Goal: Task Accomplishment & Management: Manage account settings

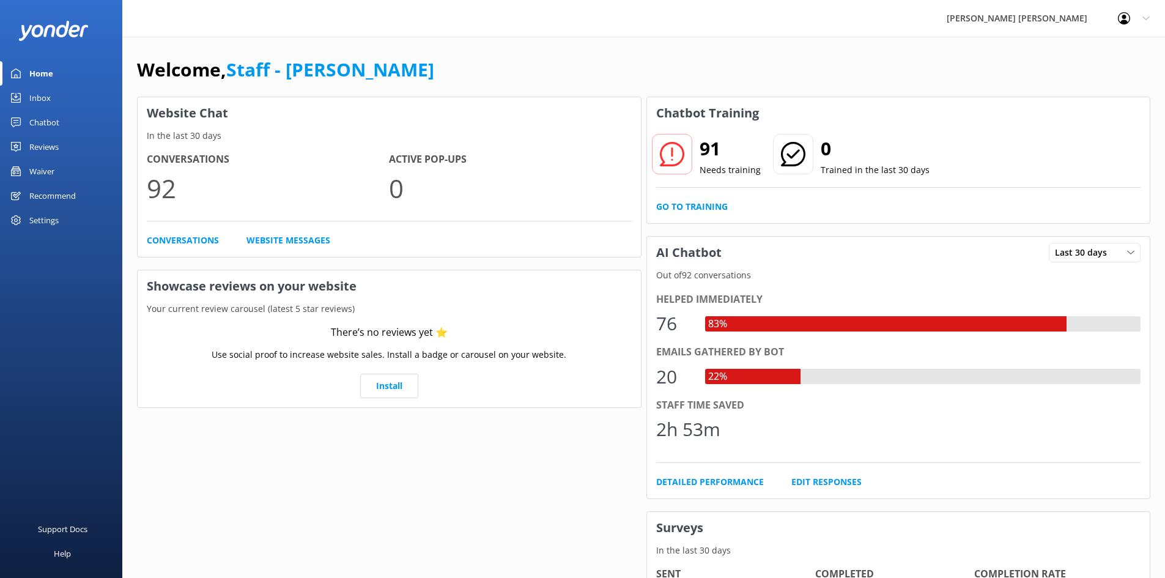
click at [51, 123] on div "Chatbot" at bounding box center [44, 122] width 30 height 24
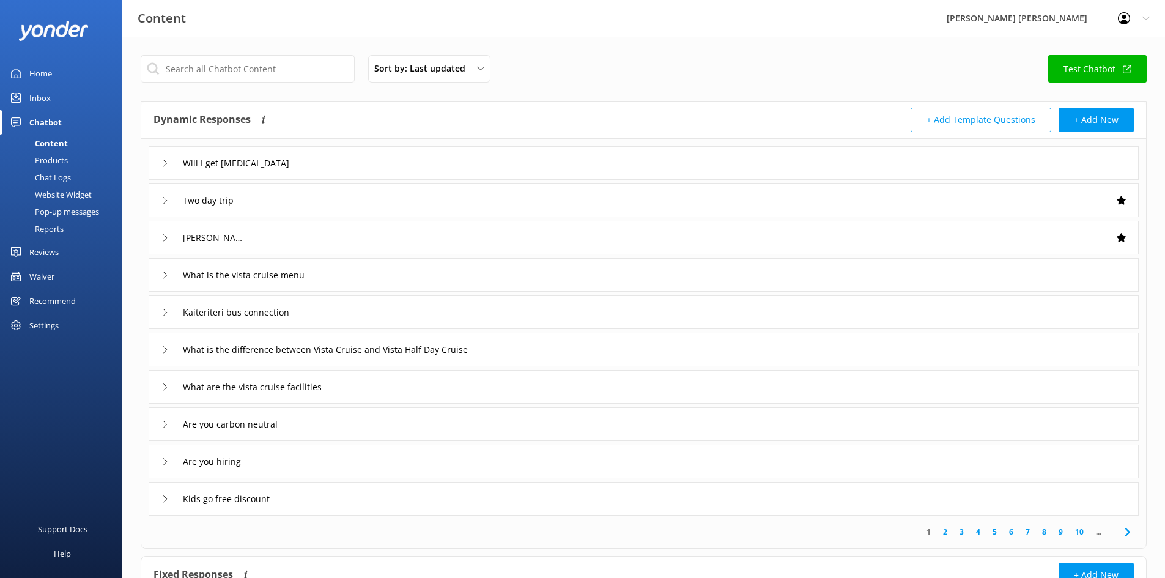
drag, startPoint x: 52, startPoint y: 117, endPoint x: 47, endPoint y: 111, distance: 7.8
click at [52, 118] on div "Chatbot" at bounding box center [45, 122] width 32 height 24
click at [48, 99] on div "Inbox" at bounding box center [39, 98] width 21 height 24
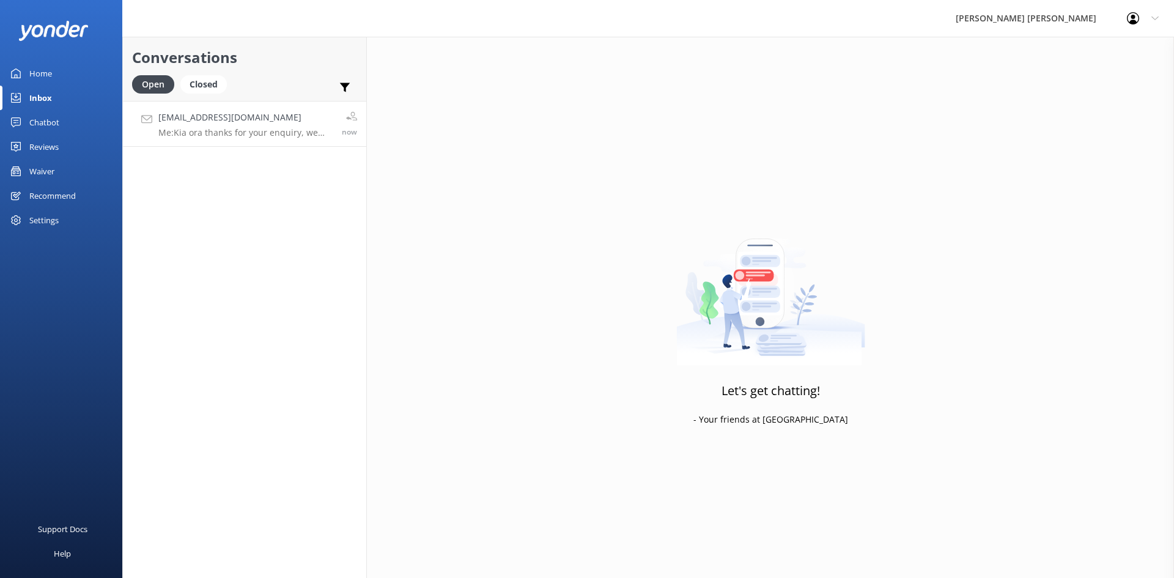
click at [205, 113] on h4 "[EMAIL_ADDRESS][DOMAIN_NAME]" at bounding box center [245, 117] width 174 height 13
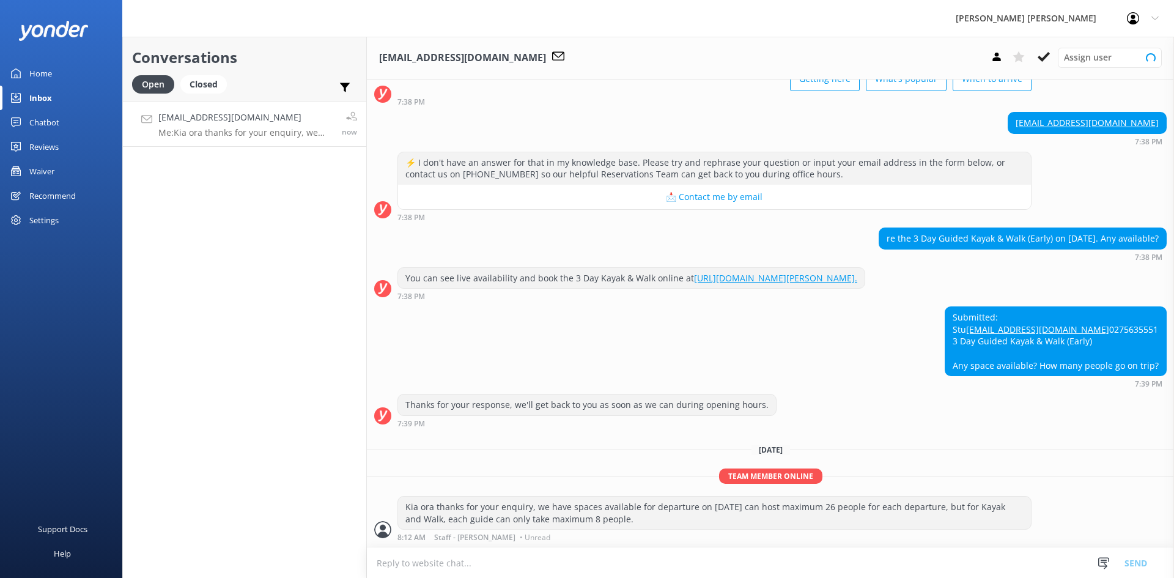
scroll to position [138, 0]
click at [734, 561] on textarea at bounding box center [770, 563] width 807 height 30
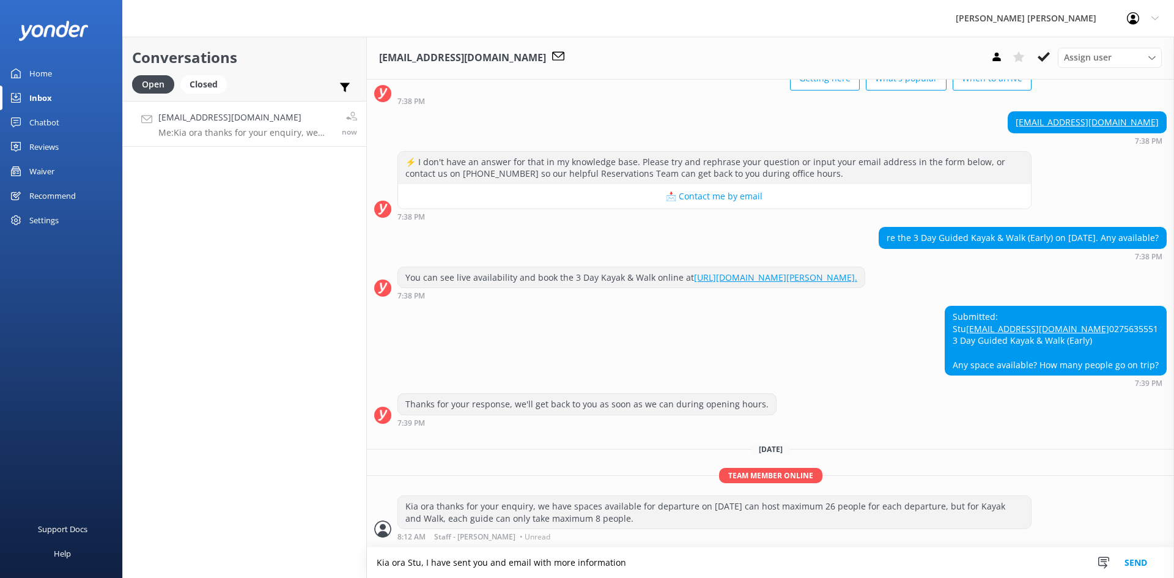
type textarea "Kia ora Stu, I have sent you and email with more information"
click at [1139, 558] on button "Send" at bounding box center [1136, 562] width 46 height 31
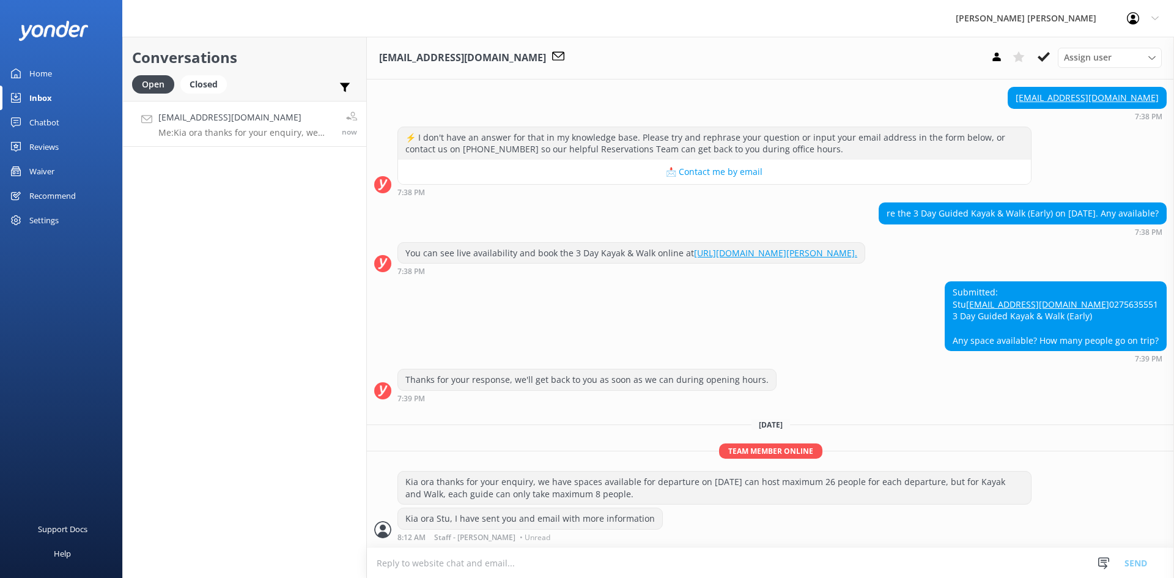
scroll to position [163, 0]
click at [635, 567] on textarea at bounding box center [770, 563] width 807 height 30
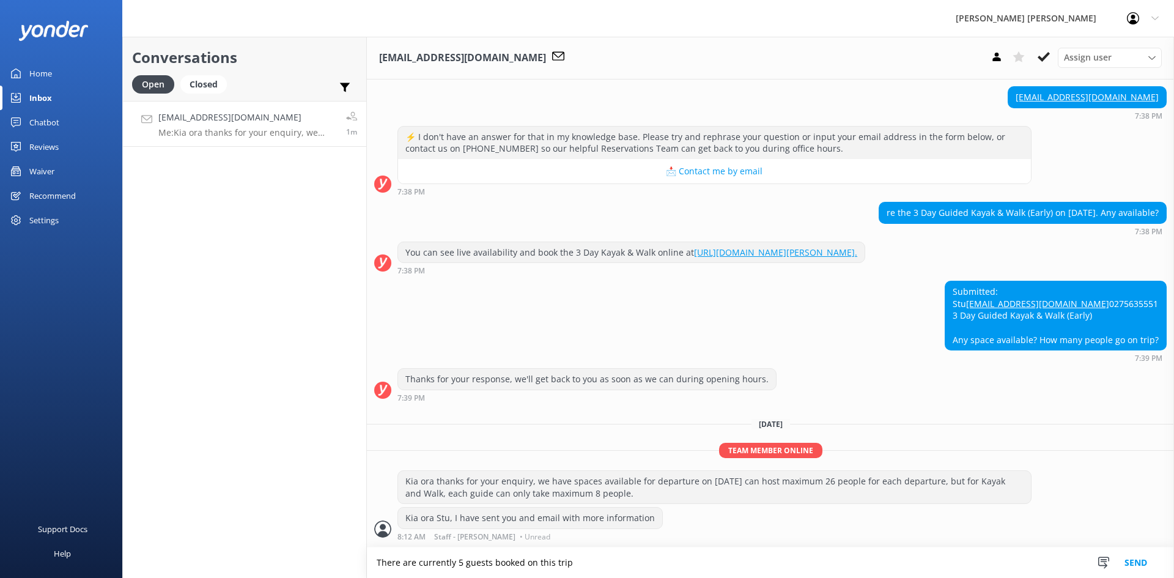
type textarea "There are currently 5 guests booked on this trip"
click at [1143, 563] on button "Send" at bounding box center [1136, 562] width 46 height 31
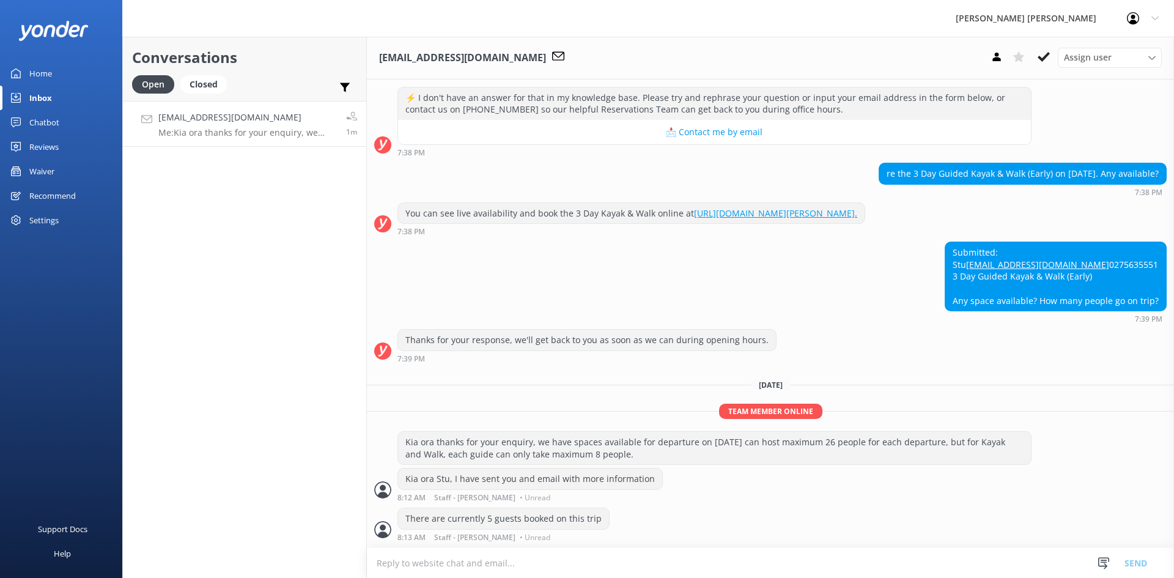
scroll to position [202, 0]
click at [213, 84] on div "Closed" at bounding box center [203, 84] width 46 height 18
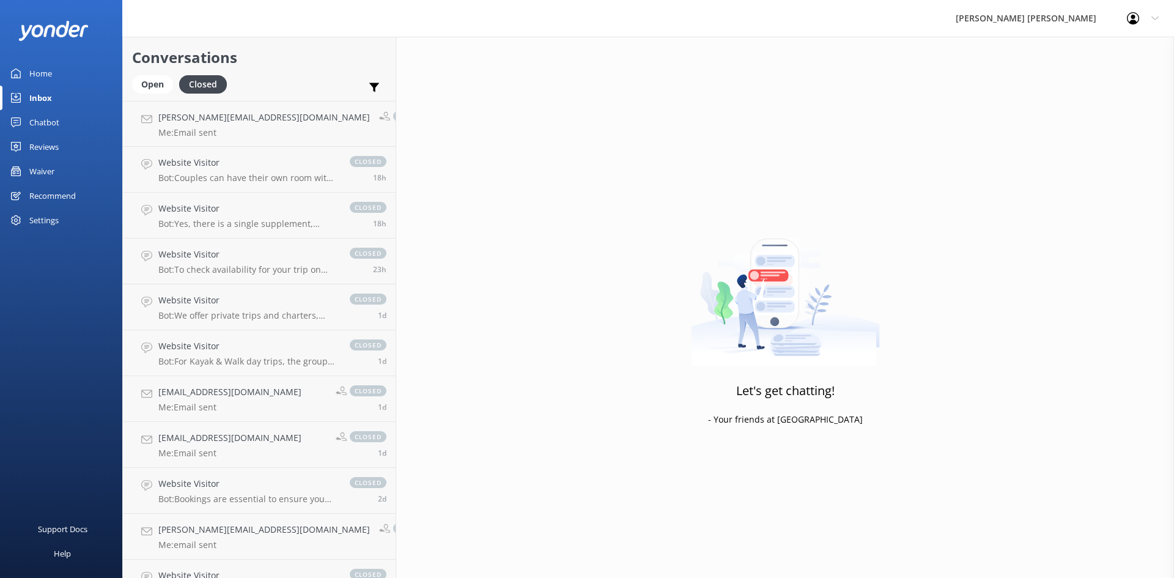
click at [46, 147] on div "Reviews" at bounding box center [43, 147] width 29 height 24
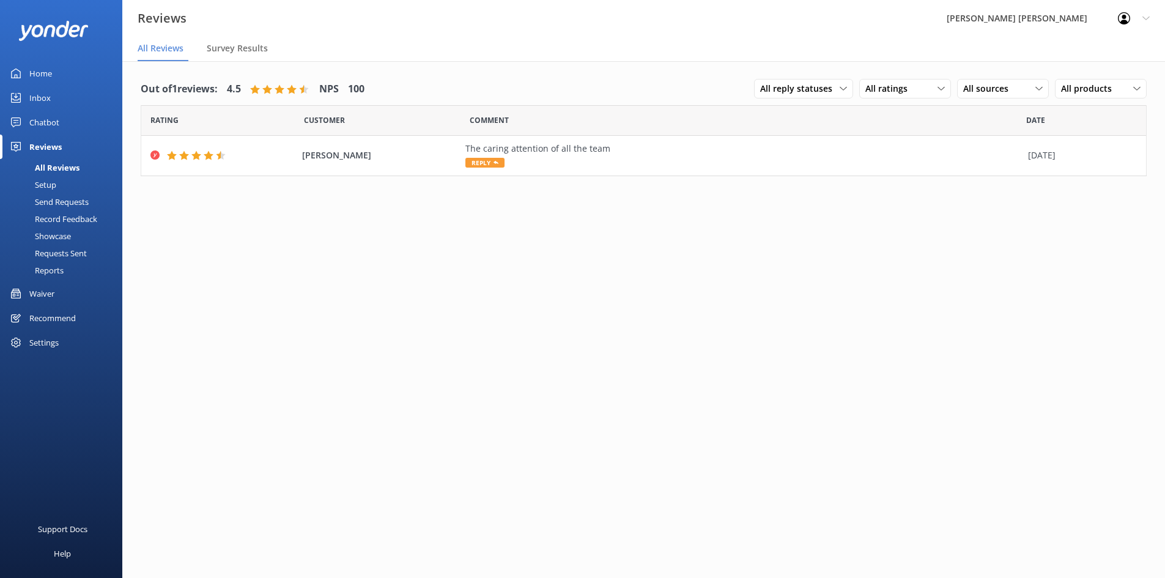
click at [41, 113] on div "Chatbot" at bounding box center [44, 122] width 30 height 24
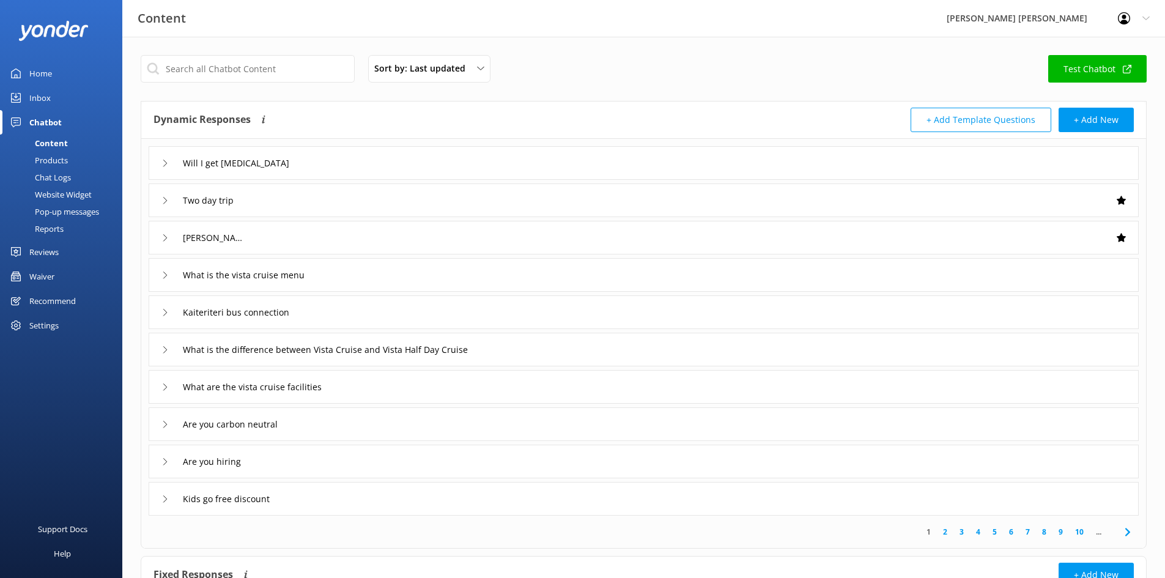
click at [46, 100] on div "Inbox" at bounding box center [39, 98] width 21 height 24
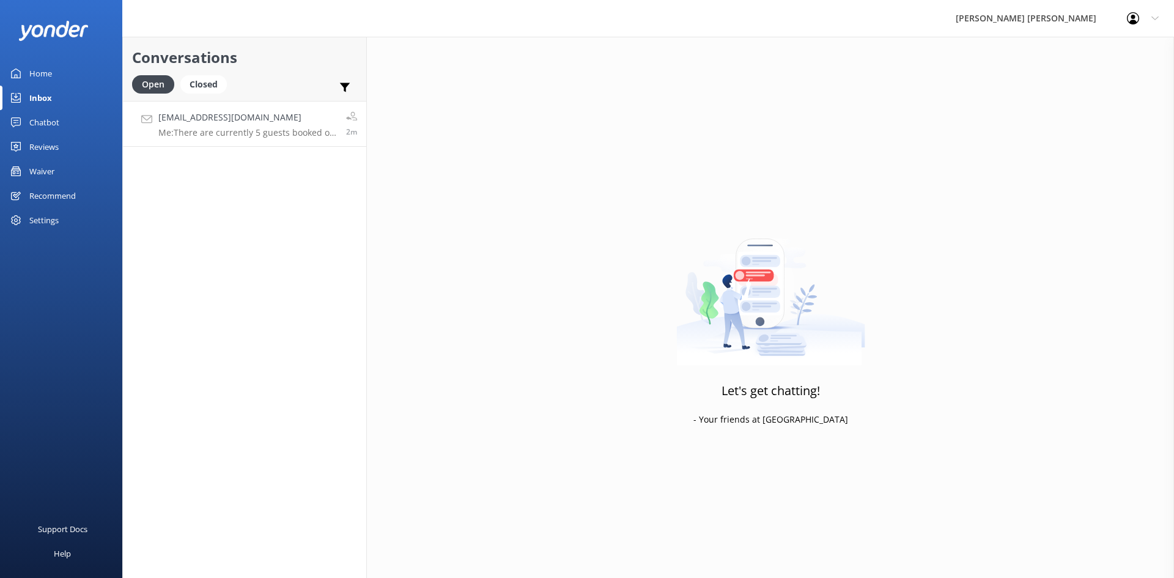
click at [249, 124] on h4 "[EMAIL_ADDRESS][DOMAIN_NAME]" at bounding box center [247, 117] width 179 height 13
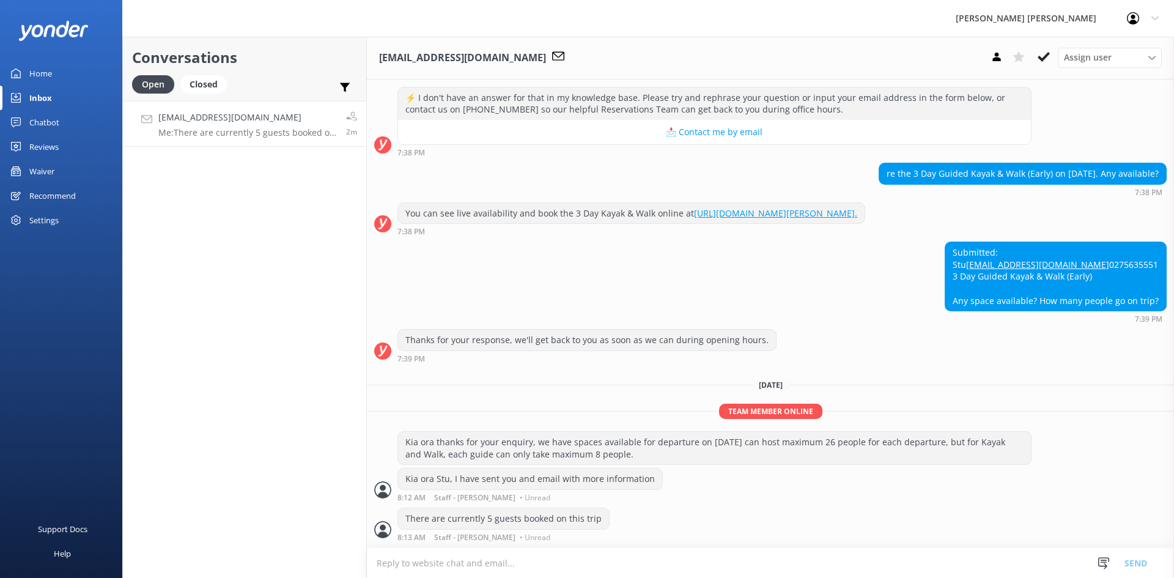
scroll to position [202, 0]
click at [1047, 57] on icon at bounding box center [1044, 57] width 12 height 12
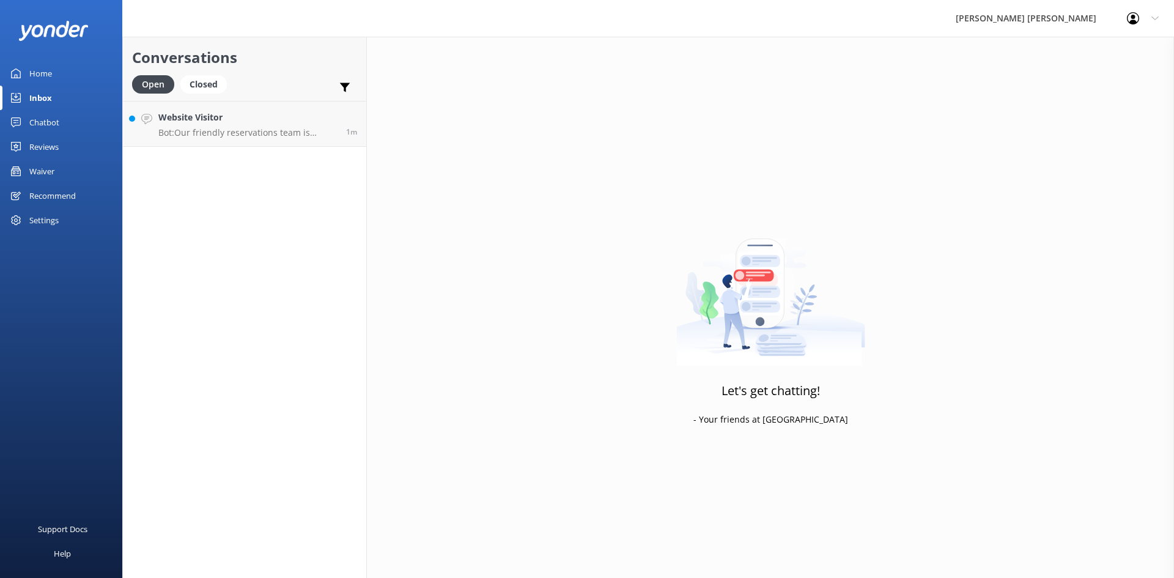
click at [50, 171] on div "Waiver" at bounding box center [41, 171] width 25 height 24
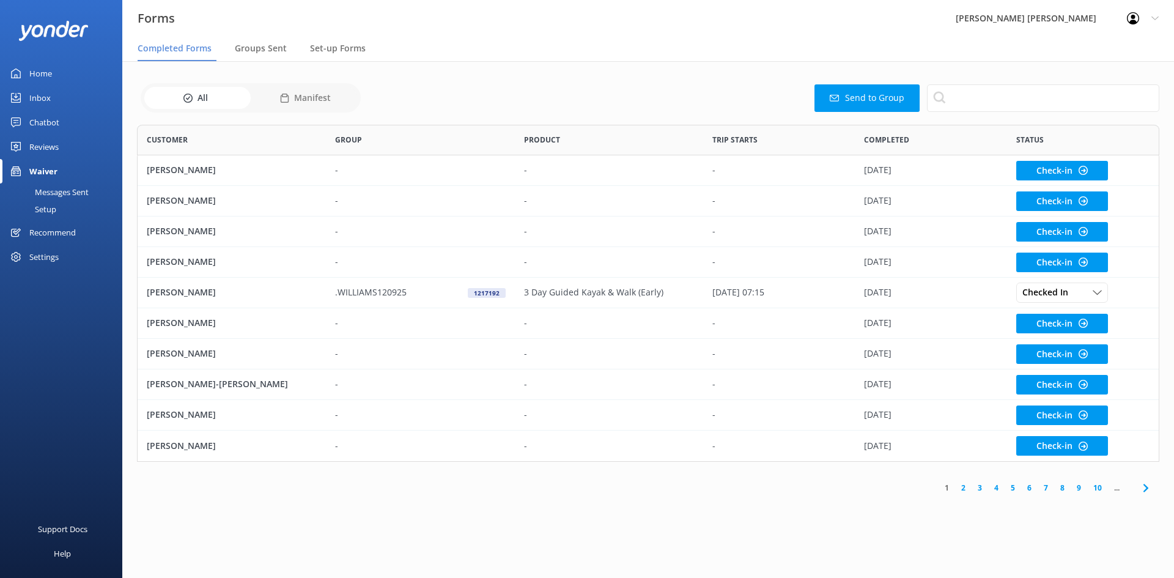
scroll to position [328, 1013]
click at [259, 51] on span "Groups Sent" at bounding box center [261, 48] width 52 height 12
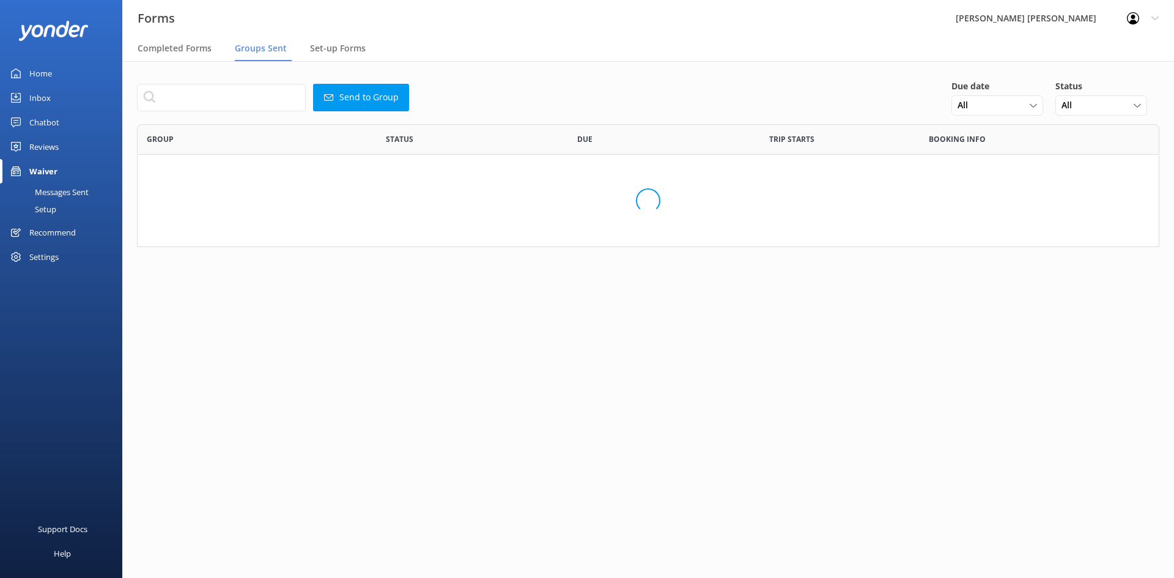
scroll to position [419, 1004]
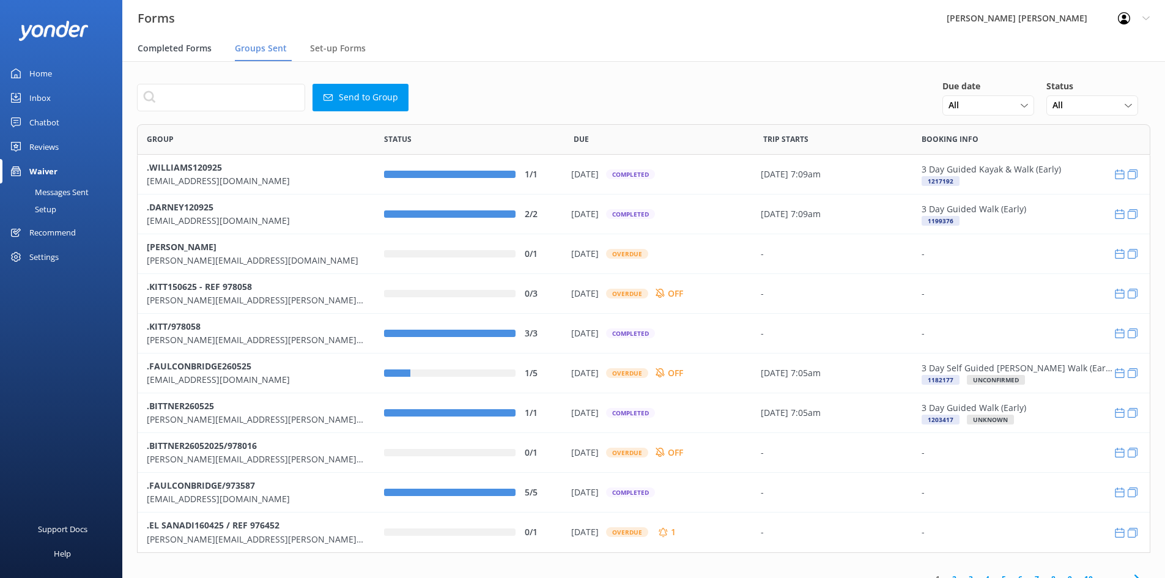
click at [188, 47] on span "Completed Forms" at bounding box center [175, 48] width 74 height 12
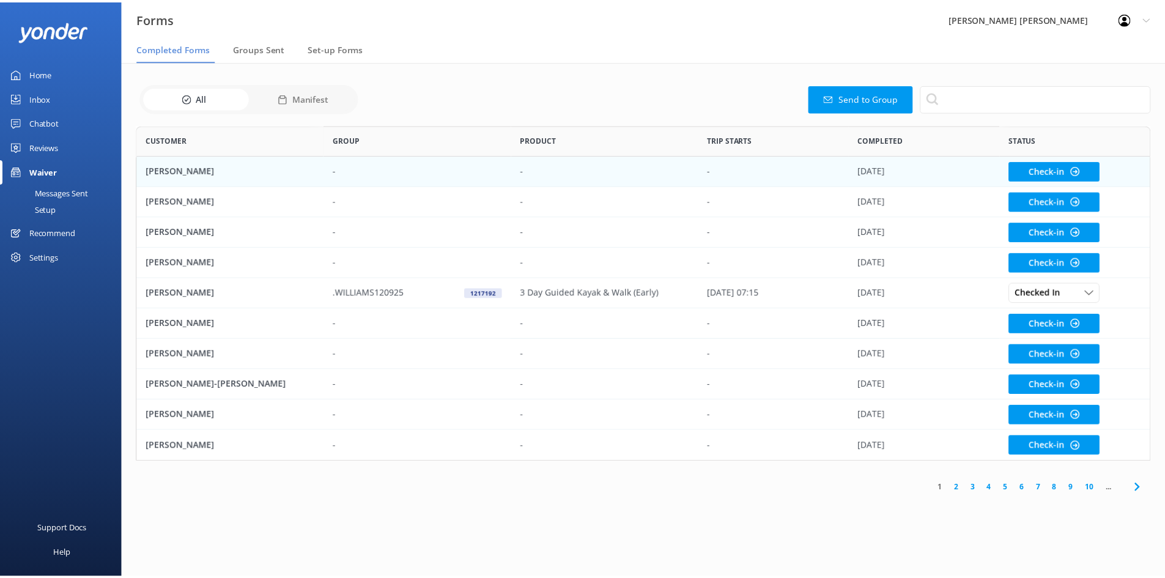
scroll to position [328, 1013]
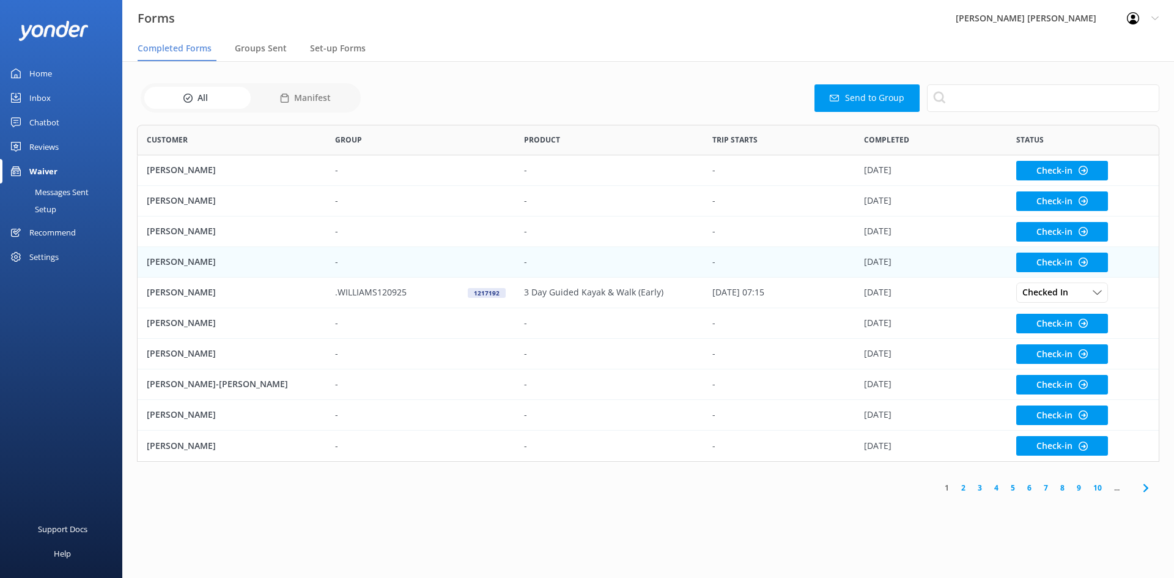
click at [202, 259] on p "[PERSON_NAME]" at bounding box center [181, 261] width 69 height 13
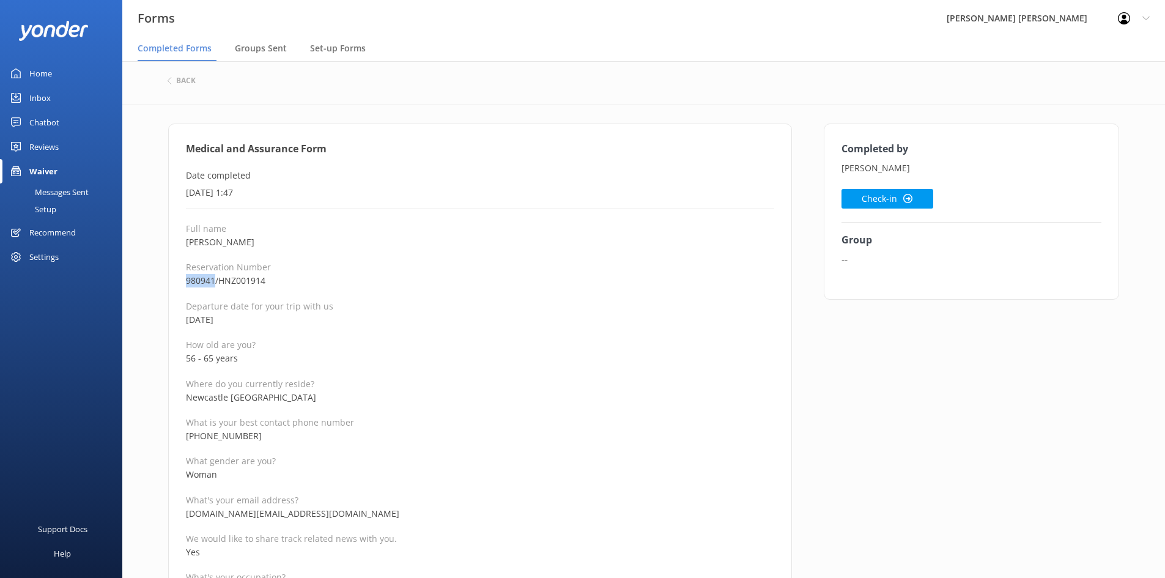
drag, startPoint x: 215, startPoint y: 279, endPoint x: 184, endPoint y: 279, distance: 31.2
copy p "980941"
click at [189, 84] on h6 "back" at bounding box center [186, 80] width 20 height 7
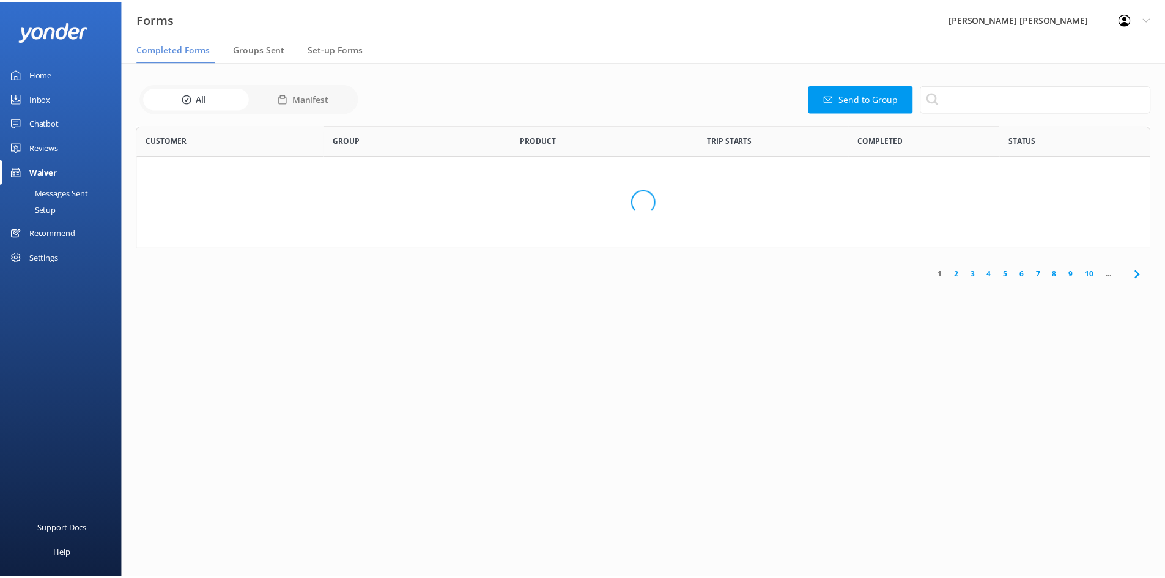
scroll to position [328, 1013]
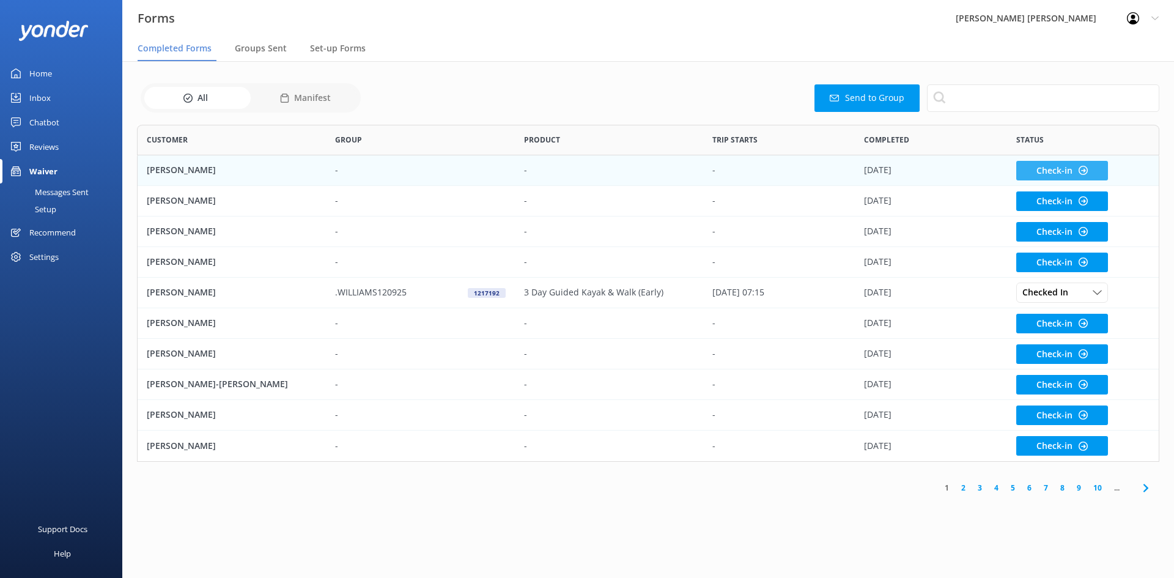
click at [1089, 169] on button "Check-in" at bounding box center [1062, 171] width 92 height 20
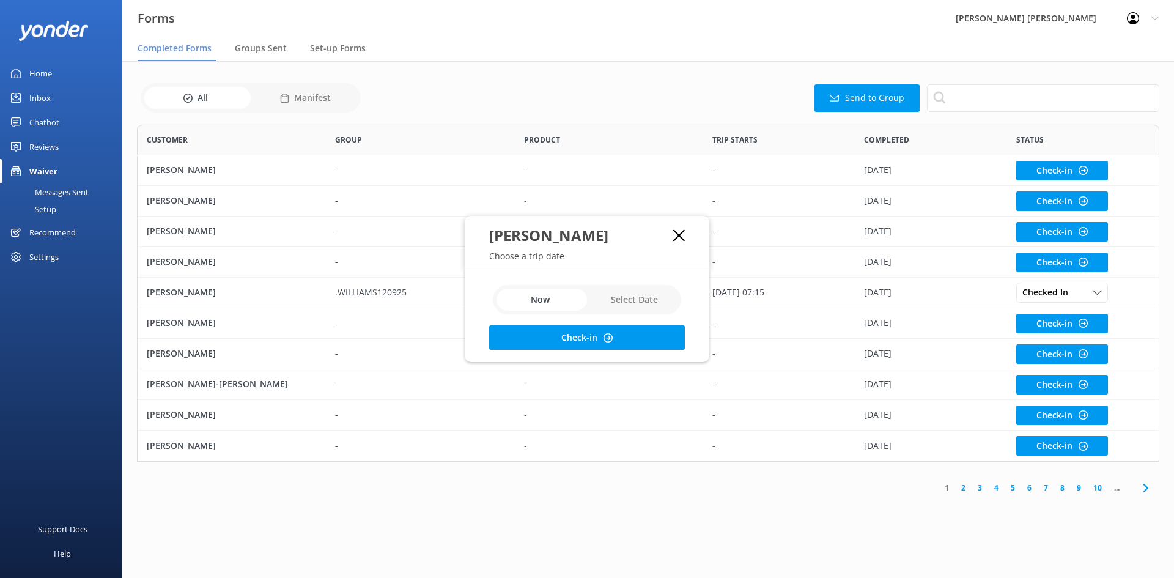
click at [622, 299] on input "checkbox" at bounding box center [587, 299] width 188 height 29
checkbox input "true"
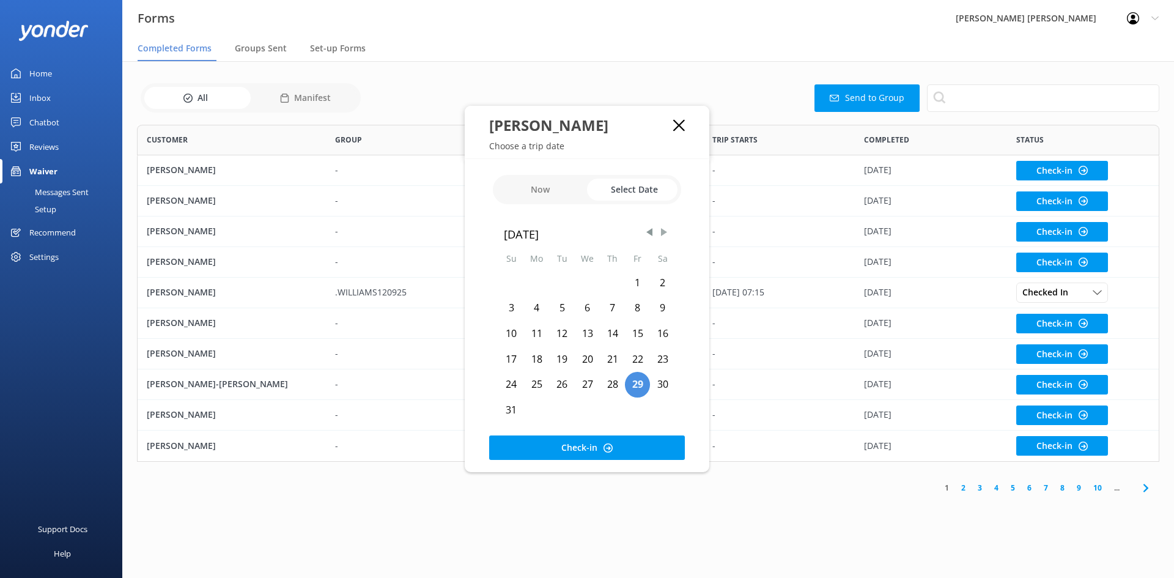
click at [663, 231] on span "Next Month" at bounding box center [664, 232] width 12 height 12
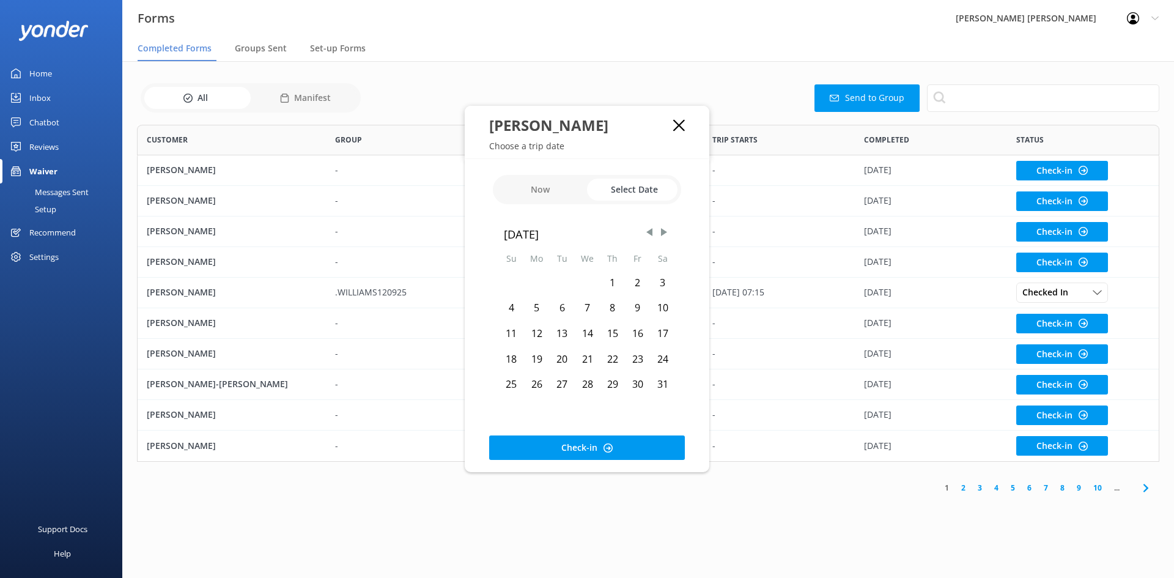
click at [587, 359] on div "21" at bounding box center [588, 360] width 26 height 26
click at [581, 443] on button "Check-in" at bounding box center [587, 447] width 196 height 24
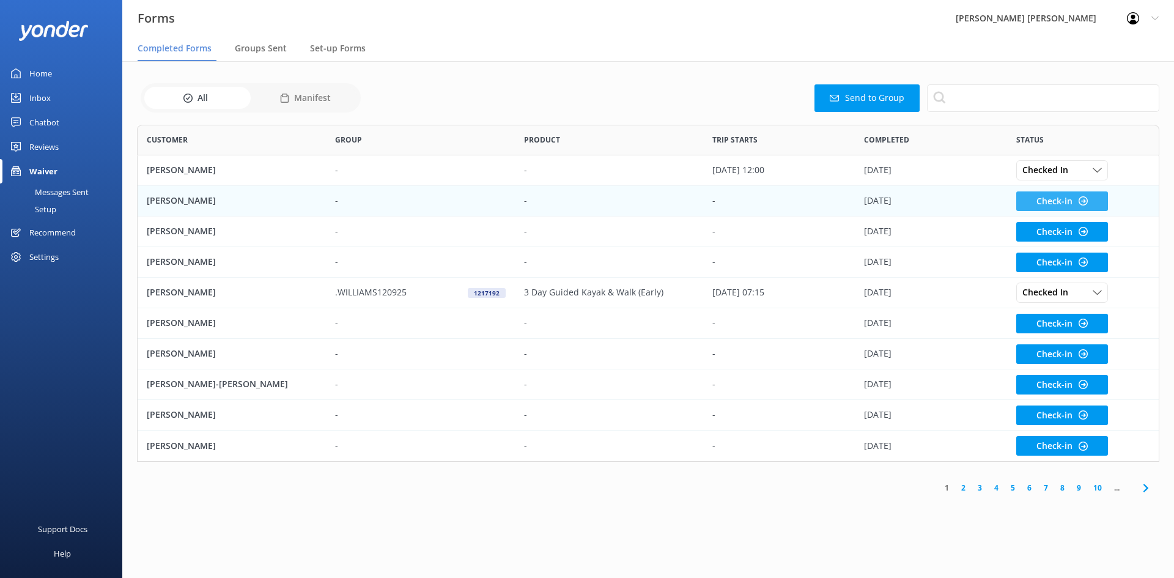
click at [1032, 197] on button "Check-in" at bounding box center [1062, 201] width 92 height 20
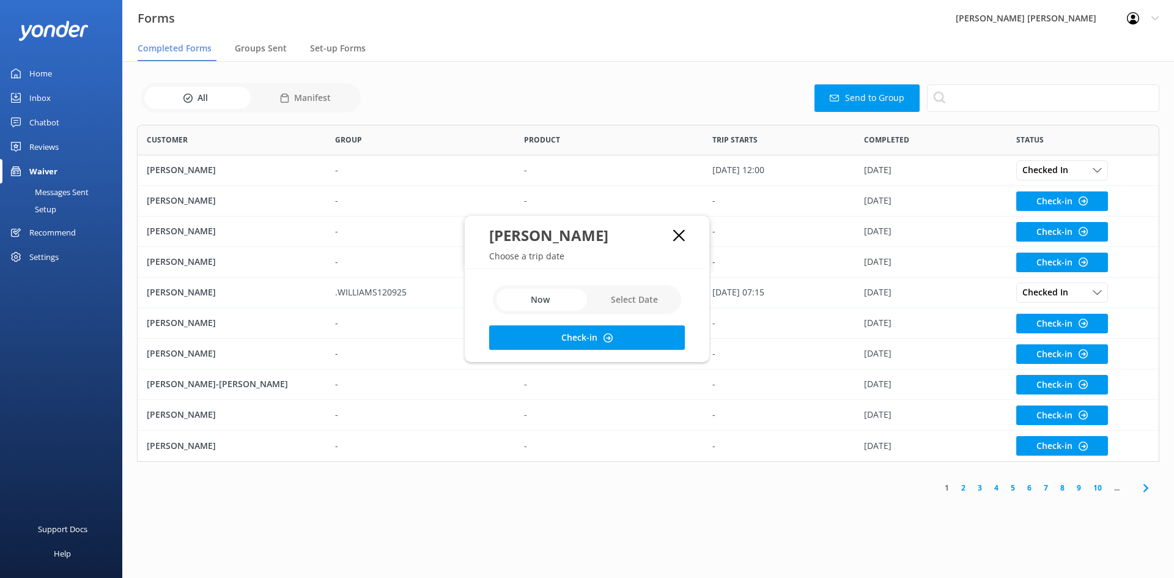
click at [641, 292] on input "checkbox" at bounding box center [587, 299] width 188 height 29
checkbox input "true"
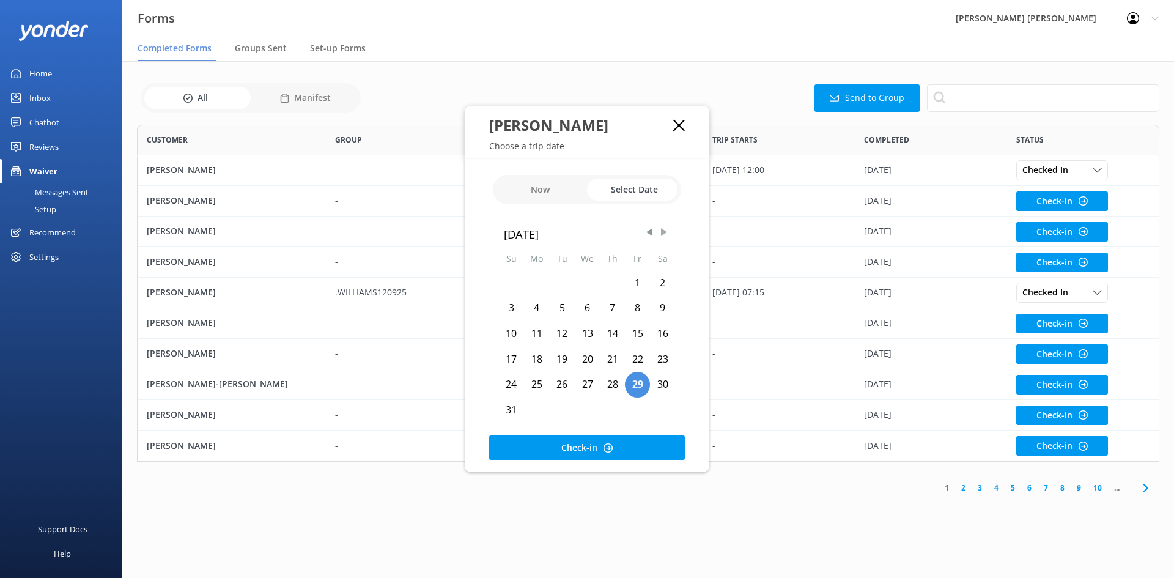
click at [659, 232] on span "Next Month" at bounding box center [664, 232] width 12 height 12
click at [662, 232] on span "Next Month" at bounding box center [664, 232] width 12 height 12
click at [660, 231] on span "Next Month" at bounding box center [664, 232] width 12 height 12
click at [667, 230] on span "Next Month" at bounding box center [664, 232] width 12 height 12
click at [667, 231] on span "Next Month" at bounding box center [664, 232] width 12 height 12
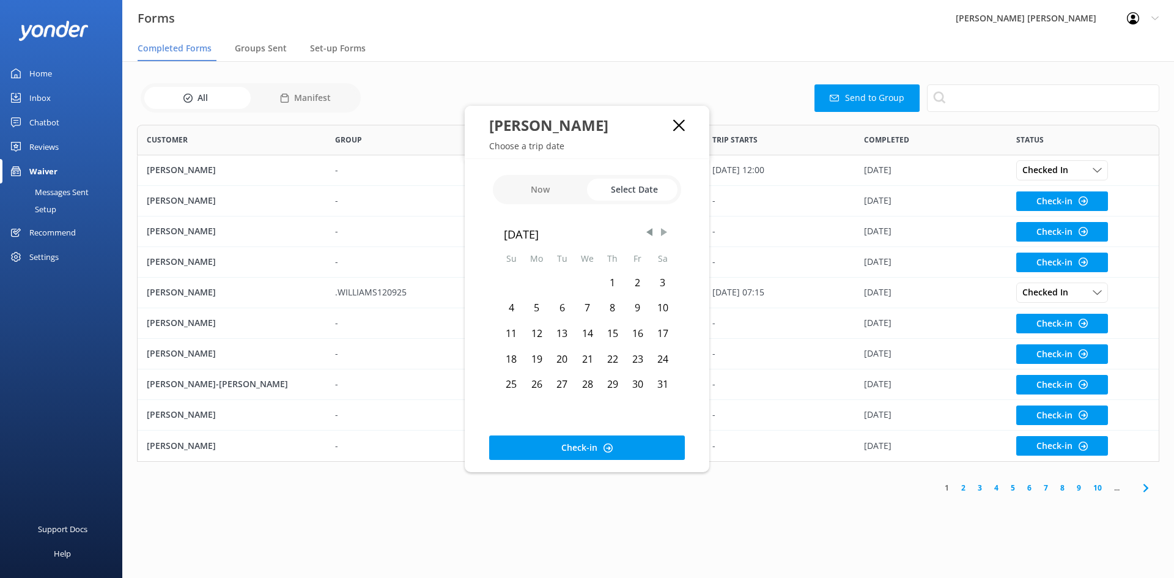
click at [667, 231] on span "Next Month" at bounding box center [664, 232] width 12 height 12
click at [646, 231] on span "Previous Month" at bounding box center [649, 232] width 12 height 12
click at [590, 358] on div "21" at bounding box center [588, 360] width 26 height 26
click at [591, 448] on button "Check-in" at bounding box center [587, 447] width 196 height 24
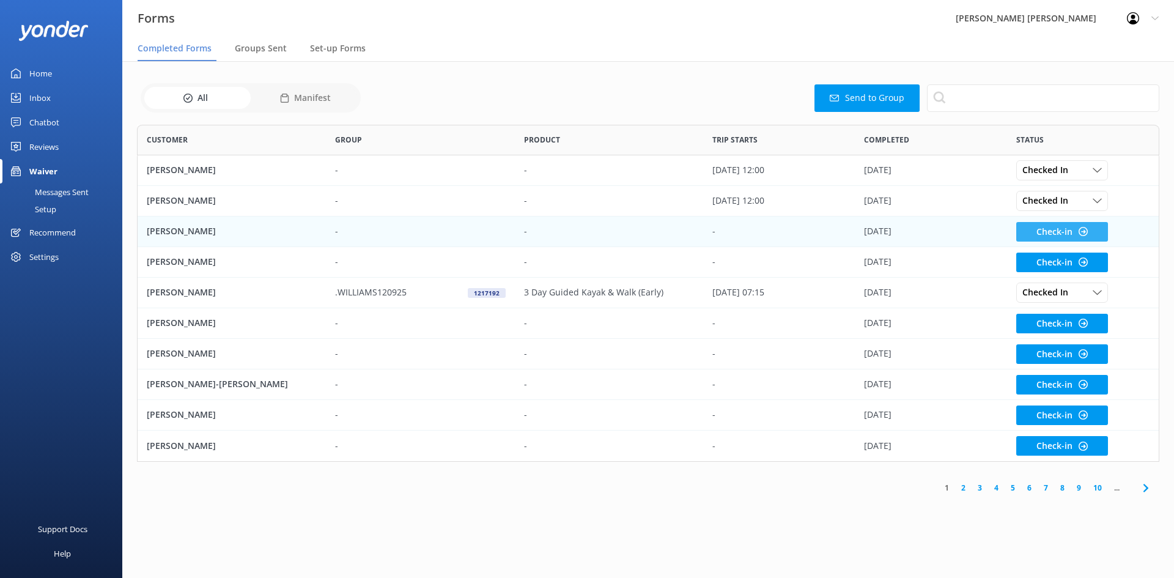
click at [1033, 232] on button "Check-in" at bounding box center [1062, 232] width 92 height 20
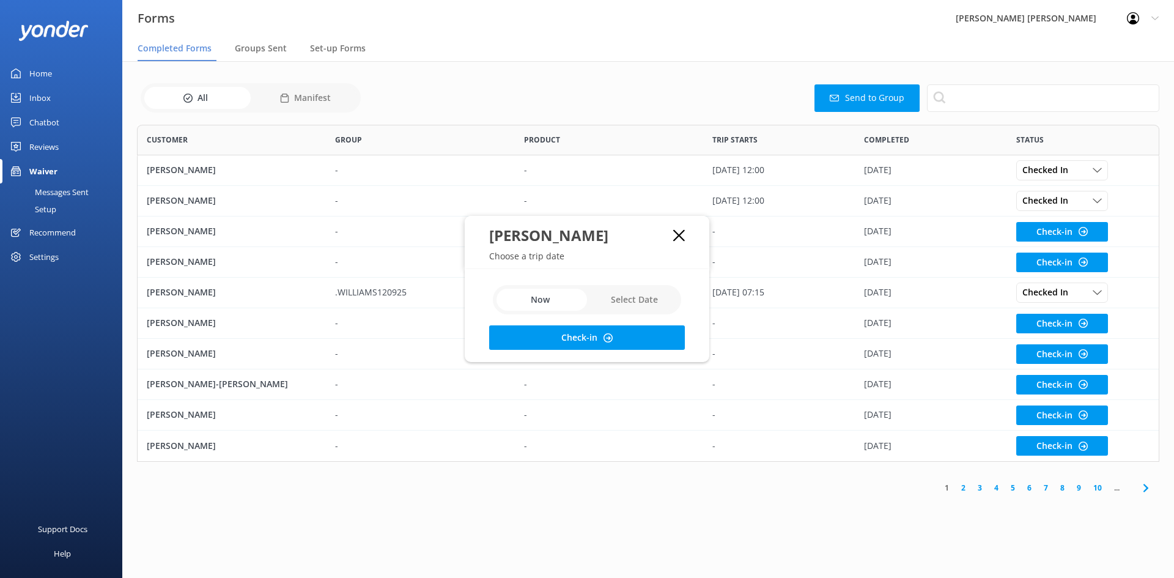
drag, startPoint x: 679, startPoint y: 305, endPoint x: 666, endPoint y: 305, distance: 12.9
click at [677, 305] on input "checkbox" at bounding box center [587, 299] width 188 height 29
checkbox input "true"
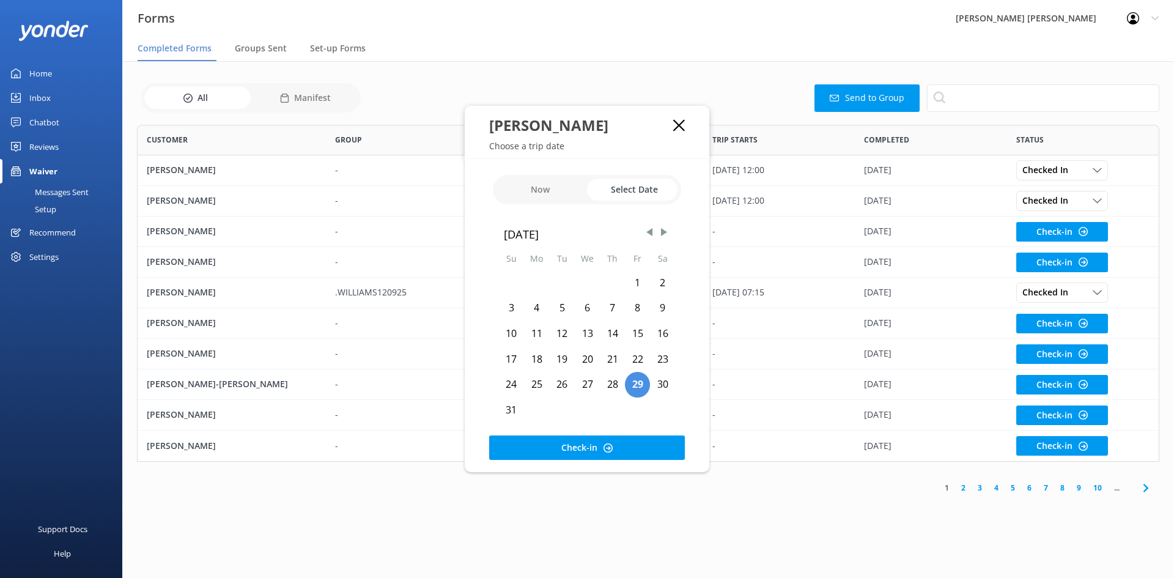
click at [657, 231] on div at bounding box center [669, 230] width 31 height 31
click at [657, 232] on div at bounding box center [669, 230] width 31 height 31
click at [660, 232] on span "Next Month" at bounding box center [664, 232] width 12 height 12
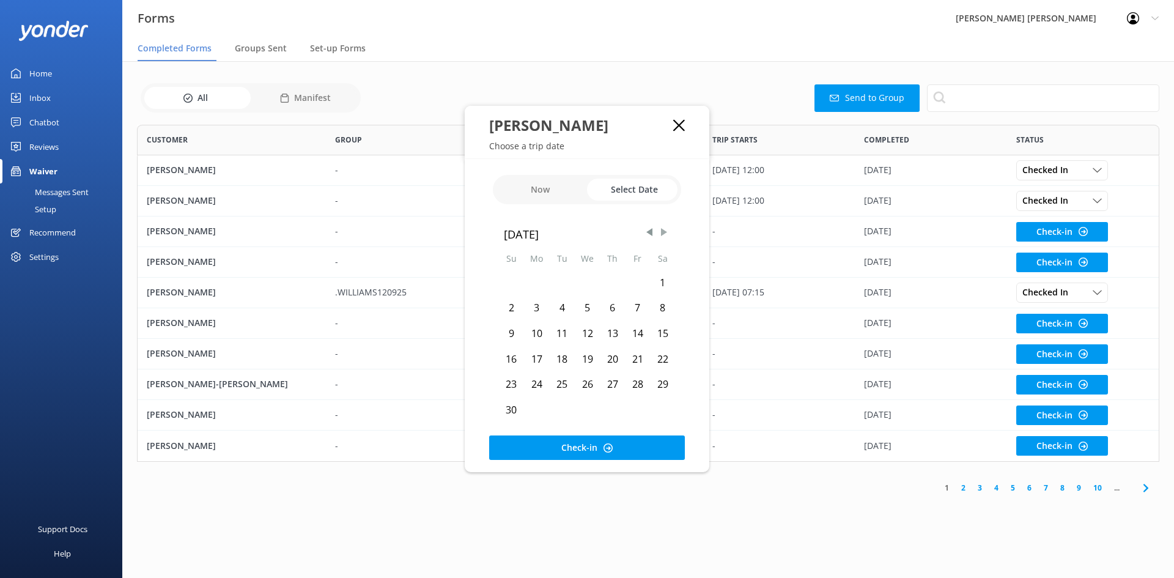
click at [660, 232] on span "Next Month" at bounding box center [664, 232] width 12 height 12
click at [655, 449] on button "Check-in" at bounding box center [587, 447] width 196 height 24
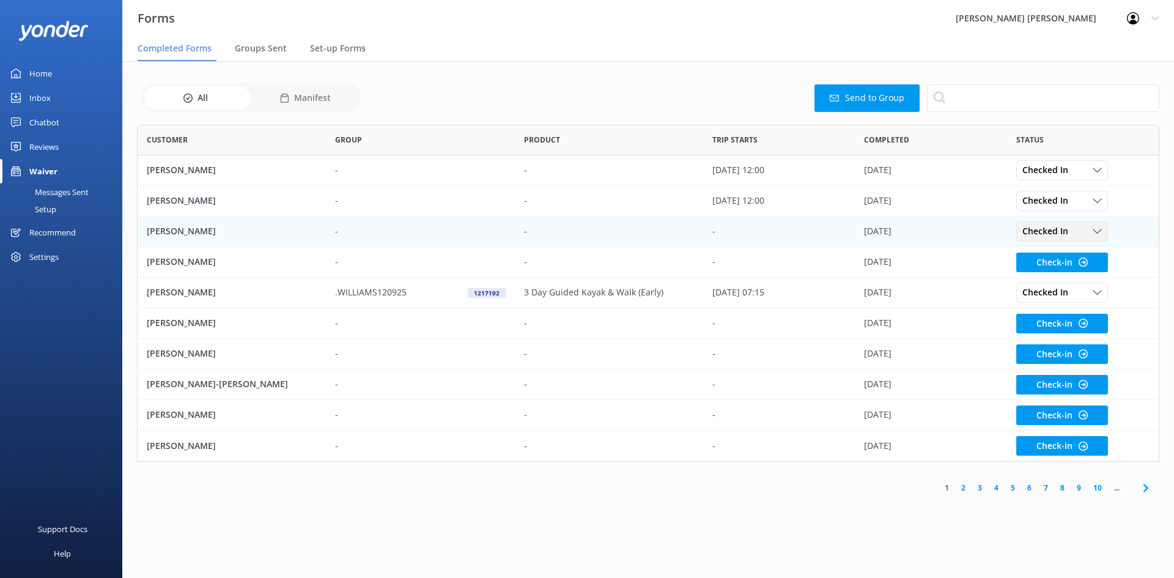
click at [1026, 228] on span "Checked In" at bounding box center [1048, 230] width 53 height 13
click at [1032, 328] on div "Ignore" at bounding box center [1034, 331] width 23 height 12
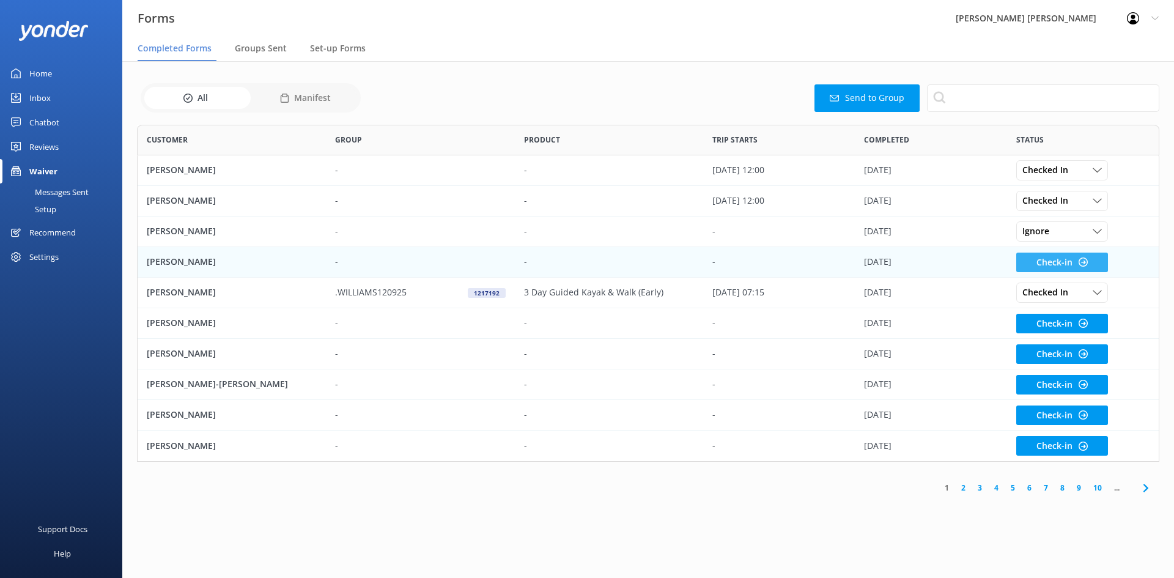
click at [1056, 258] on button "Check-in" at bounding box center [1062, 263] width 92 height 20
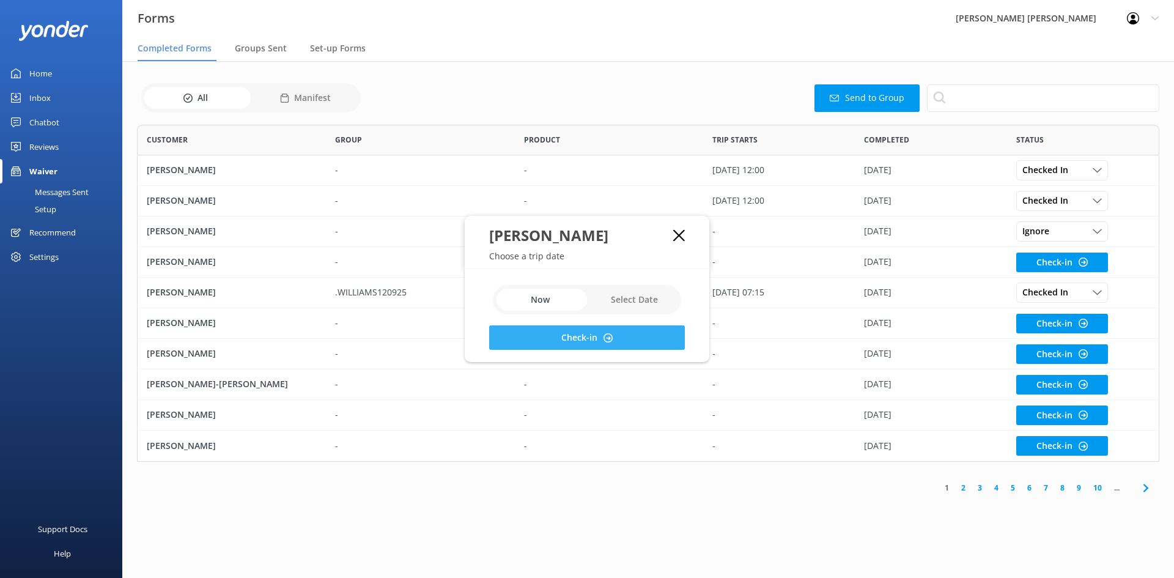
click at [614, 339] on button "Check-in" at bounding box center [587, 337] width 196 height 24
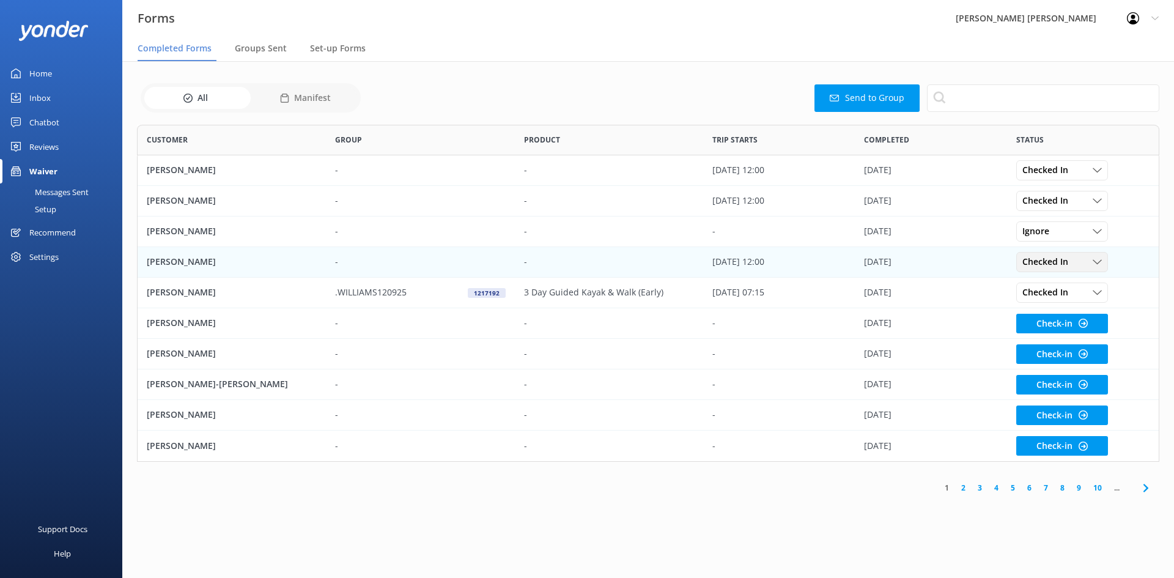
click at [1086, 261] on div "Checked In" at bounding box center [1062, 261] width 86 height 13
click at [1035, 359] on div "Ignore" at bounding box center [1034, 361] width 23 height 12
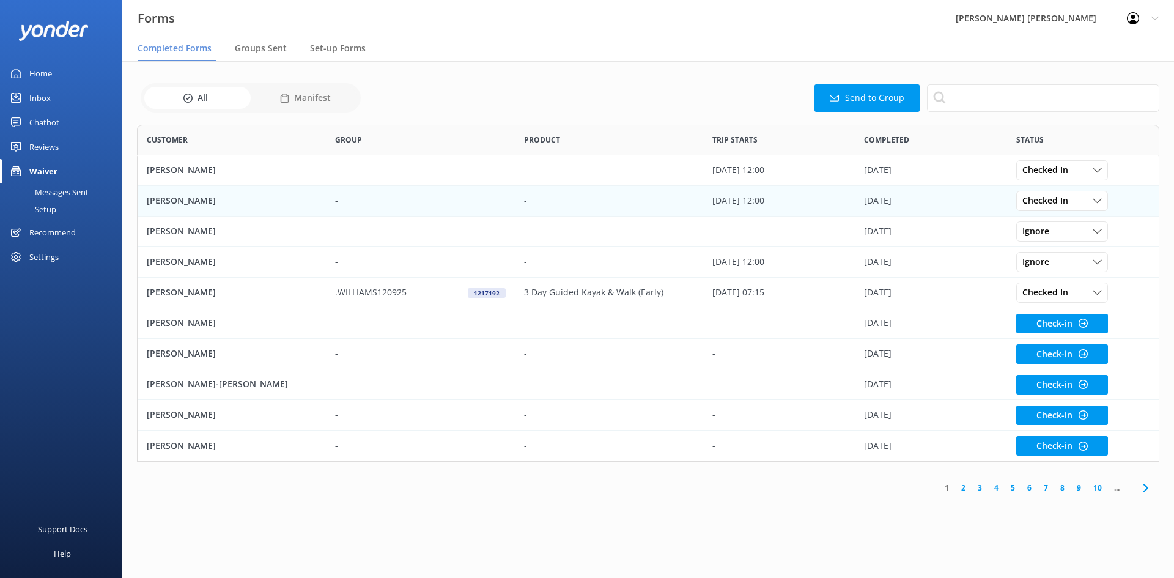
click at [194, 203] on p "[PERSON_NAME]" at bounding box center [181, 200] width 69 height 13
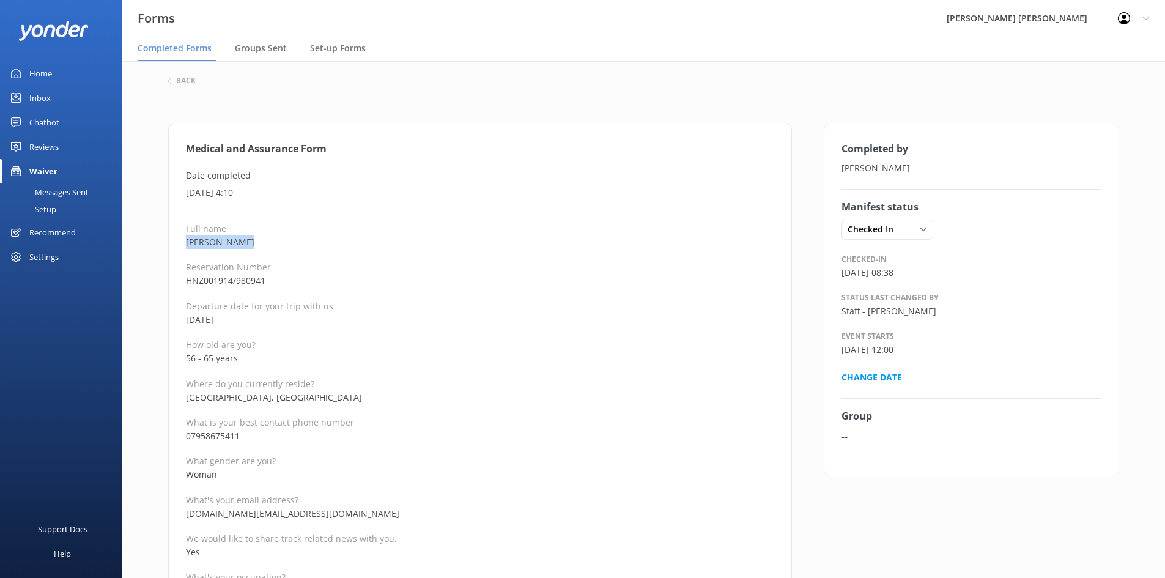
drag, startPoint x: 245, startPoint y: 243, endPoint x: 189, endPoint y: 243, distance: 56.3
click at [186, 246] on p "[PERSON_NAME]" at bounding box center [480, 241] width 588 height 13
copy p "[PERSON_NAME]"
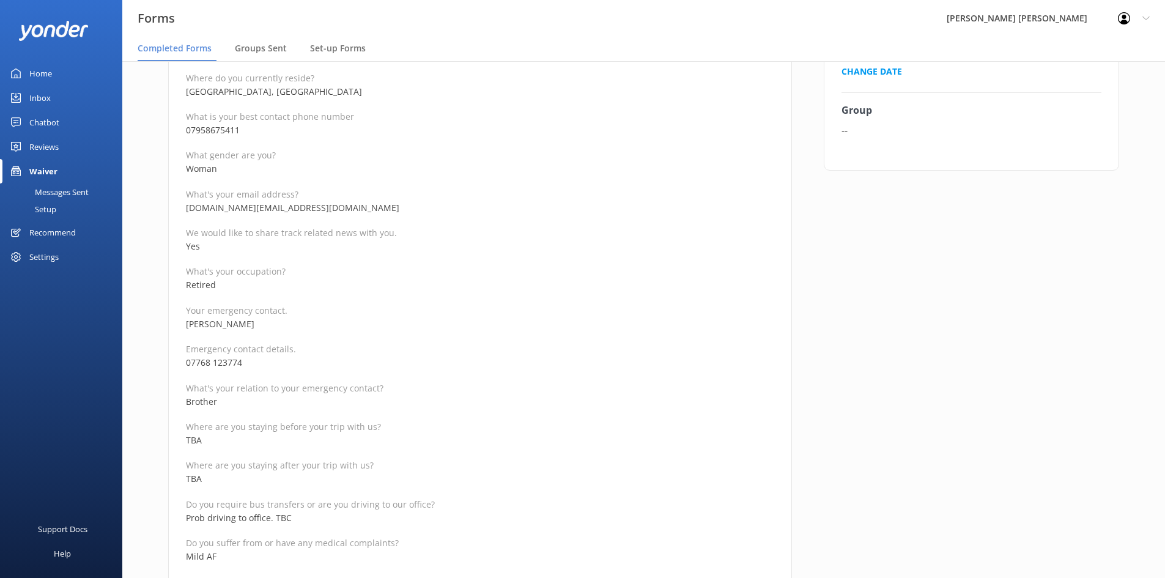
scroll to position [367, 0]
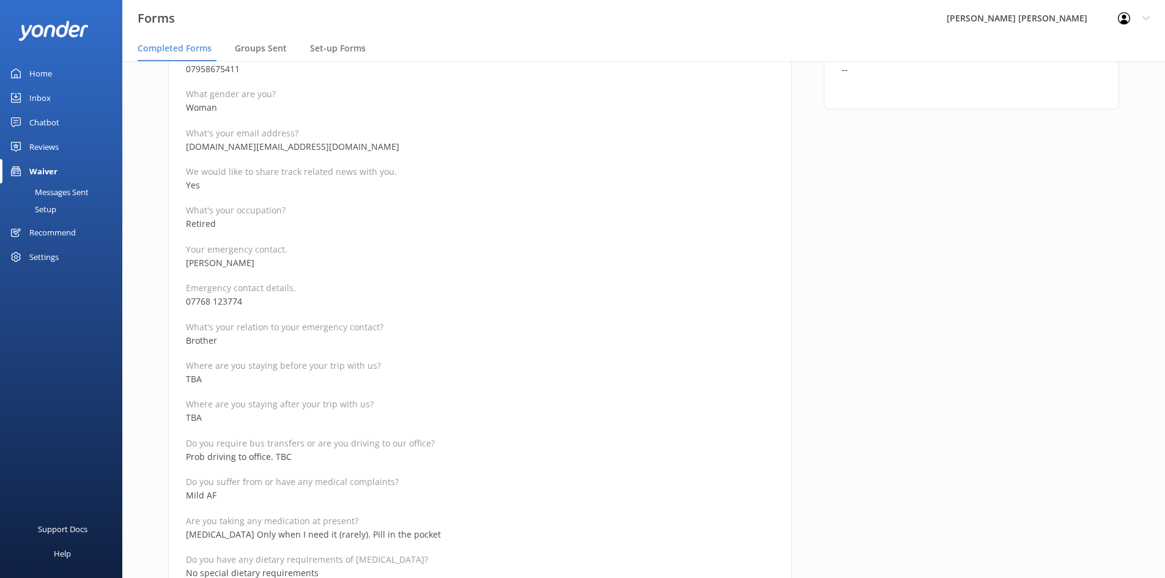
drag, startPoint x: 311, startPoint y: 381, endPoint x: 311, endPoint y: 391, distance: 9.8
click at [311, 381] on p "TBA" at bounding box center [480, 378] width 588 height 13
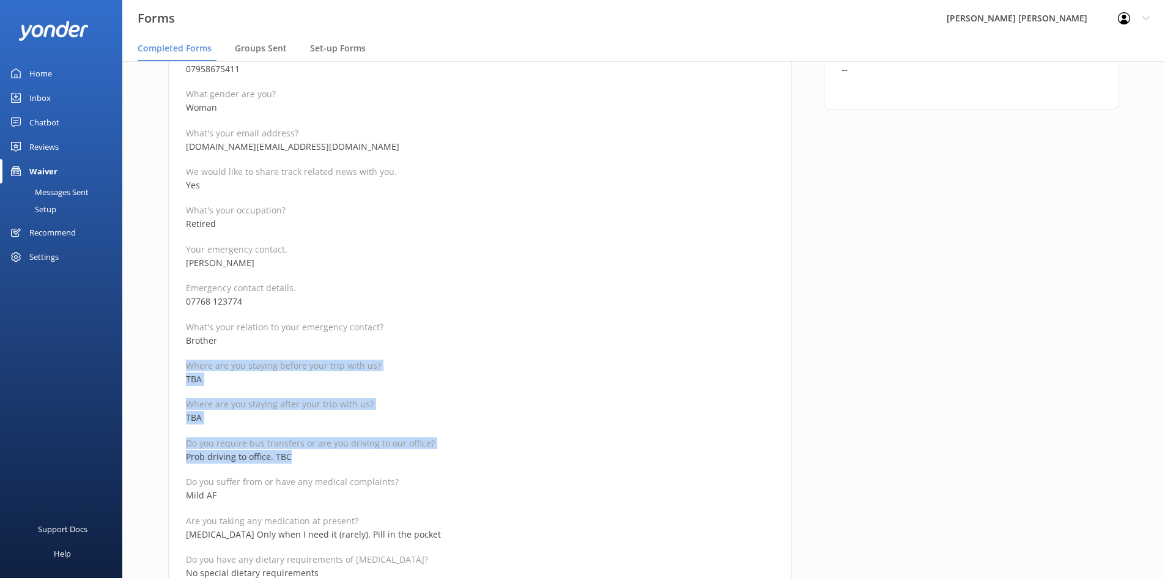
drag, startPoint x: 312, startPoint y: 455, endPoint x: 186, endPoint y: 369, distance: 152.8
click at [186, 369] on div "Full name [PERSON_NAME] Reservation Number HNZ001914/980941 Departure date for …" at bounding box center [480, 570] width 588 height 1428
copy div "Where are you staying before your trip with us? TBA Where are you staying after…"
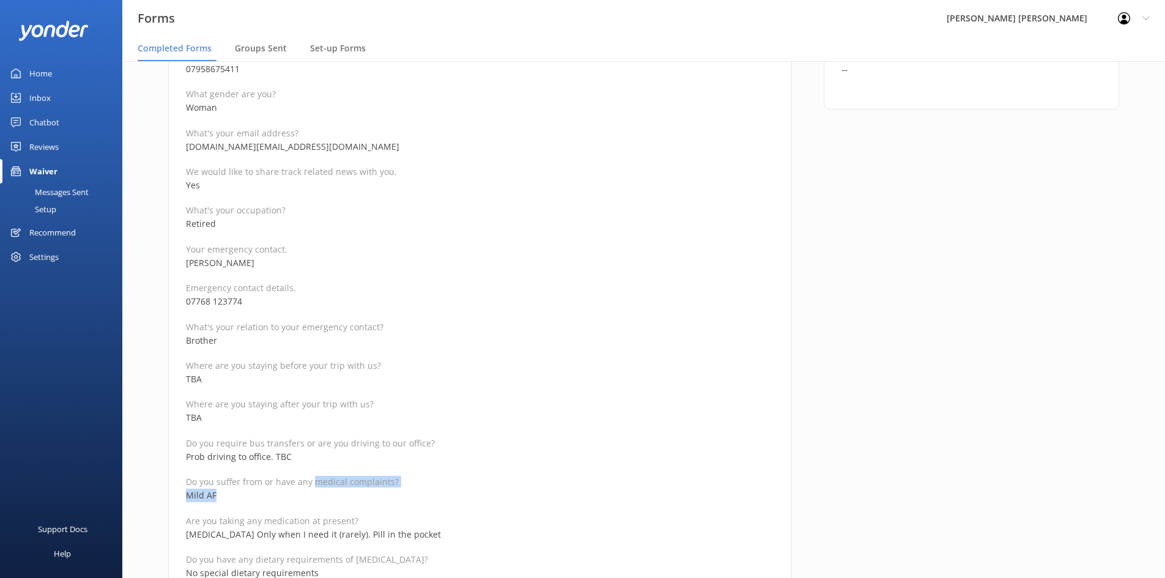
drag, startPoint x: 220, startPoint y: 498, endPoint x: 316, endPoint y: 486, distance: 96.2
click at [316, 486] on div "Full name [PERSON_NAME] Reservation Number HNZ001914/980941 Departure date for …" at bounding box center [480, 570] width 588 height 1428
copy div "medical complaints? Mild AF"
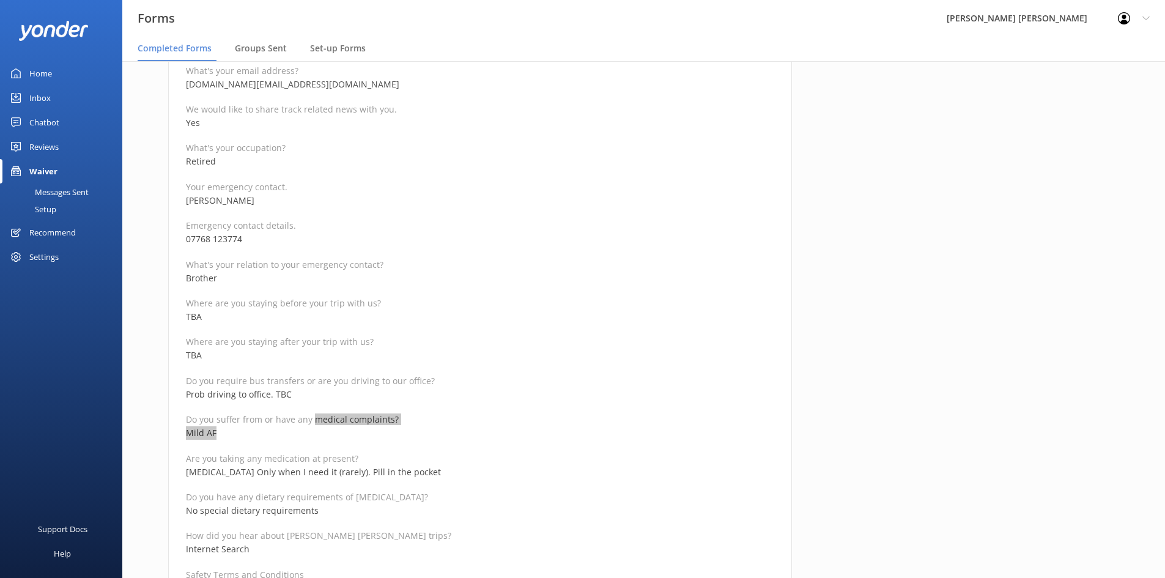
scroll to position [489, 0]
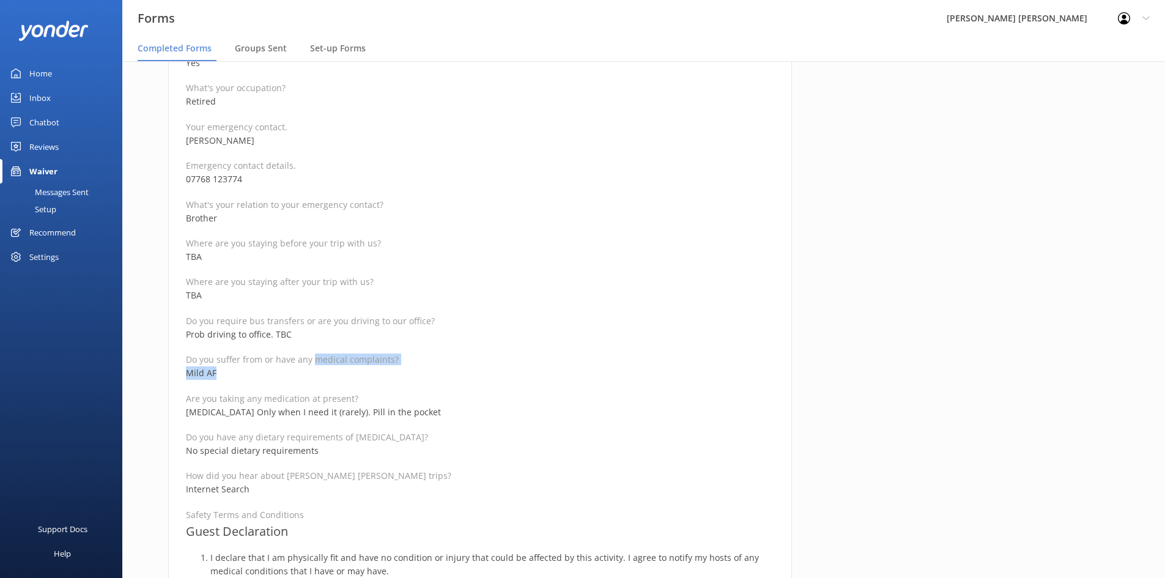
drag, startPoint x: 320, startPoint y: 378, endPoint x: 340, endPoint y: 388, distance: 21.9
click at [320, 378] on p "Mild AF" at bounding box center [480, 372] width 588 height 13
drag, startPoint x: 416, startPoint y: 412, endPoint x: 170, endPoint y: 411, distance: 245.8
click at [170, 411] on div "Medical and Assurance Form Date completed [DATE] 4:10 Full name [PERSON_NAME] R…" at bounding box center [480, 406] width 624 height 1545
copy p "[MEDICAL_DATA] Only when I need it (rarely). Pill in the pocket"
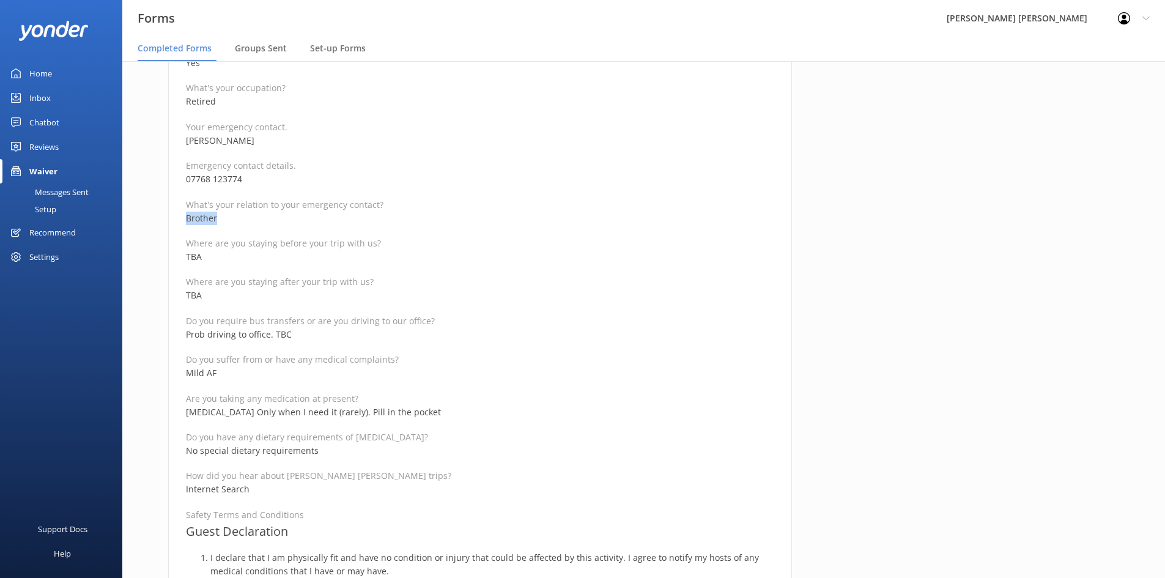
drag, startPoint x: 238, startPoint y: 220, endPoint x: 176, endPoint y: 212, distance: 62.8
click at [176, 212] on div "Medical and Assurance Form Date completed [DATE] 4:10 Full name [PERSON_NAME] R…" at bounding box center [480, 406] width 624 height 1545
copy p "Brother"
drag, startPoint x: 264, startPoint y: 183, endPoint x: 184, endPoint y: 183, distance: 80.1
click at [184, 183] on div "Medical and Assurance Form Date completed [DATE] 4:10 Full name [PERSON_NAME] R…" at bounding box center [480, 406] width 624 height 1545
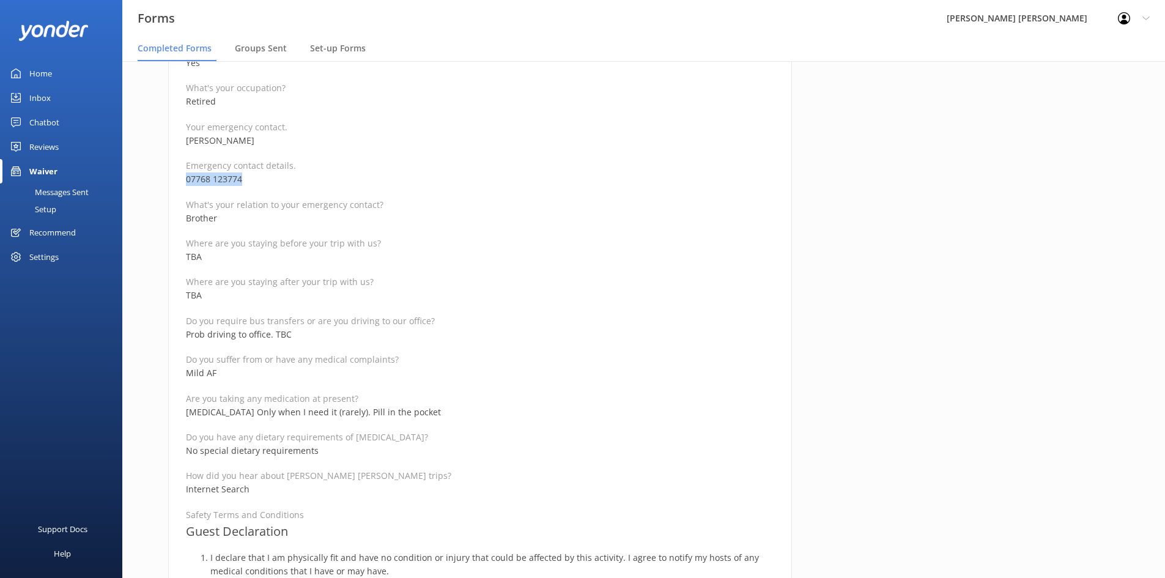
copy p "07768 123774"
click at [284, 153] on div "Full name [PERSON_NAME] Reservation Number HNZ001914/980941 Departure date for …" at bounding box center [480, 447] width 588 height 1428
drag, startPoint x: 257, startPoint y: 142, endPoint x: 182, endPoint y: 142, distance: 74.6
click at [182, 142] on div "Medical and Assurance Form Date completed [DATE] 4:10 Full name [PERSON_NAME] R…" at bounding box center [480, 406] width 624 height 1545
copy p "[PERSON_NAME]"
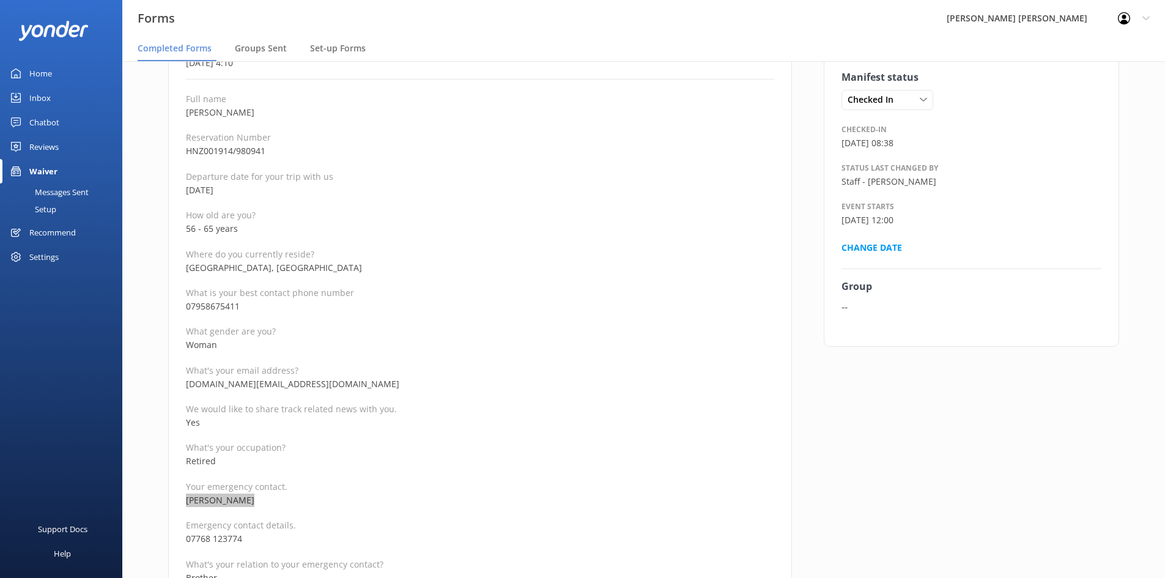
scroll to position [122, 0]
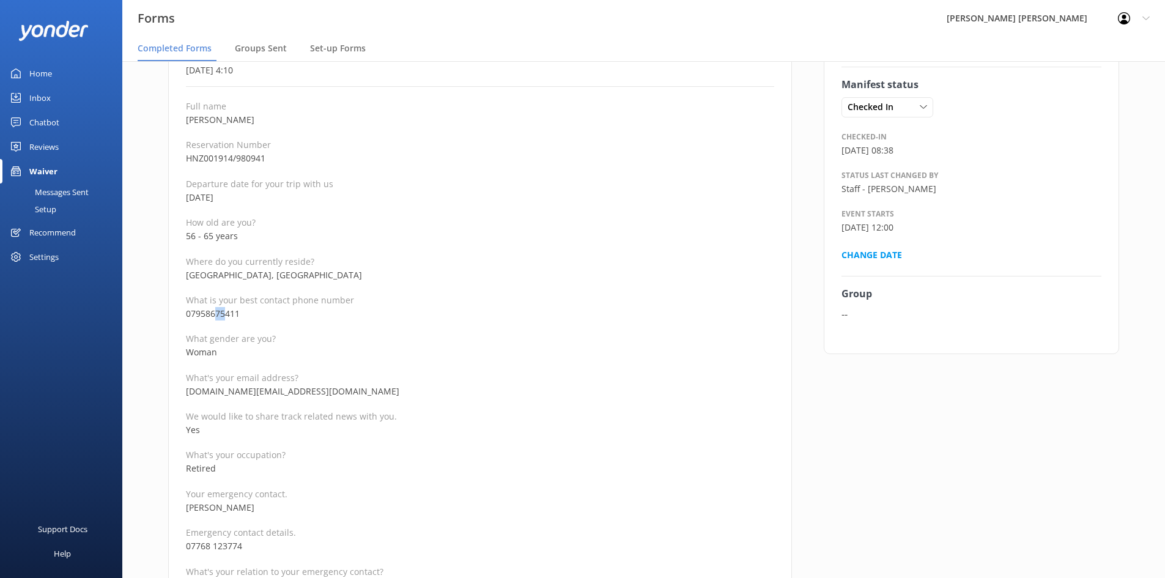
drag, startPoint x: 225, startPoint y: 317, endPoint x: 214, endPoint y: 317, distance: 11.0
click at [214, 317] on p "07958675411" at bounding box center [480, 313] width 588 height 13
drag, startPoint x: 243, startPoint y: 315, endPoint x: 158, endPoint y: 316, distance: 85.6
copy p "07958675411"
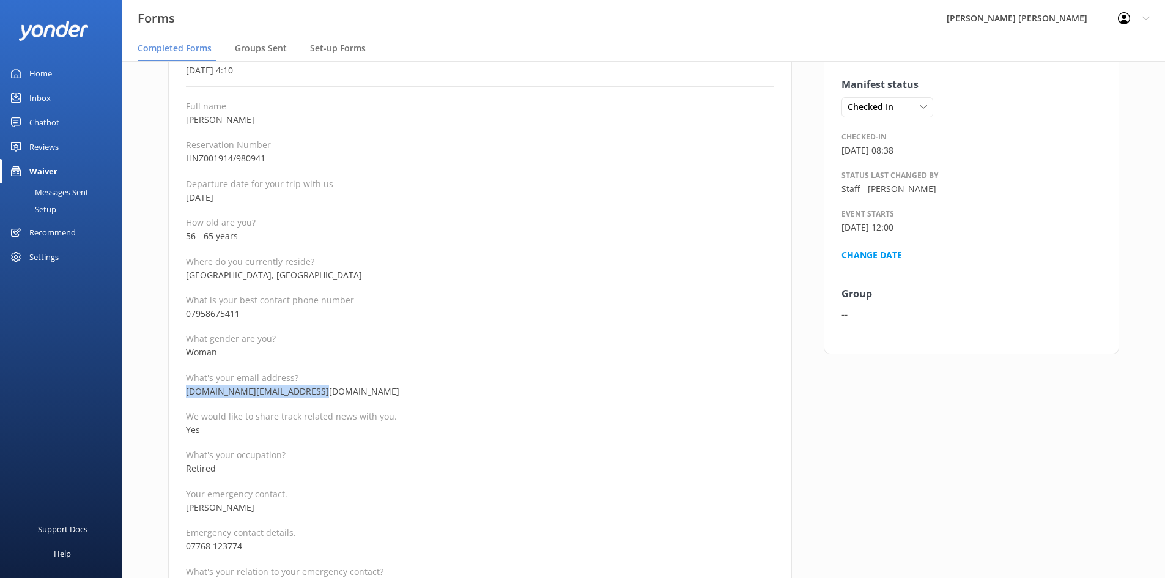
drag, startPoint x: 318, startPoint y: 388, endPoint x: 181, endPoint y: 391, distance: 137.0
copy p "[DOMAIN_NAME][EMAIL_ADDRESS][DOMAIN_NAME]"
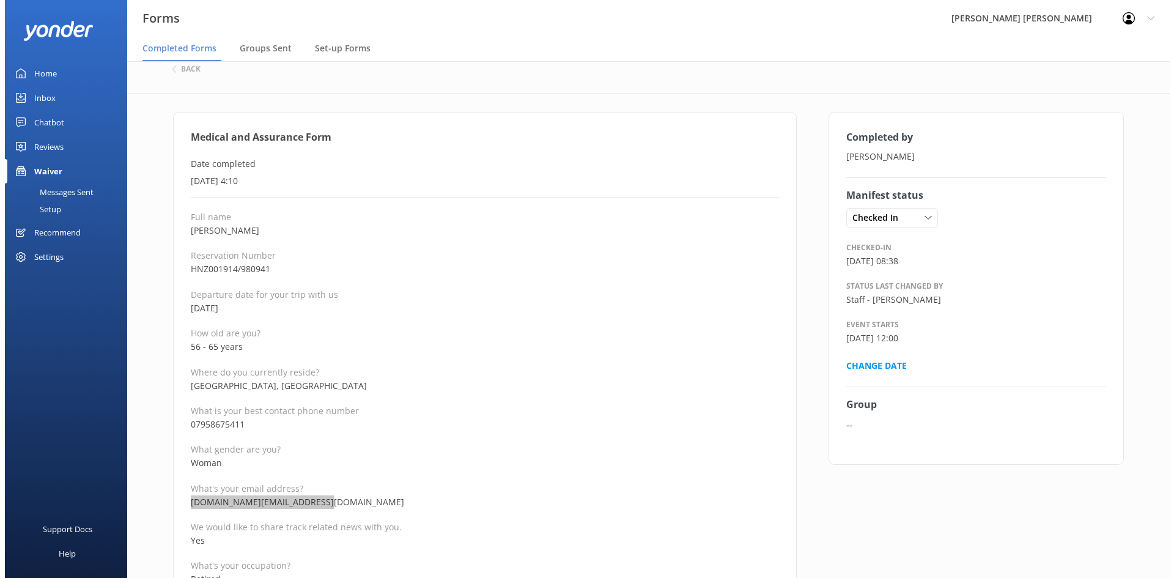
scroll to position [0, 0]
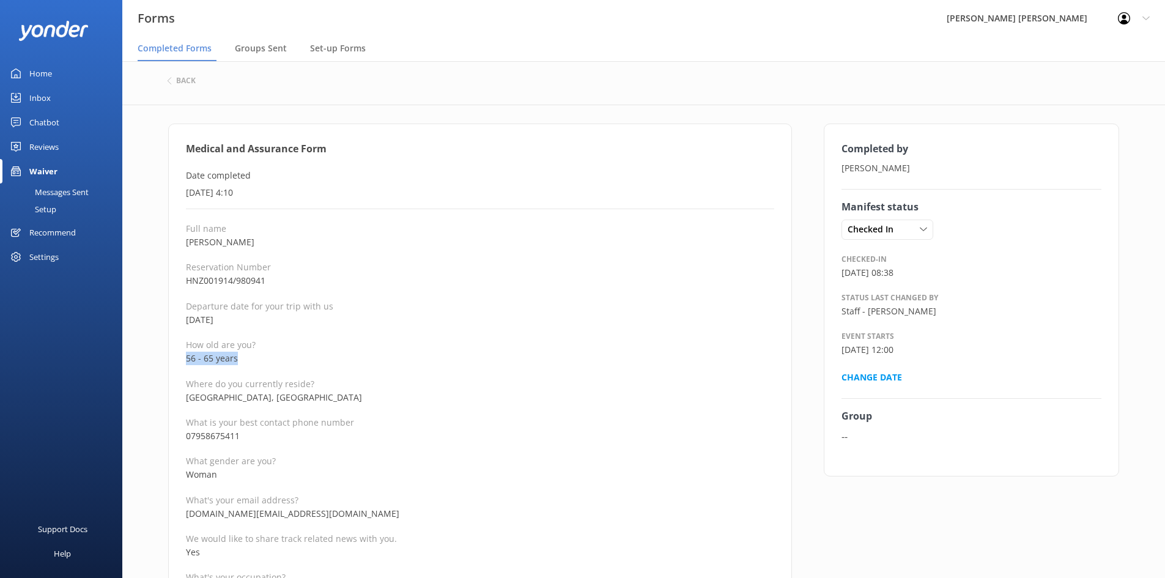
drag, startPoint x: 254, startPoint y: 360, endPoint x: 186, endPoint y: 358, distance: 67.9
click at [186, 358] on p "56 - 65 years" at bounding box center [480, 358] width 588 height 13
click at [190, 80] on h6 "back" at bounding box center [186, 80] width 20 height 7
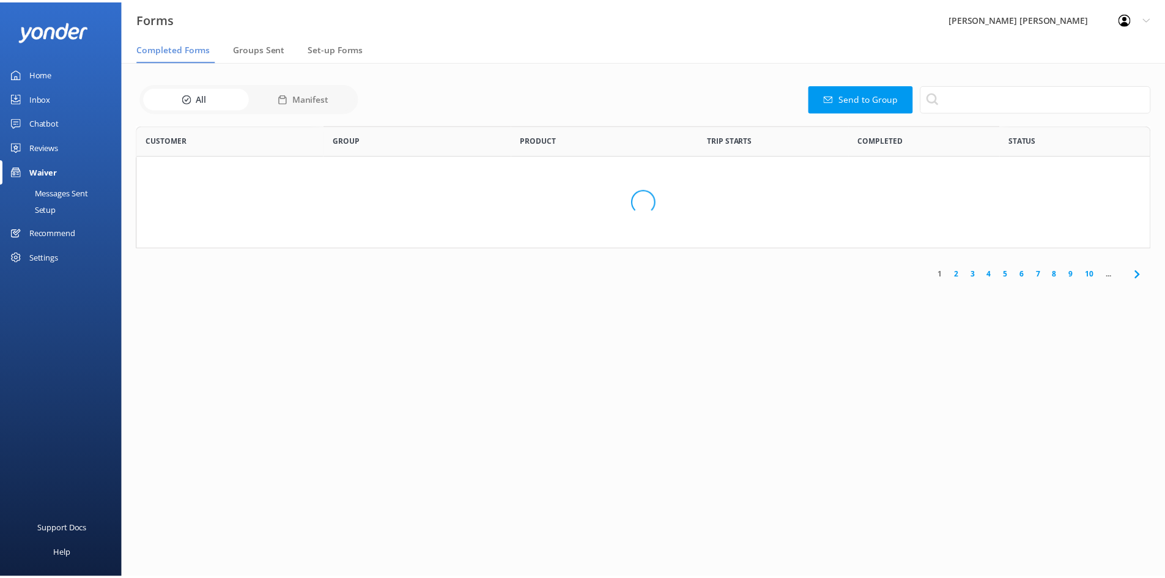
scroll to position [328, 1013]
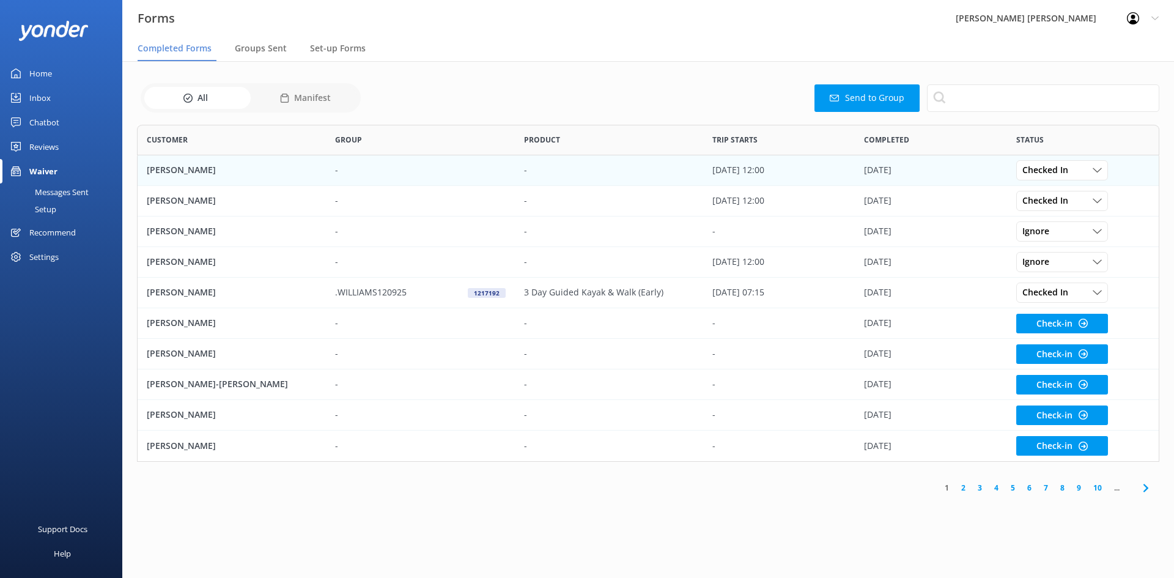
click at [191, 172] on p "[PERSON_NAME]" at bounding box center [181, 169] width 69 height 13
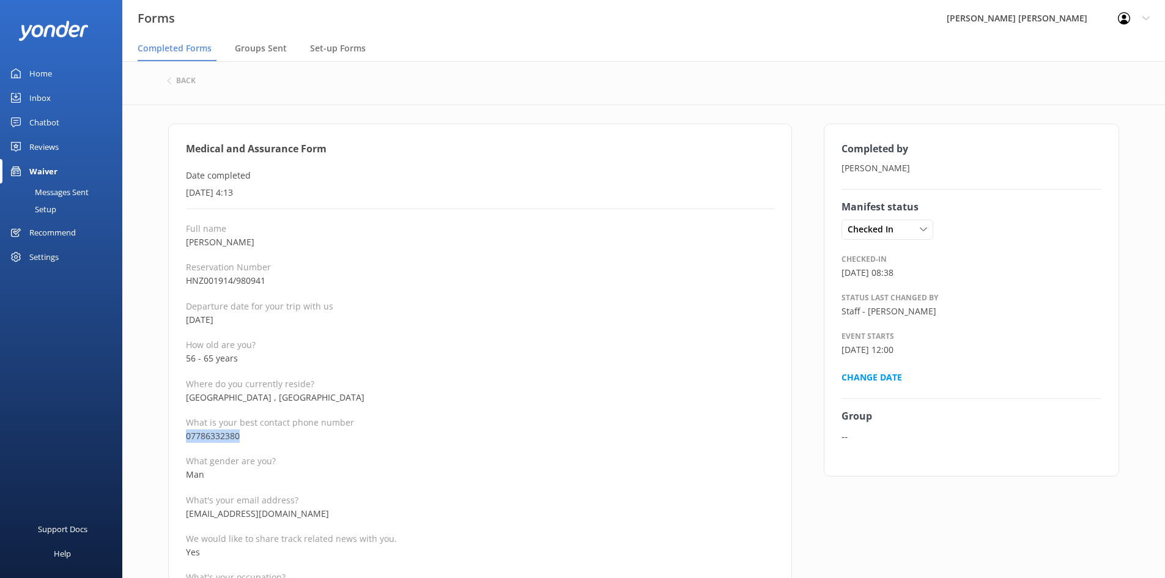
drag, startPoint x: 248, startPoint y: 435, endPoint x: 176, endPoint y: 435, distance: 71.5
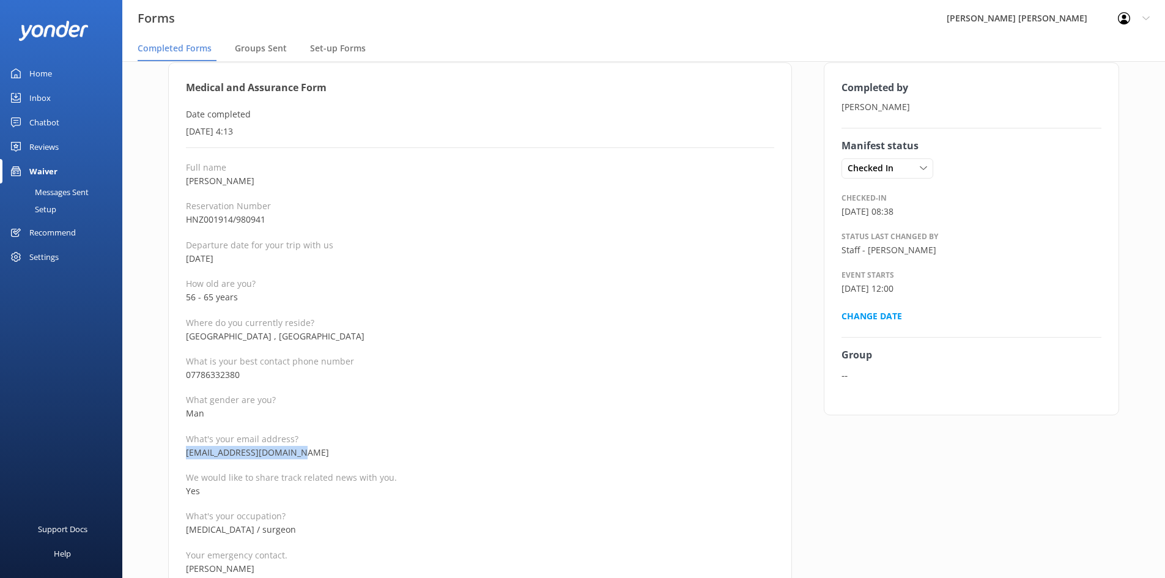
drag, startPoint x: 311, startPoint y: 454, endPoint x: 171, endPoint y: 449, distance: 140.1
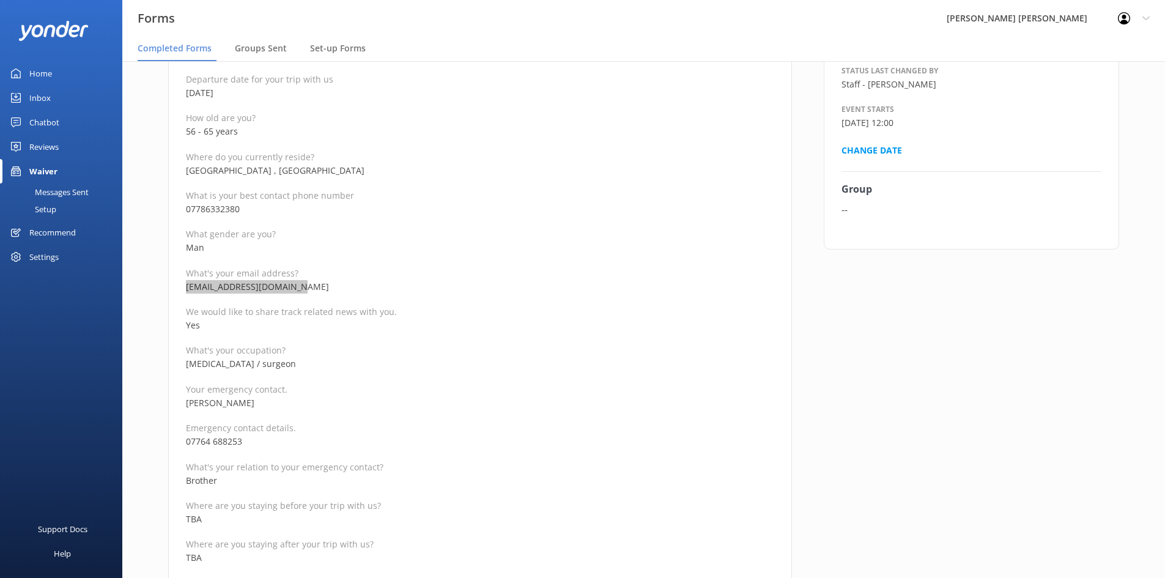
scroll to position [245, 0]
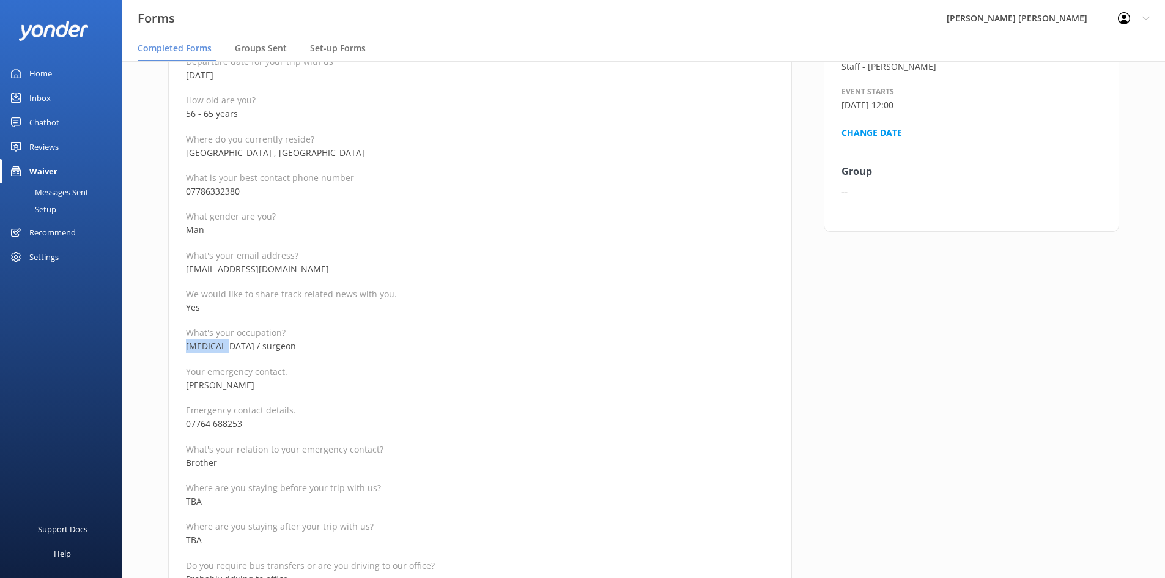
drag, startPoint x: 222, startPoint y: 343, endPoint x: 183, endPoint y: 343, distance: 38.5
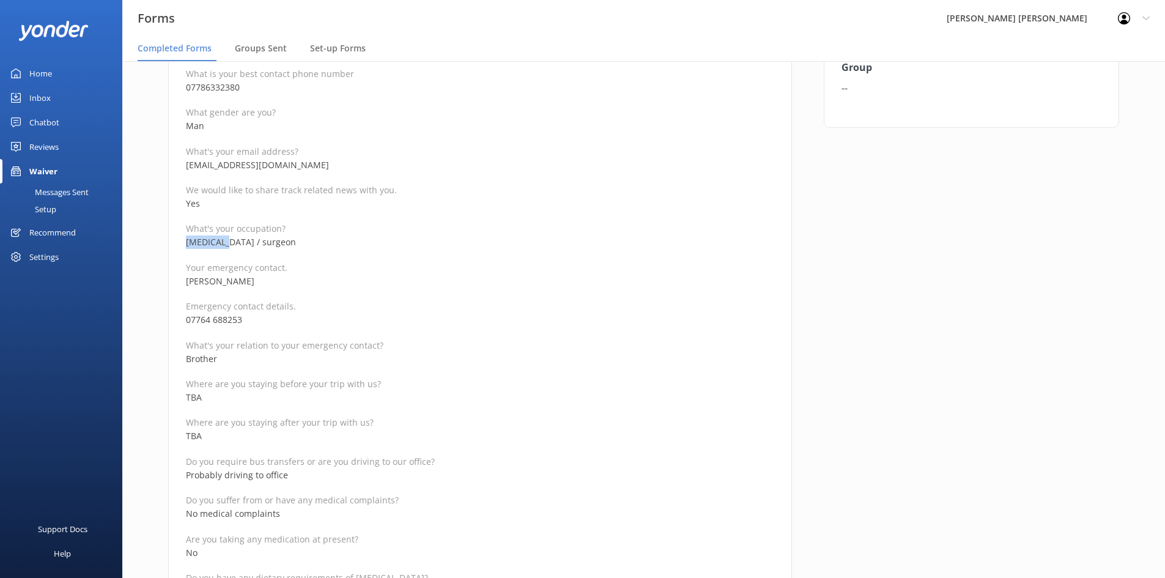
scroll to position [367, 0]
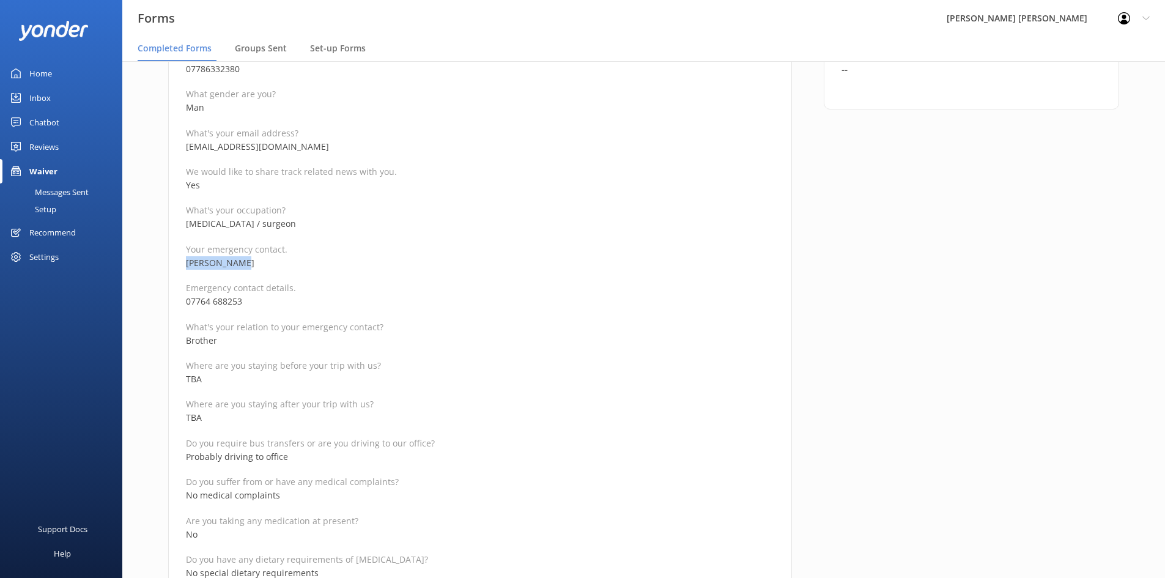
drag, startPoint x: 247, startPoint y: 260, endPoint x: 169, endPoint y: 268, distance: 78.0
click at [169, 268] on div "Medical and Assurance Form Date completed [DATE] 4:13 Full name [PERSON_NAME] R…" at bounding box center [480, 529] width 624 height 1545
drag, startPoint x: 254, startPoint y: 298, endPoint x: 183, endPoint y: 298, distance: 71.5
click at [183, 298] on div "Medical and Assurance Form Date completed [DATE] 4:13 Full name [PERSON_NAME] R…" at bounding box center [480, 529] width 624 height 1545
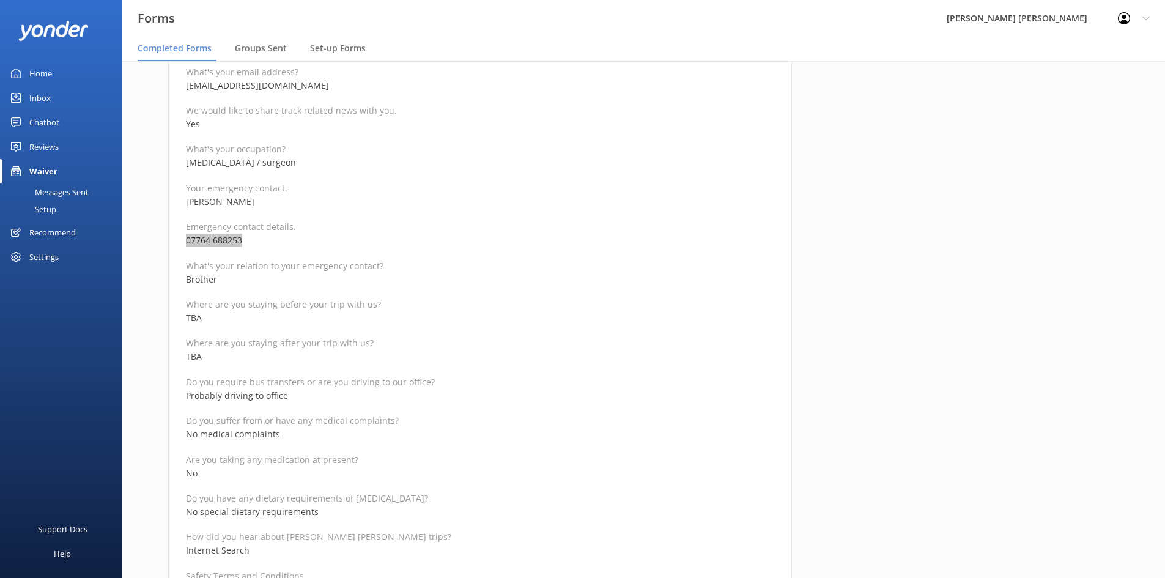
scroll to position [489, 0]
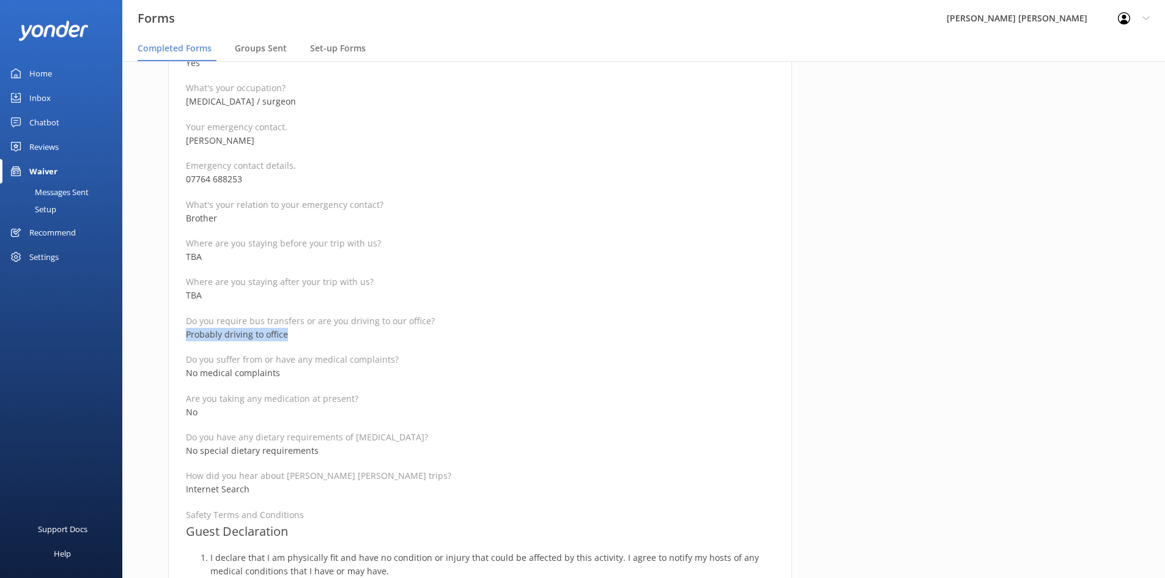
drag, startPoint x: 290, startPoint y: 335, endPoint x: 180, endPoint y: 332, distance: 110.1
click at [180, 332] on div "Medical and Assurance Form Date completed [DATE] 4:13 Full name [PERSON_NAME] R…" at bounding box center [480, 406] width 624 height 1545
click at [507, 399] on p "Are you taking any medication at present?" at bounding box center [480, 399] width 588 height 12
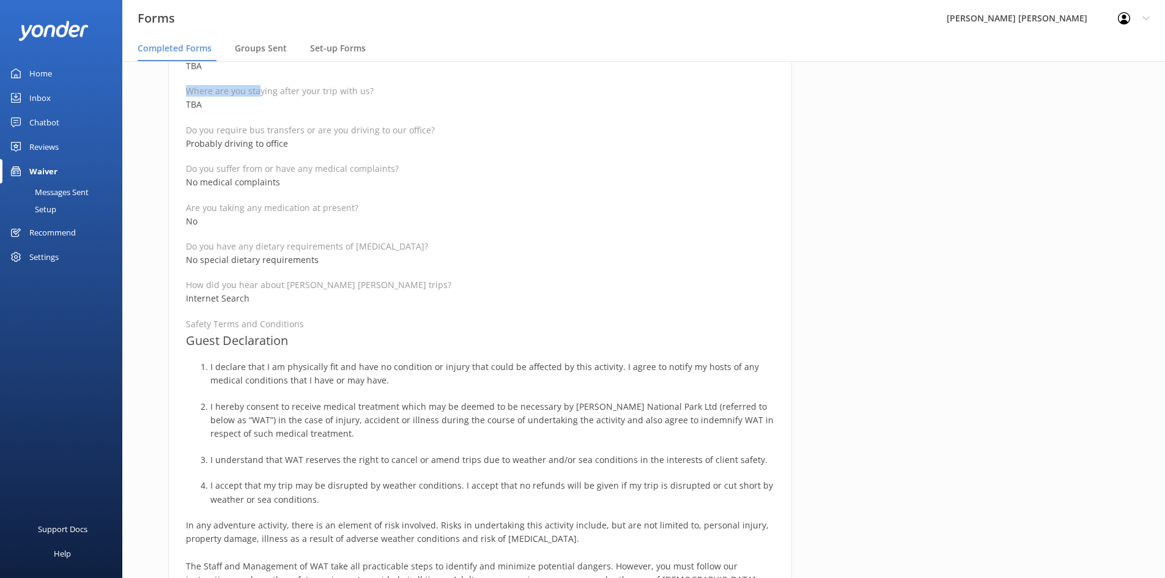
scroll to position [673, 0]
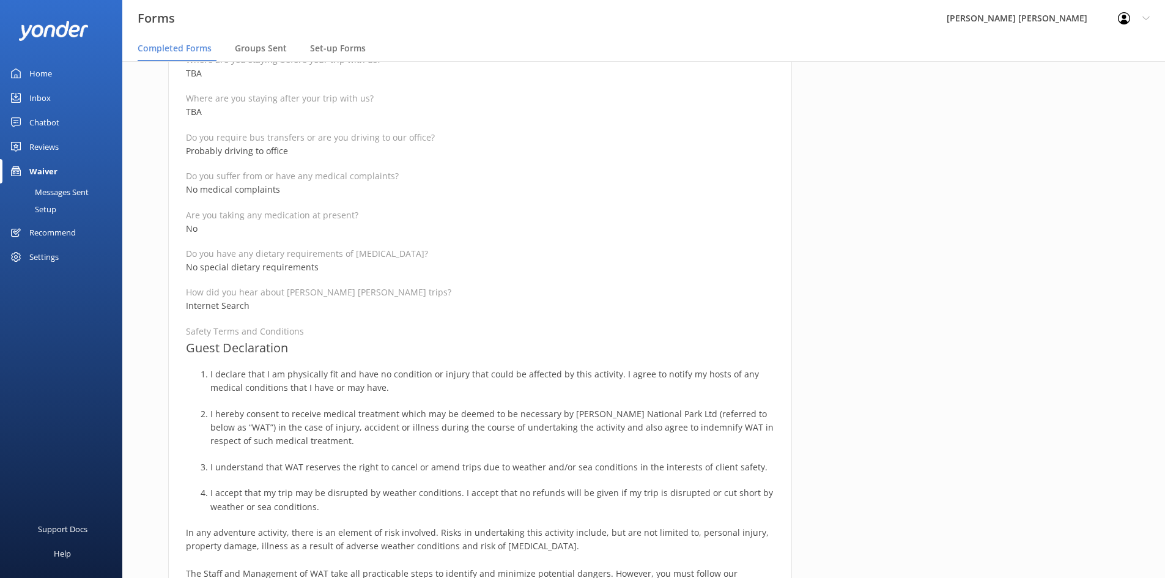
click at [306, 347] on h3 "Guest Declaration" at bounding box center [480, 348] width 588 height 20
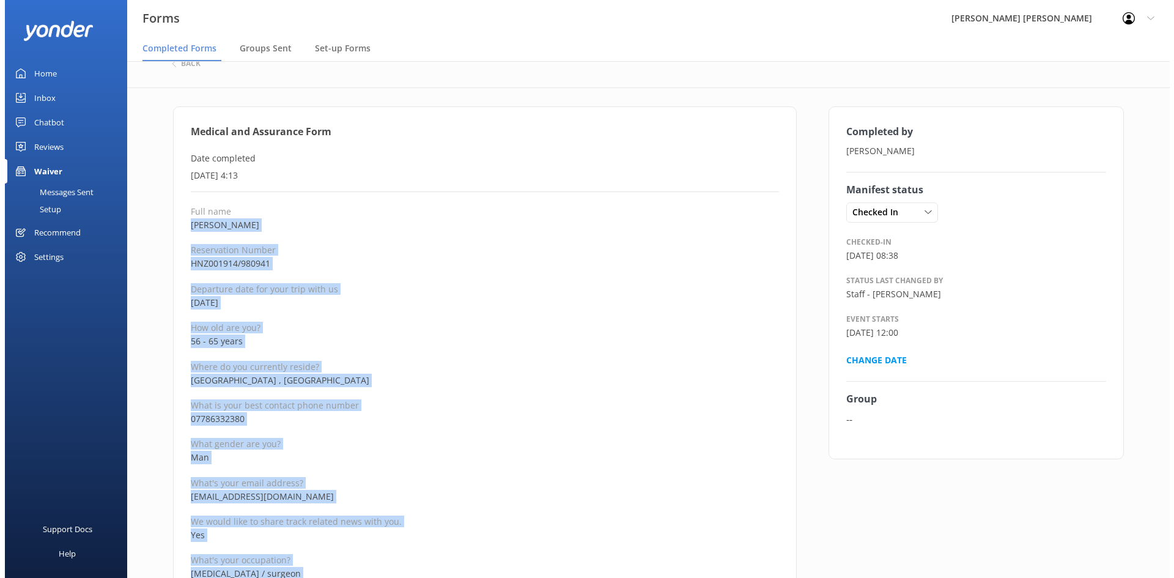
scroll to position [0, 0]
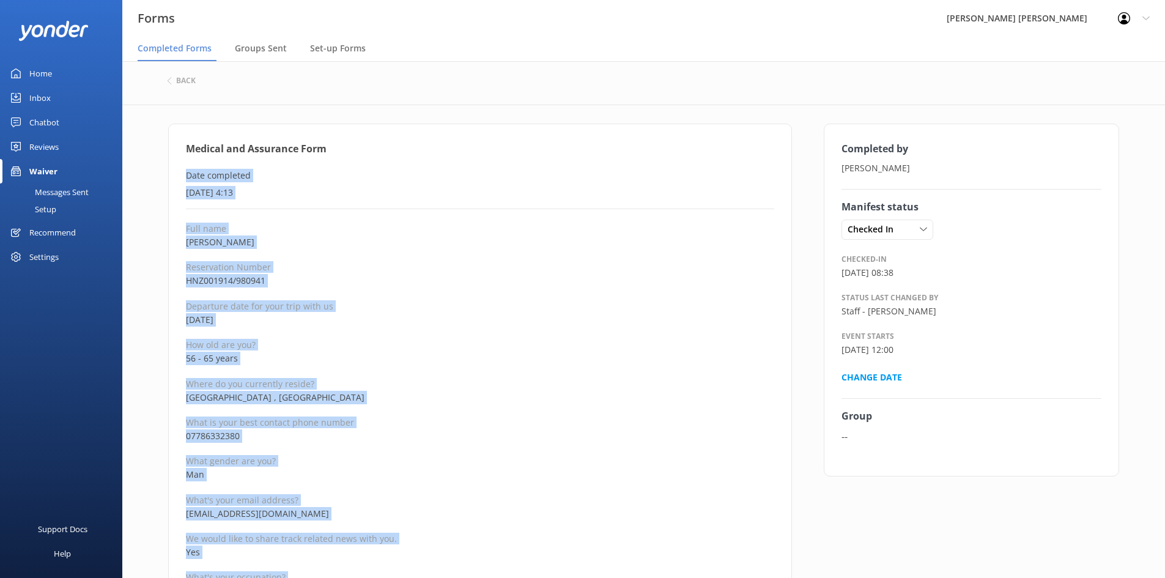
drag, startPoint x: 282, startPoint y: 342, endPoint x: 179, endPoint y: 177, distance: 194.8
click at [296, 232] on p "Full name" at bounding box center [480, 229] width 588 height 12
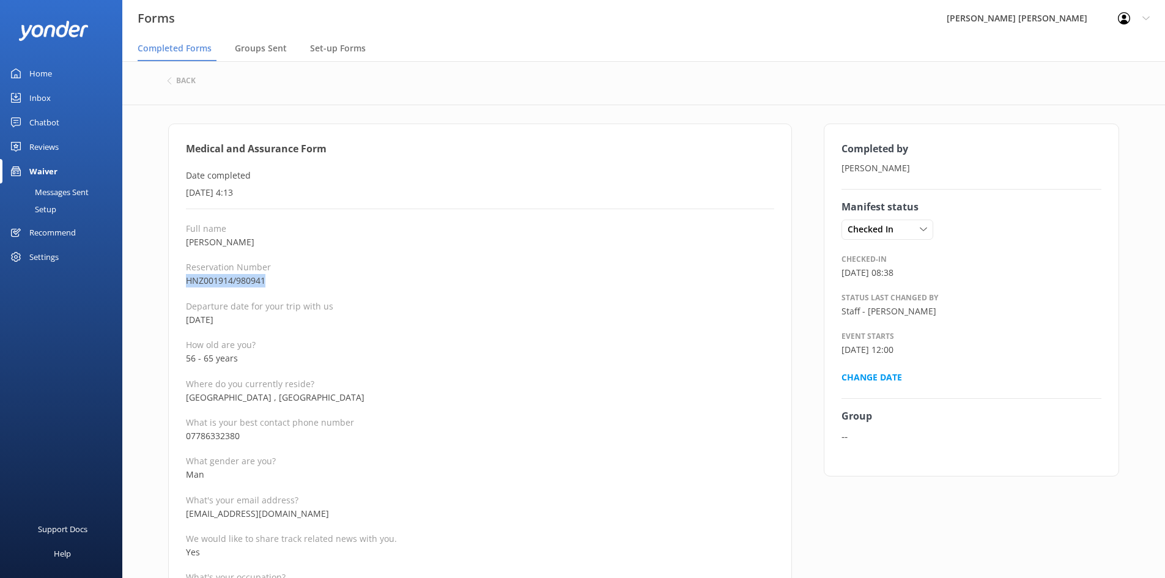
drag, startPoint x: 276, startPoint y: 278, endPoint x: 184, endPoint y: 282, distance: 91.9
click at [197, 79] on div "back" at bounding box center [644, 81] width 954 height 16
click at [186, 79] on h6 "back" at bounding box center [186, 80] width 20 height 7
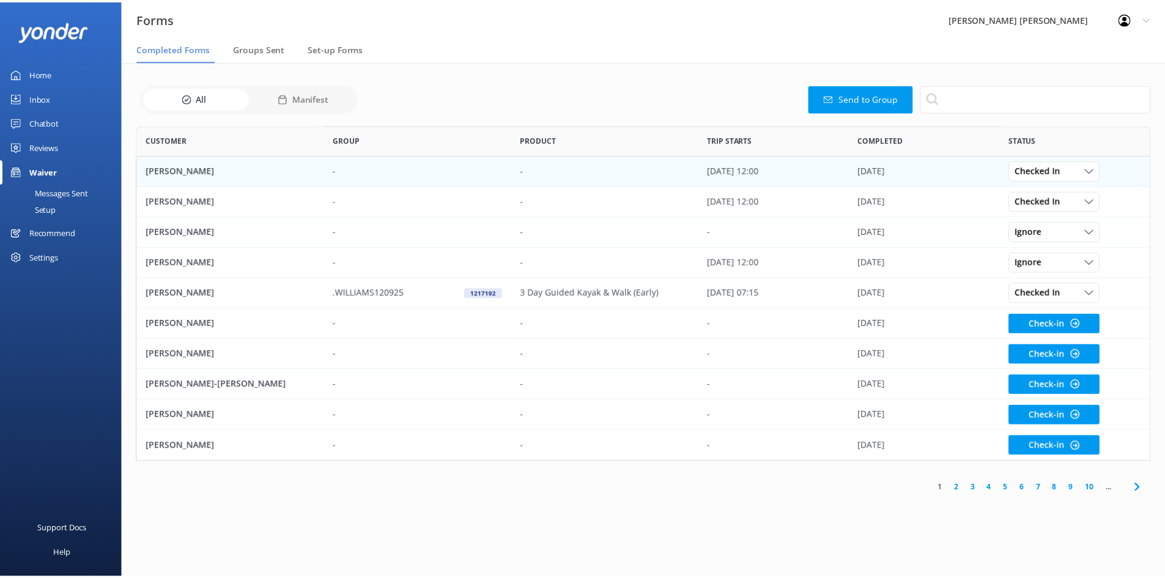
scroll to position [328, 1013]
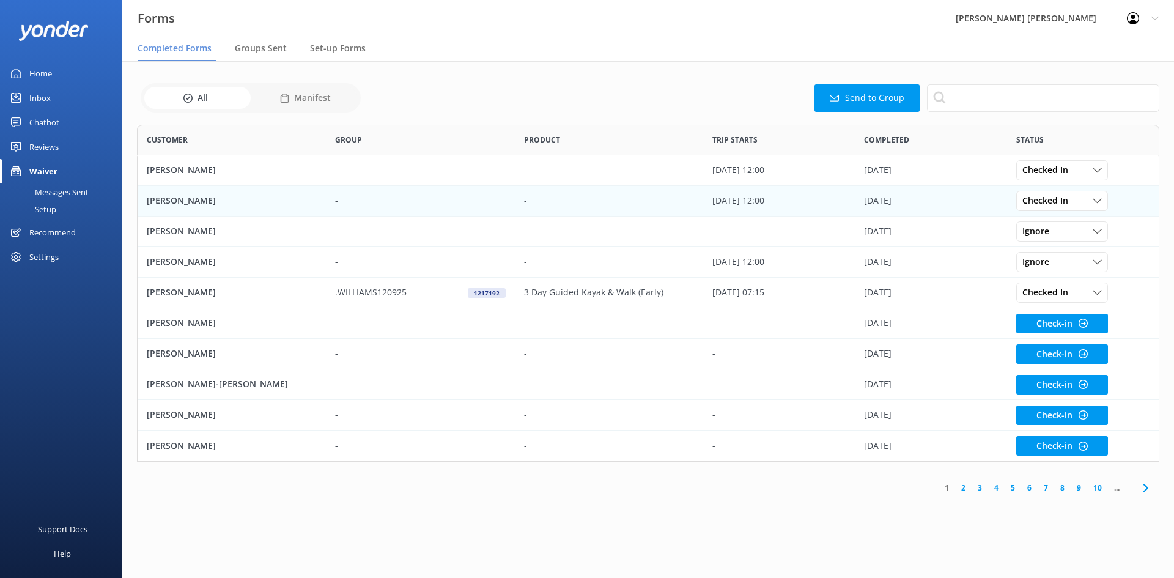
click at [189, 198] on p "[PERSON_NAME]" at bounding box center [181, 200] width 69 height 13
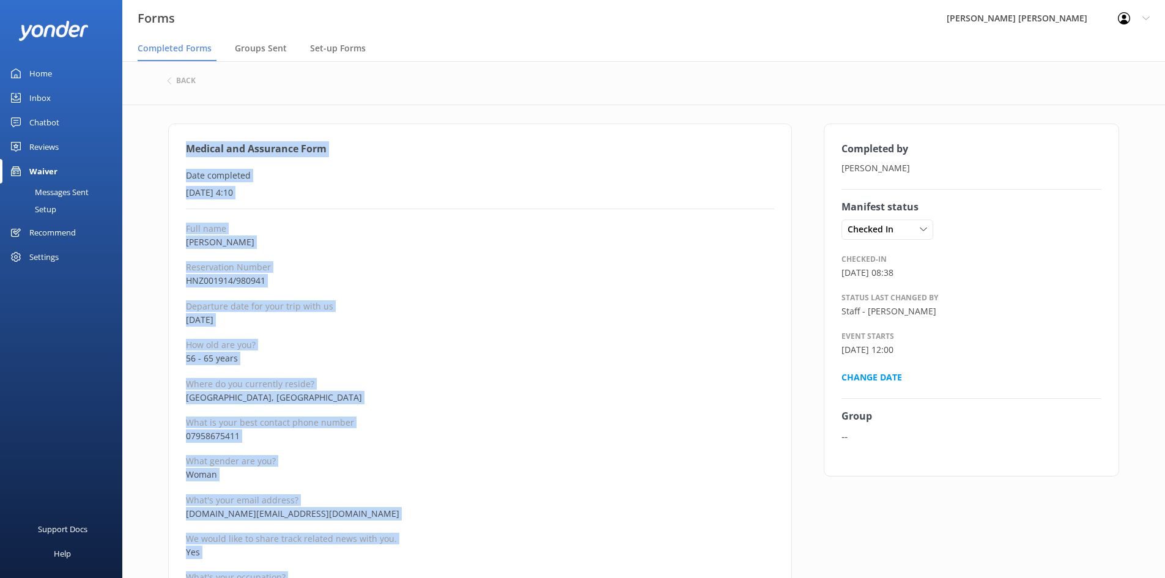
drag, startPoint x: 309, startPoint y: 227, endPoint x: 185, endPoint y: 147, distance: 148.6
click at [193, 87] on div "back" at bounding box center [644, 81] width 954 height 16
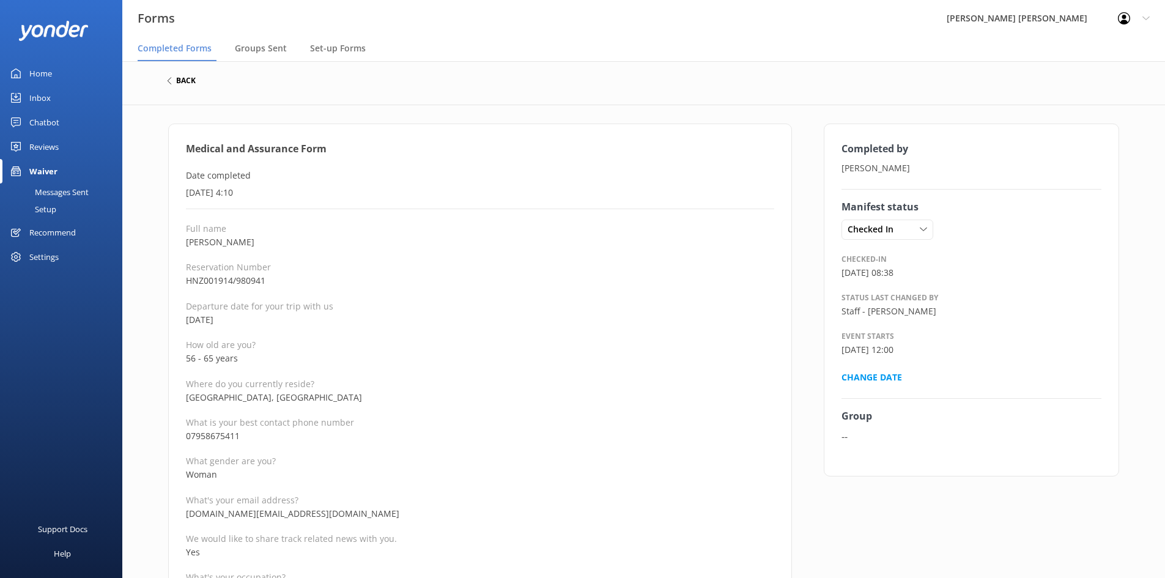
click at [189, 78] on h6 "back" at bounding box center [186, 80] width 20 height 7
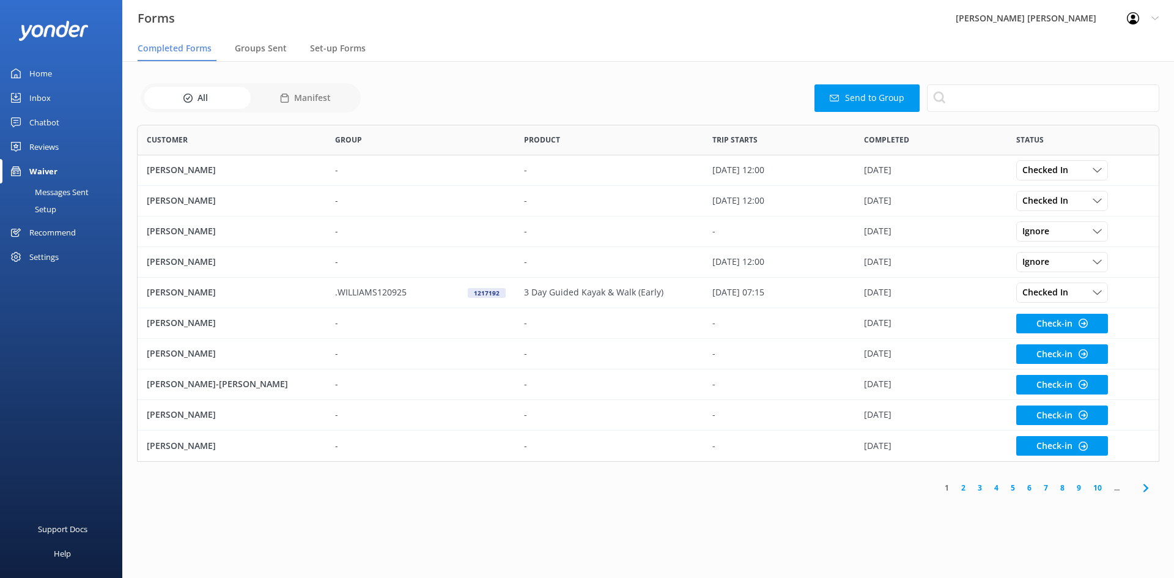
scroll to position [328, 1013]
click at [982, 489] on link "3" at bounding box center [980, 488] width 17 height 12
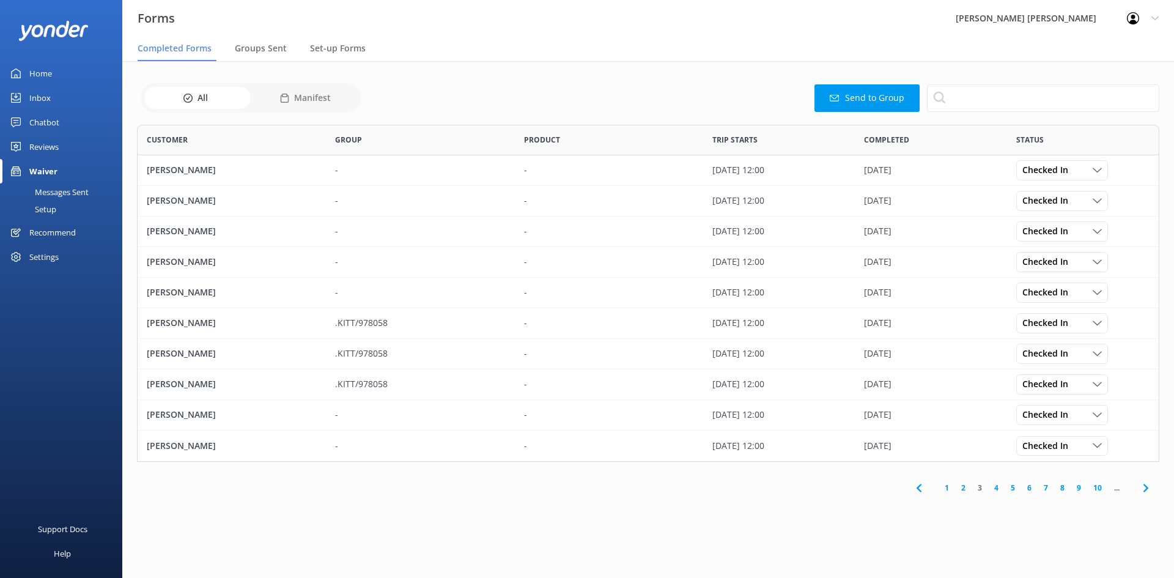
scroll to position [328, 1013]
click at [960, 492] on link "2" at bounding box center [963, 488] width 17 height 12
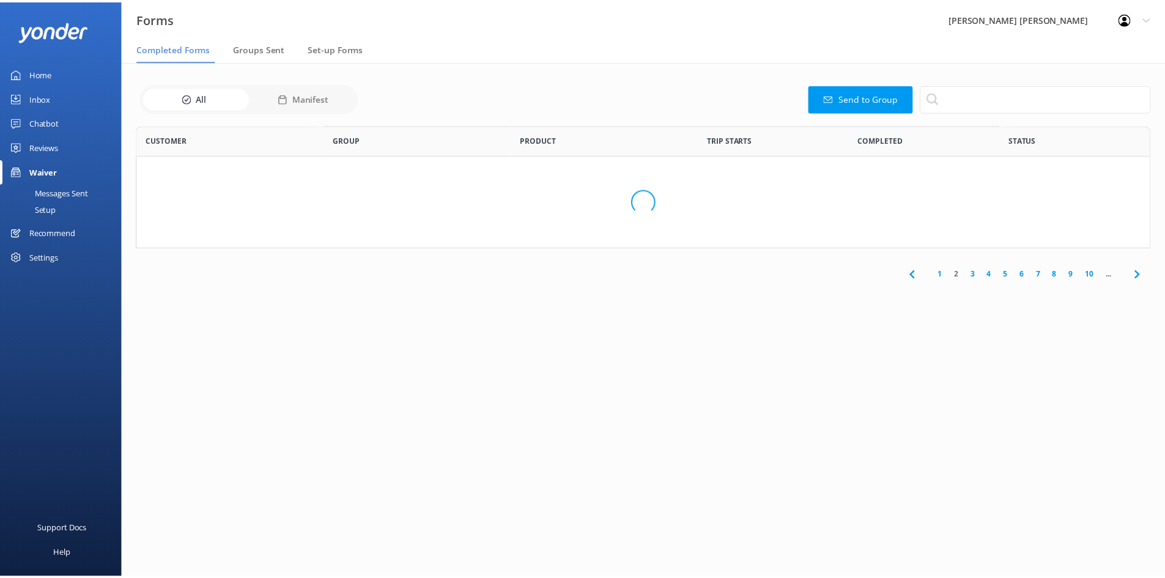
scroll to position [328, 1013]
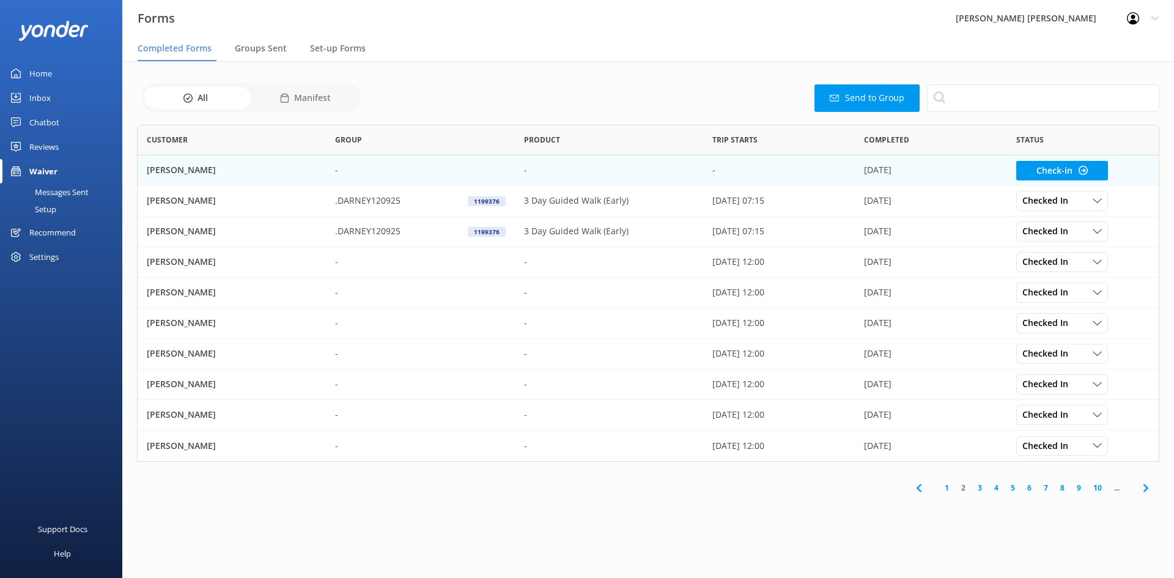
click at [240, 168] on div "[PERSON_NAME]" at bounding box center [232, 170] width 188 height 31
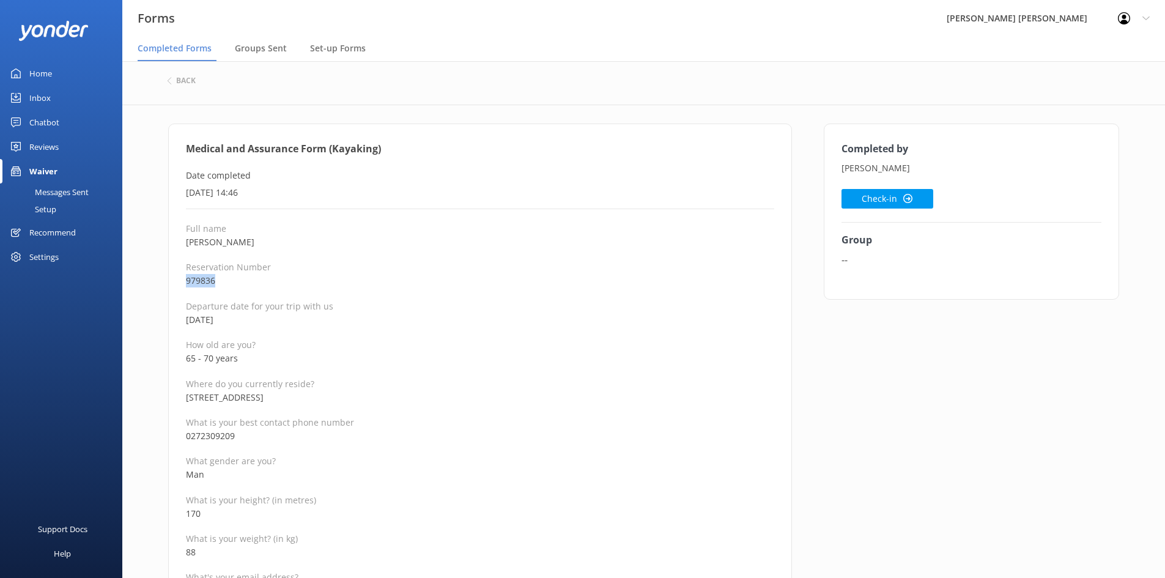
drag, startPoint x: 225, startPoint y: 287, endPoint x: 167, endPoint y: 282, distance: 58.2
drag, startPoint x: 249, startPoint y: 247, endPoint x: 187, endPoint y: 239, distance: 62.3
click at [187, 239] on p "[PERSON_NAME]" at bounding box center [480, 241] width 588 height 13
click at [287, 227] on p "Full name" at bounding box center [480, 229] width 588 height 12
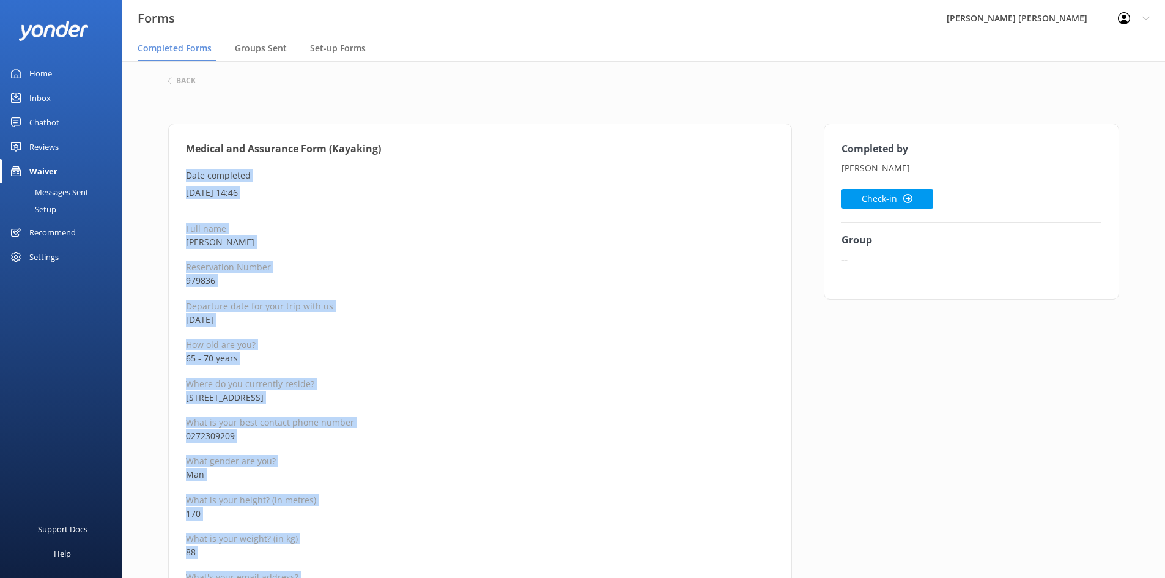
drag, startPoint x: 298, startPoint y: 484, endPoint x: 179, endPoint y: 182, distance: 324.7
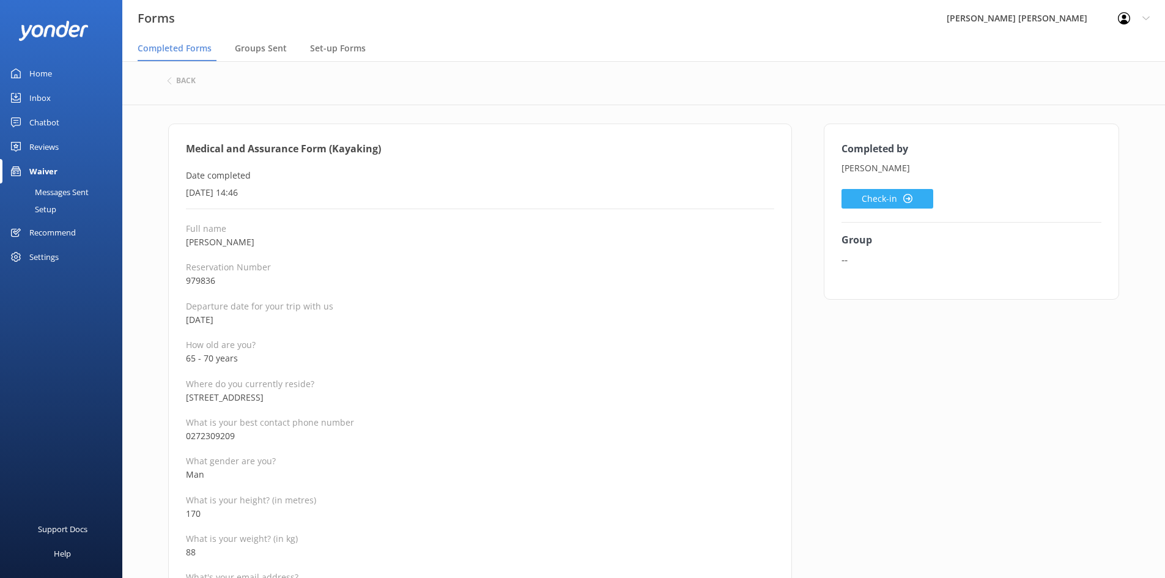
click at [857, 198] on button "Check-in" at bounding box center [887, 199] width 92 height 20
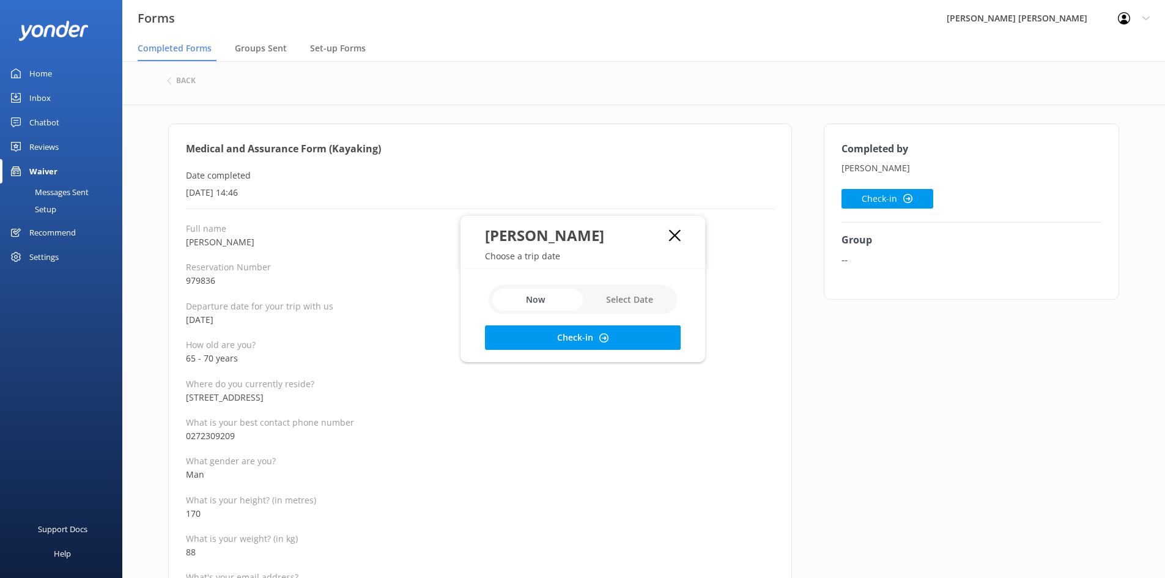
click at [627, 297] on input "checkbox" at bounding box center [583, 299] width 188 height 29
checkbox input "true"
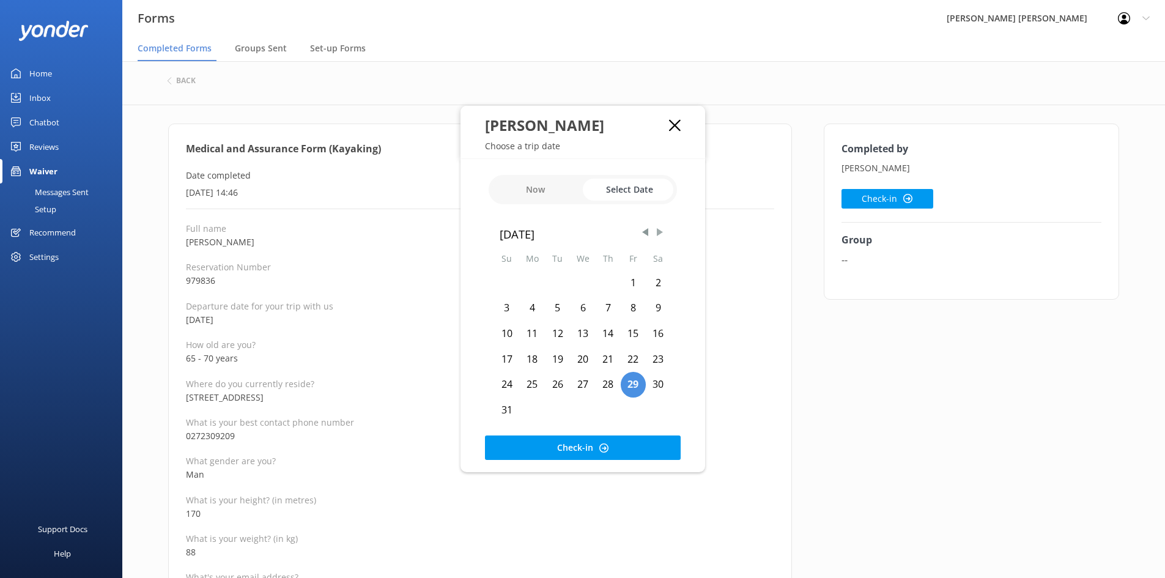
click at [662, 235] on span "Next Month" at bounding box center [660, 232] width 12 height 12
click at [656, 235] on span "Next Month" at bounding box center [660, 232] width 12 height 12
click at [566, 336] on div "11" at bounding box center [557, 334] width 25 height 26
click at [555, 441] on button "Check-in" at bounding box center [583, 447] width 196 height 24
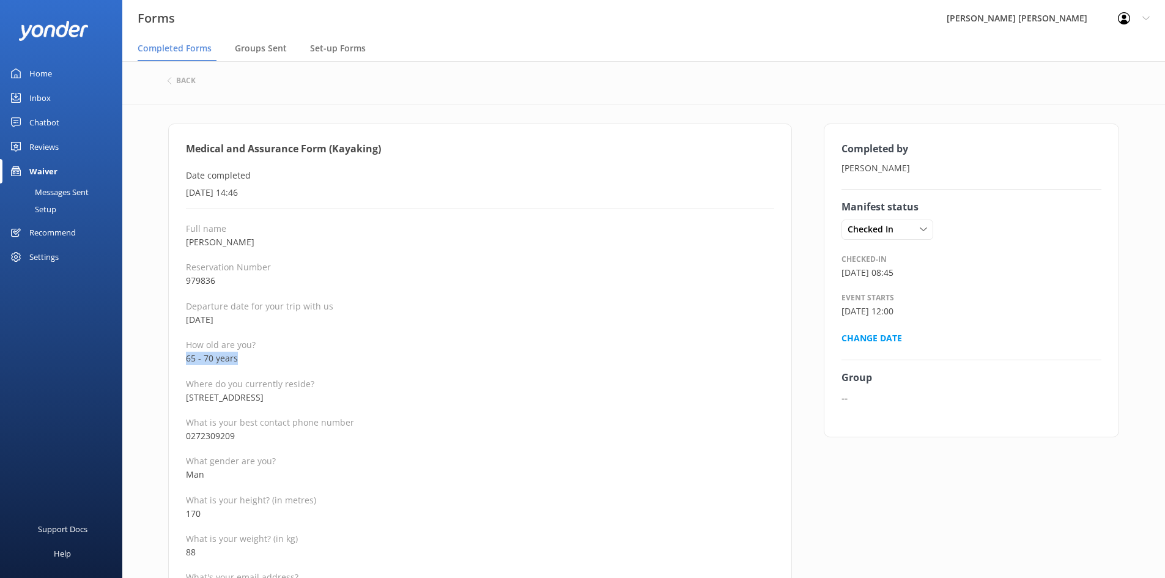
drag, startPoint x: 247, startPoint y: 356, endPoint x: 126, endPoint y: 362, distance: 121.2
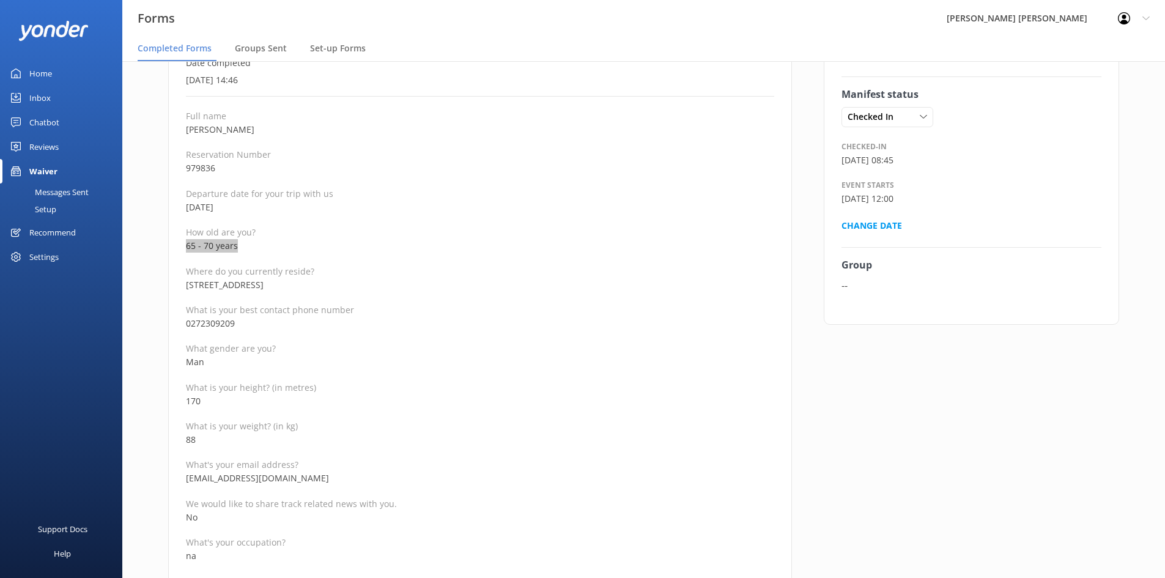
scroll to position [122, 0]
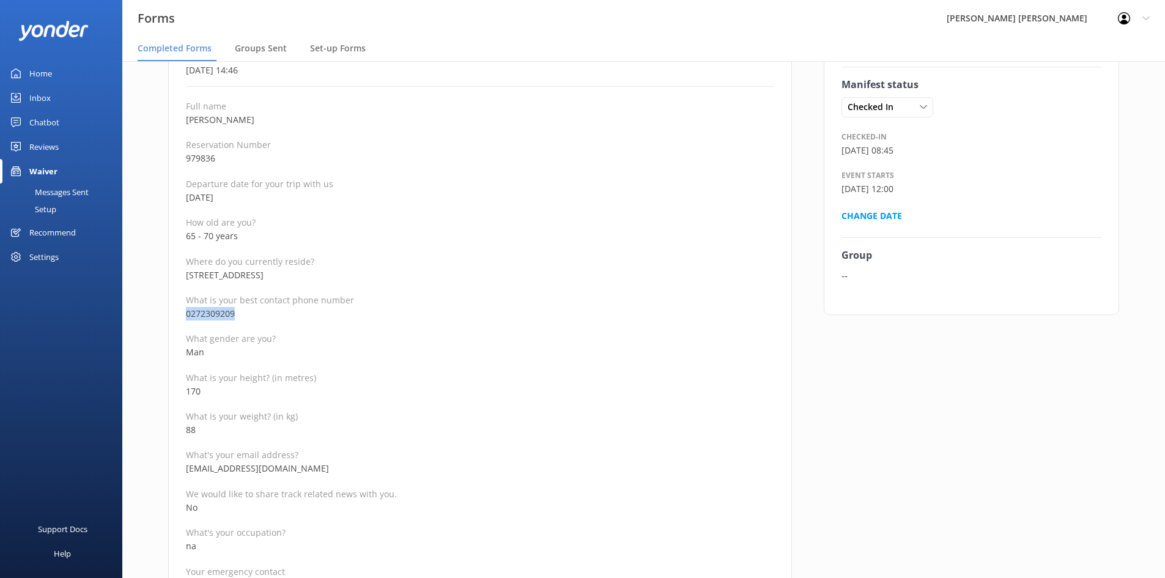
drag, startPoint x: 243, startPoint y: 316, endPoint x: 158, endPoint y: 316, distance: 85.0
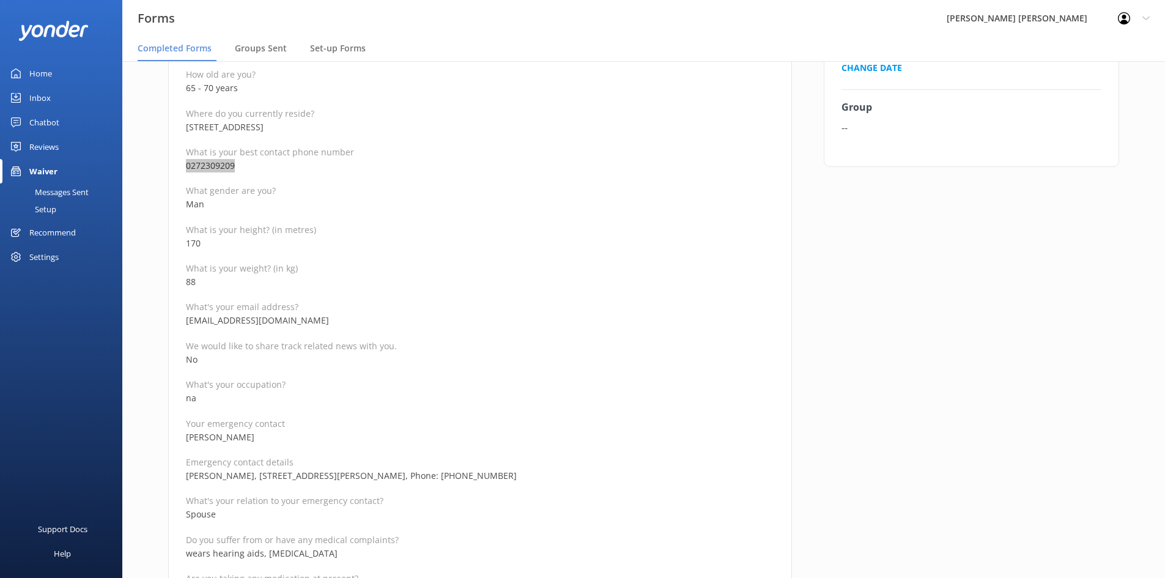
scroll to position [306, 0]
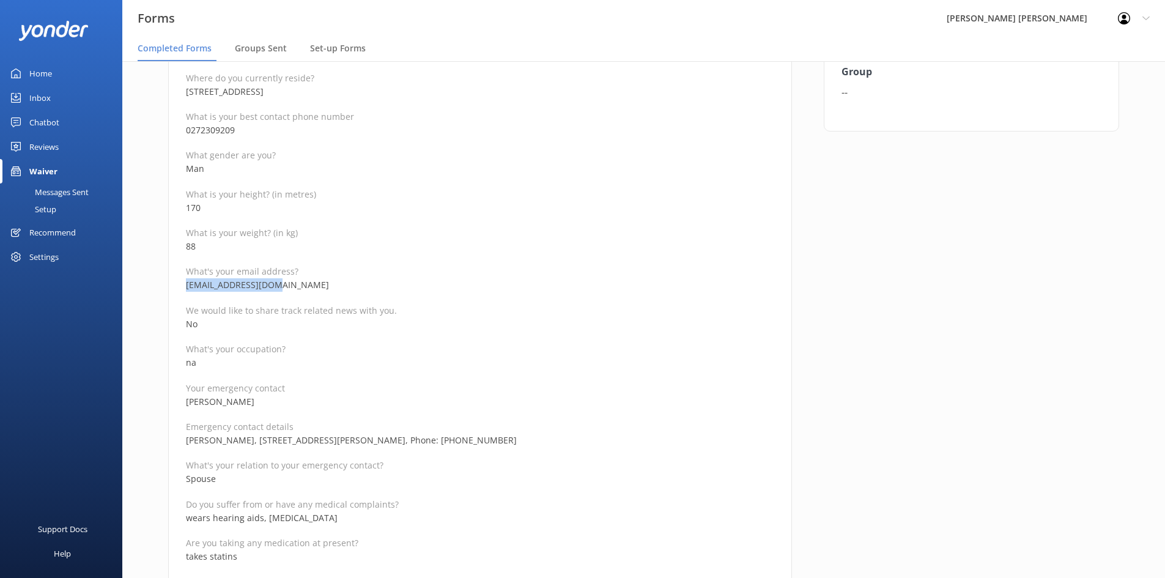
drag, startPoint x: 278, startPoint y: 284, endPoint x: 179, endPoint y: 281, distance: 99.1
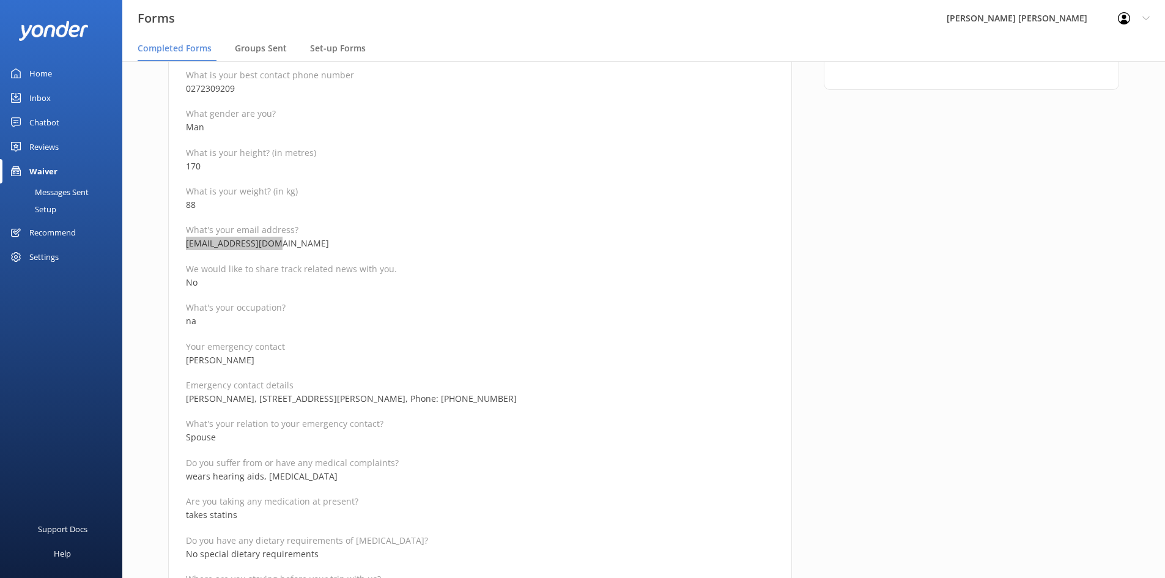
scroll to position [367, 0]
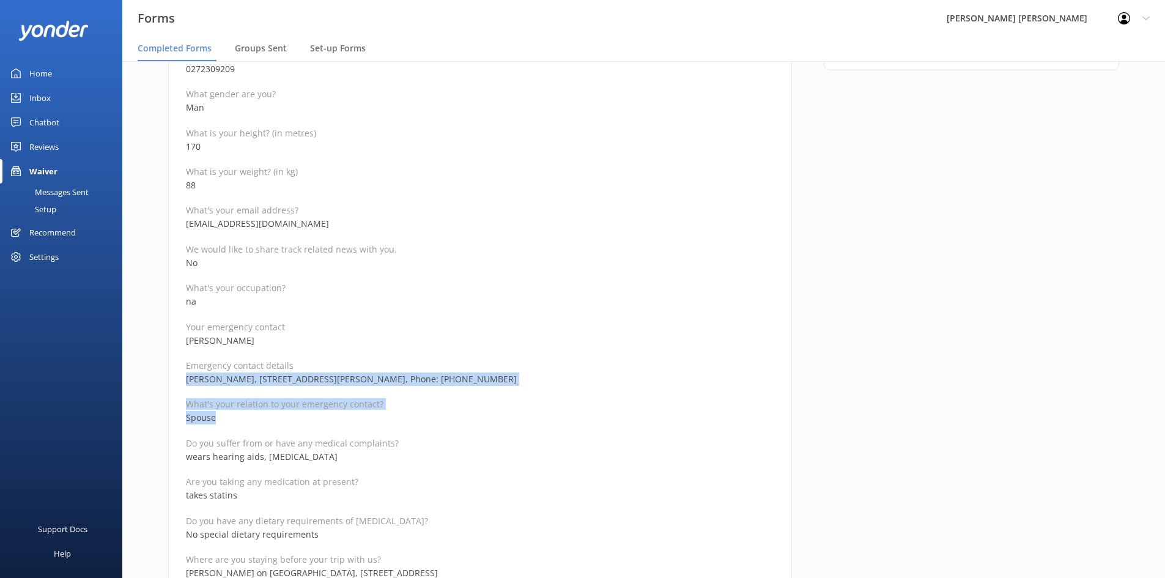
drag, startPoint x: 220, startPoint y: 418, endPoint x: 182, endPoint y: 375, distance: 57.6
click at [182, 375] on div "Medical and Assurance Form (Kayaking) Date completed [DATE] 14:46 Full name [PE…" at bounding box center [480, 568] width 624 height 1622
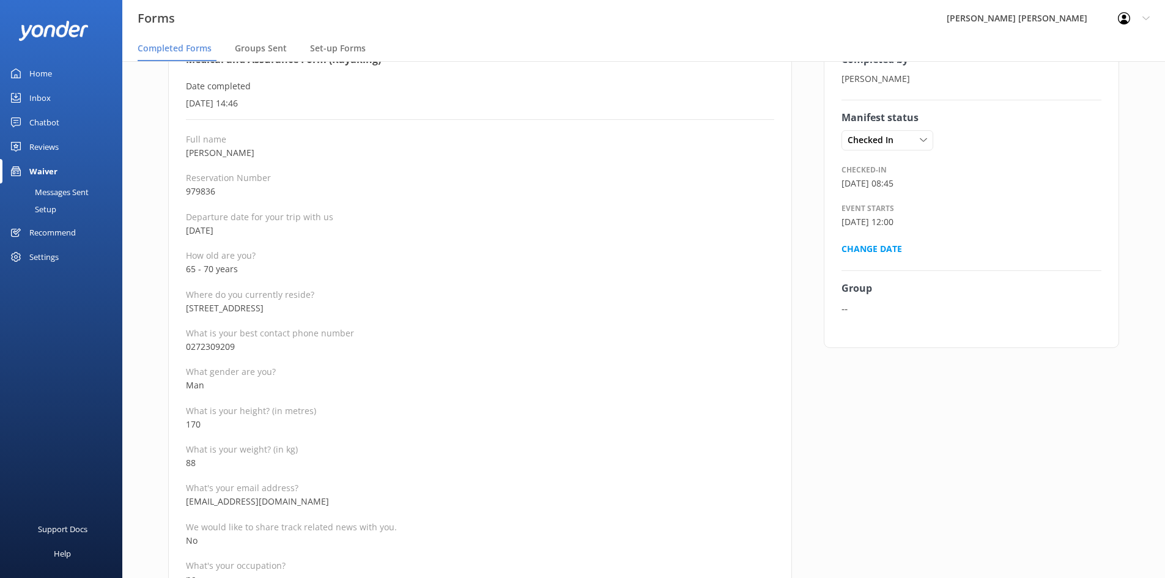
scroll to position [61, 0]
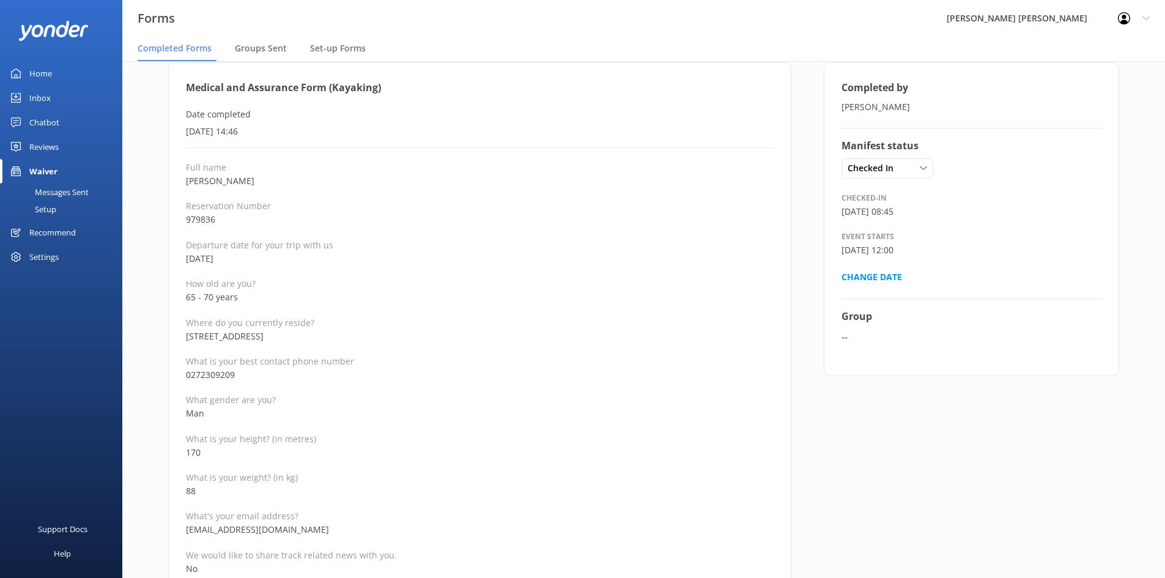
click at [256, 332] on p "[STREET_ADDRESS]" at bounding box center [480, 336] width 588 height 13
drag, startPoint x: 287, startPoint y: 336, endPoint x: 248, endPoint y: 339, distance: 39.9
click at [248, 339] on p "[STREET_ADDRESS]" at bounding box center [480, 336] width 588 height 13
drag, startPoint x: 307, startPoint y: 336, endPoint x: 300, endPoint y: 333, distance: 7.9
click at [290, 335] on p "[STREET_ADDRESS]" at bounding box center [480, 336] width 588 height 13
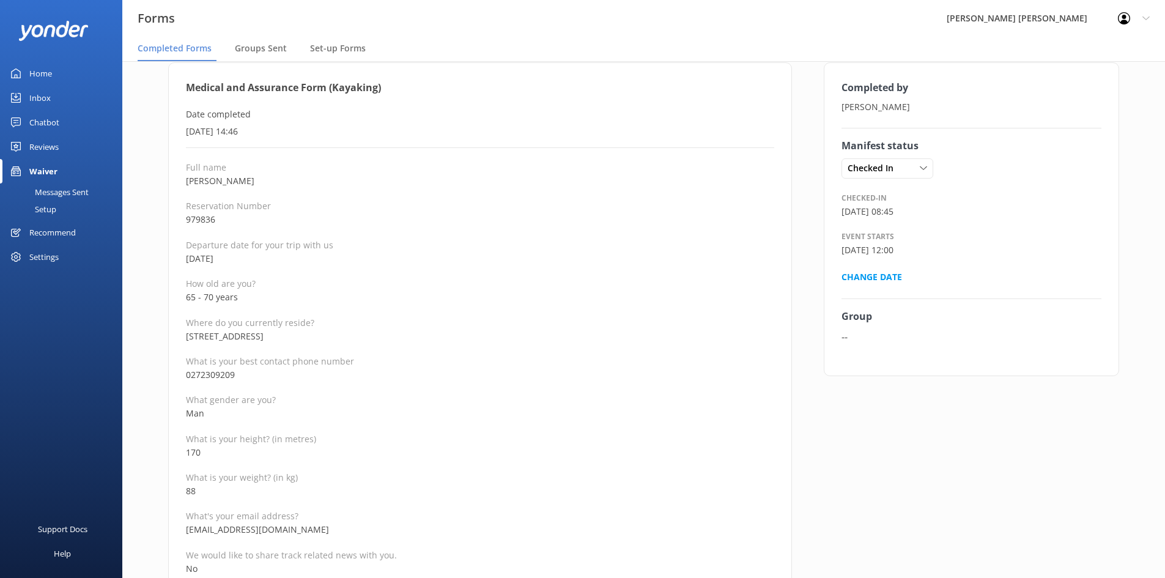
drag, startPoint x: 309, startPoint y: 333, endPoint x: 291, endPoint y: 333, distance: 17.7
click at [291, 333] on p "[STREET_ADDRESS]" at bounding box center [480, 336] width 588 height 13
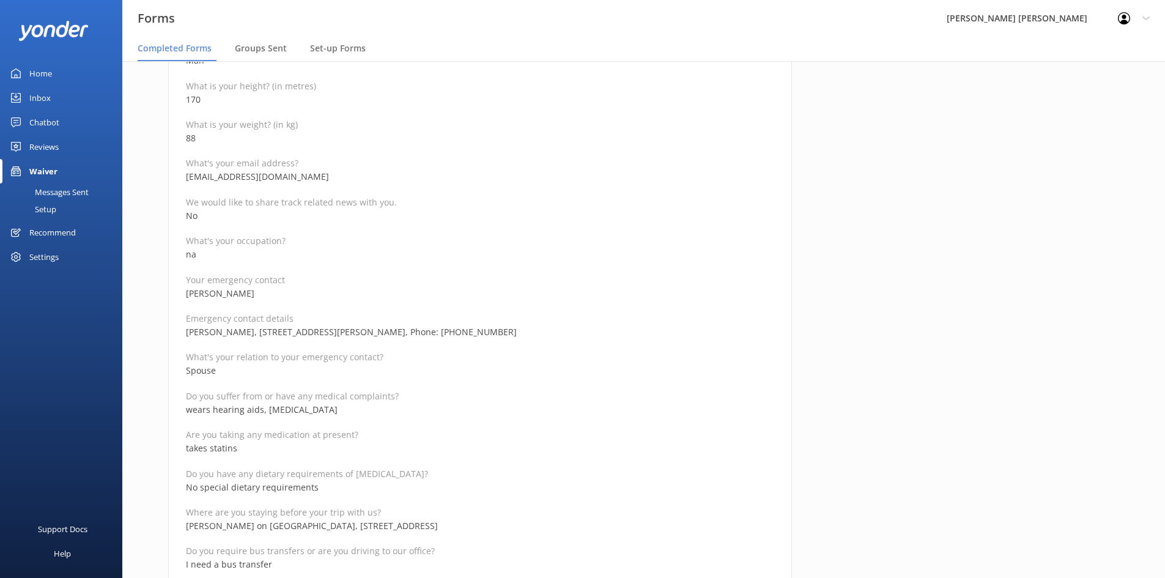
scroll to position [428, 0]
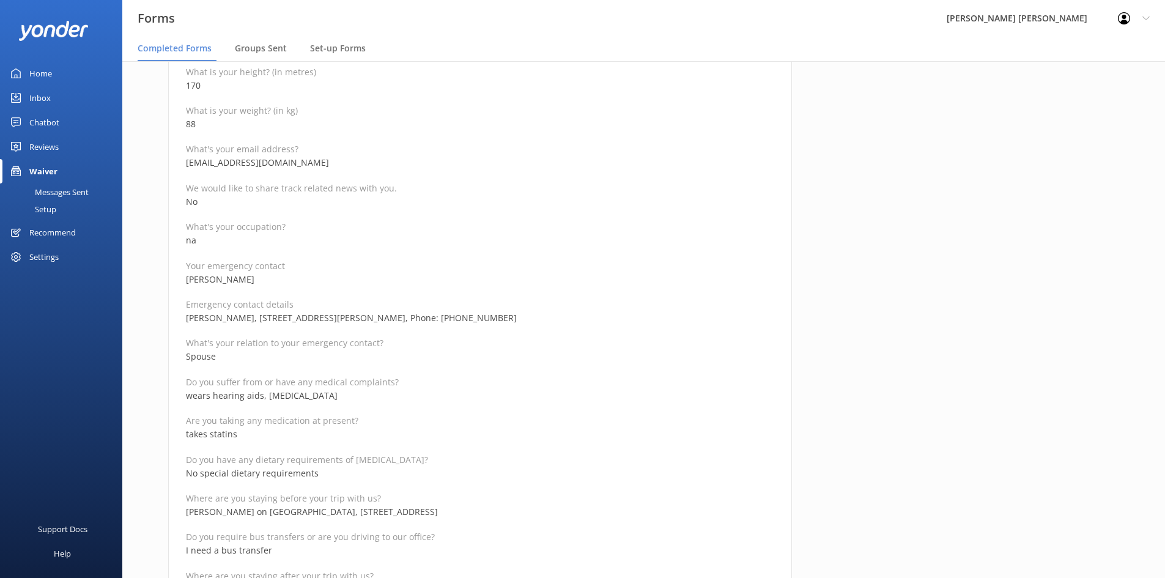
drag, startPoint x: 334, startPoint y: 396, endPoint x: 184, endPoint y: 396, distance: 149.8
click at [184, 396] on div "Medical and Assurance Form (Kayaking) Date completed [DATE] 14:46 Full name [PE…" at bounding box center [480, 506] width 624 height 1622
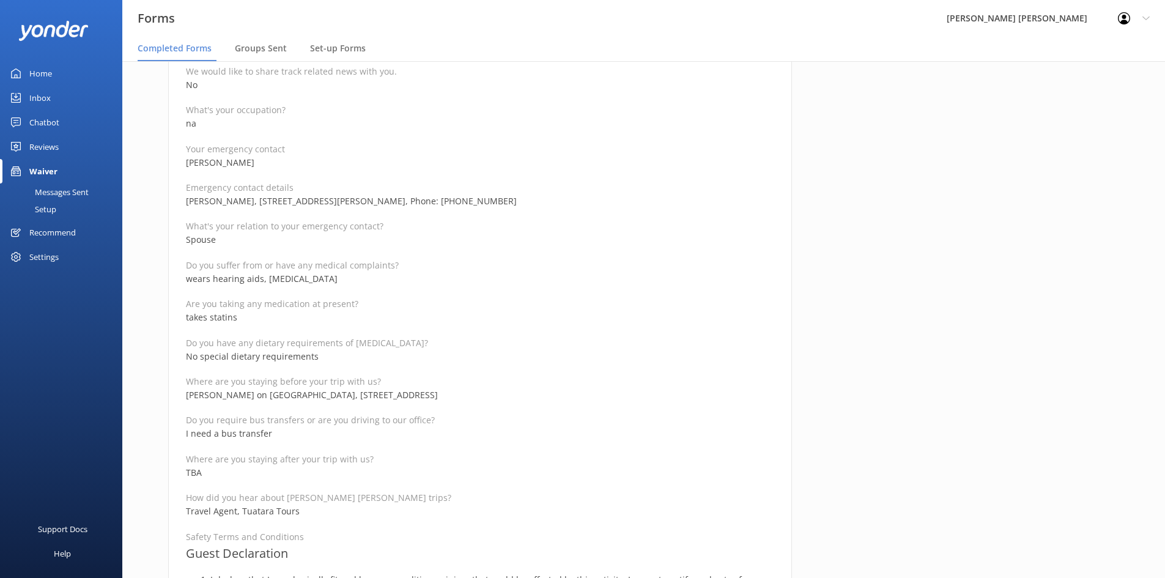
scroll to position [550, 0]
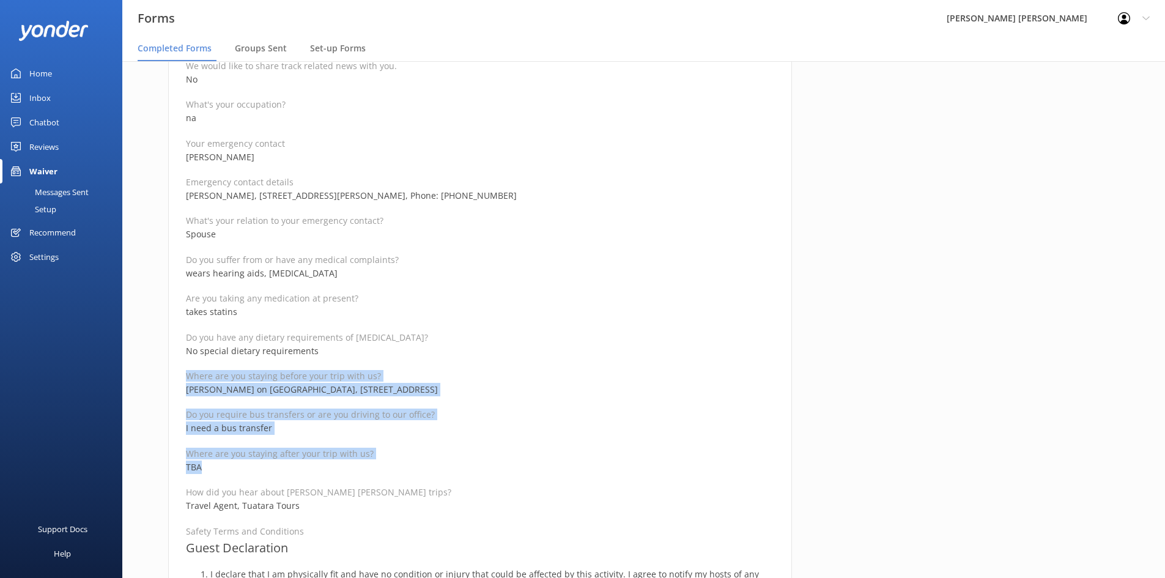
drag, startPoint x: 222, startPoint y: 473, endPoint x: 174, endPoint y: 378, distance: 106.1
click at [174, 378] on div "Medical and Assurance Form (Kayaking) Date completed [DATE] 14:46 Full name [PE…" at bounding box center [480, 384] width 624 height 1622
click at [500, 421] on div "Full name [PERSON_NAME] Reservation Number 979836 Departure date for your trip …" at bounding box center [480, 424] width 588 height 1505
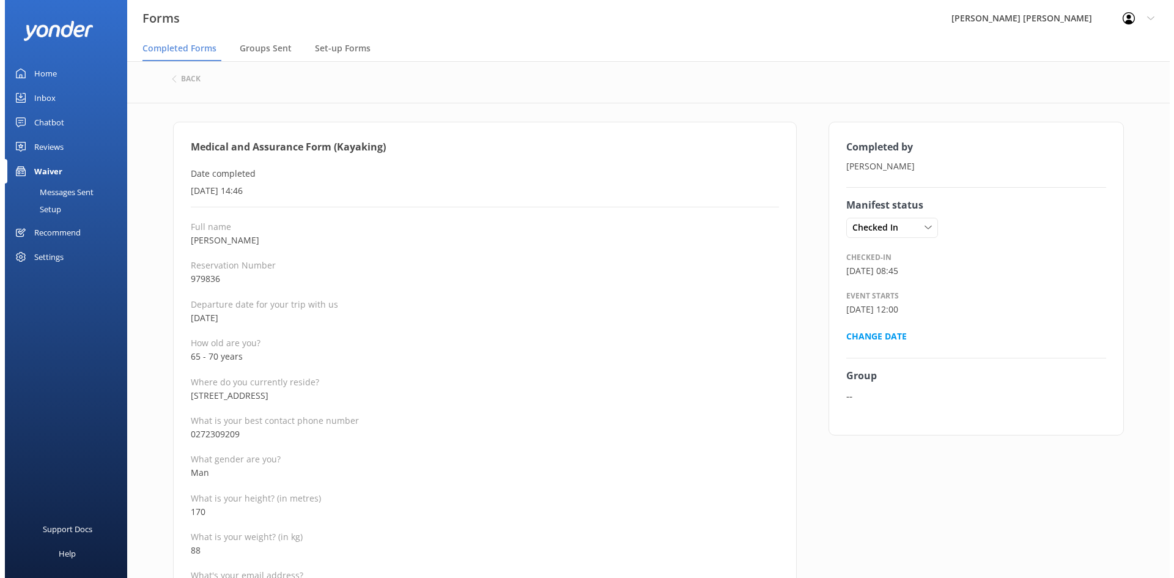
scroll to position [0, 0]
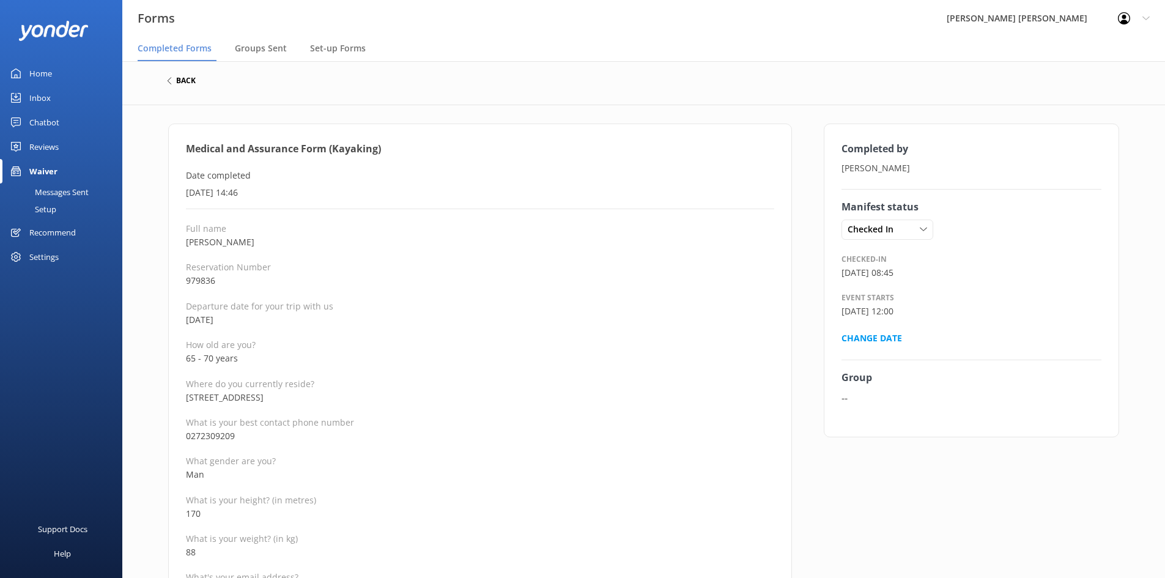
click at [188, 84] on h6 "back" at bounding box center [186, 80] width 20 height 7
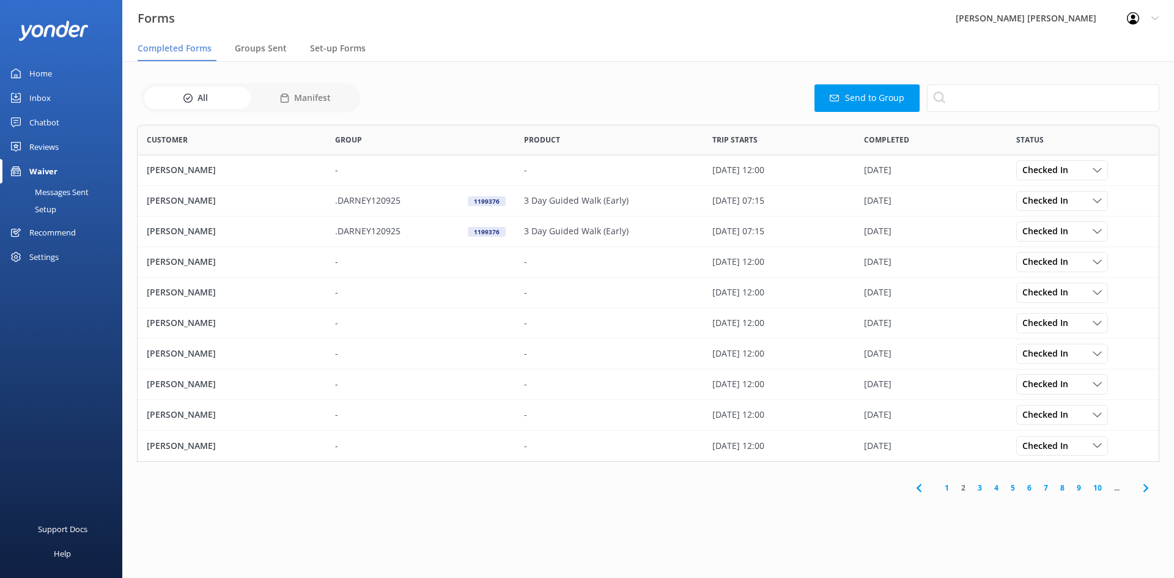
scroll to position [328, 1013]
click at [950, 489] on link "1" at bounding box center [947, 488] width 17 height 12
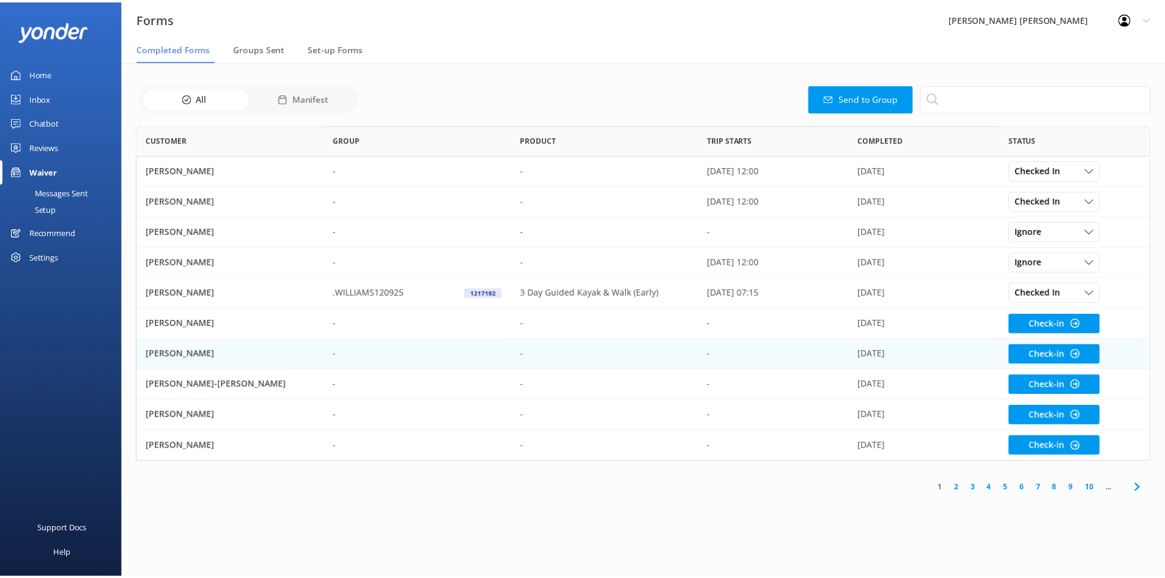
scroll to position [328, 1013]
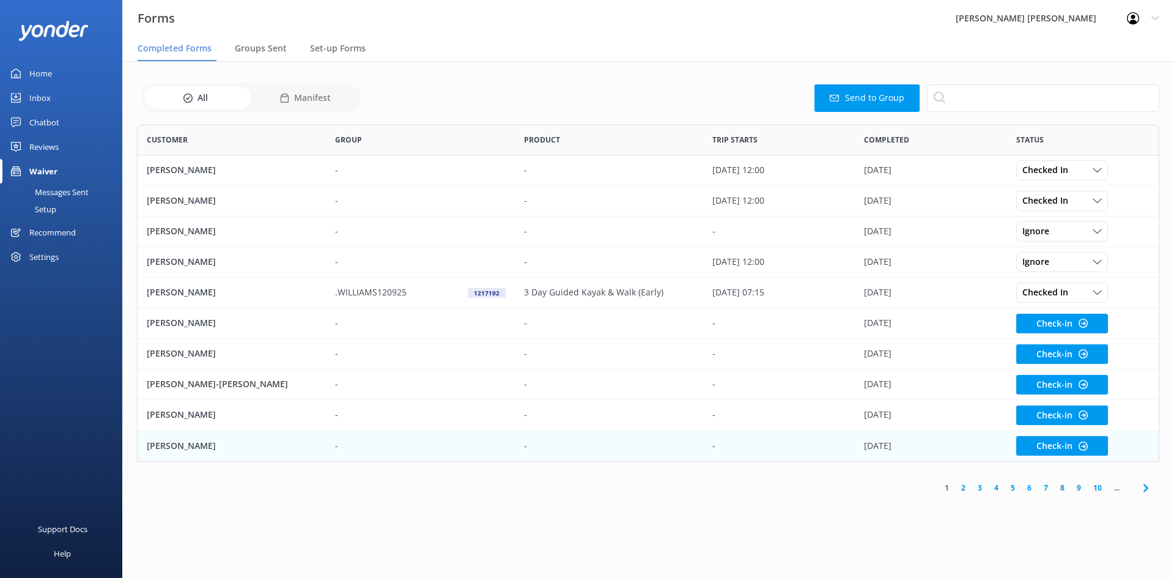
click at [194, 446] on p "[PERSON_NAME]" at bounding box center [181, 445] width 69 height 13
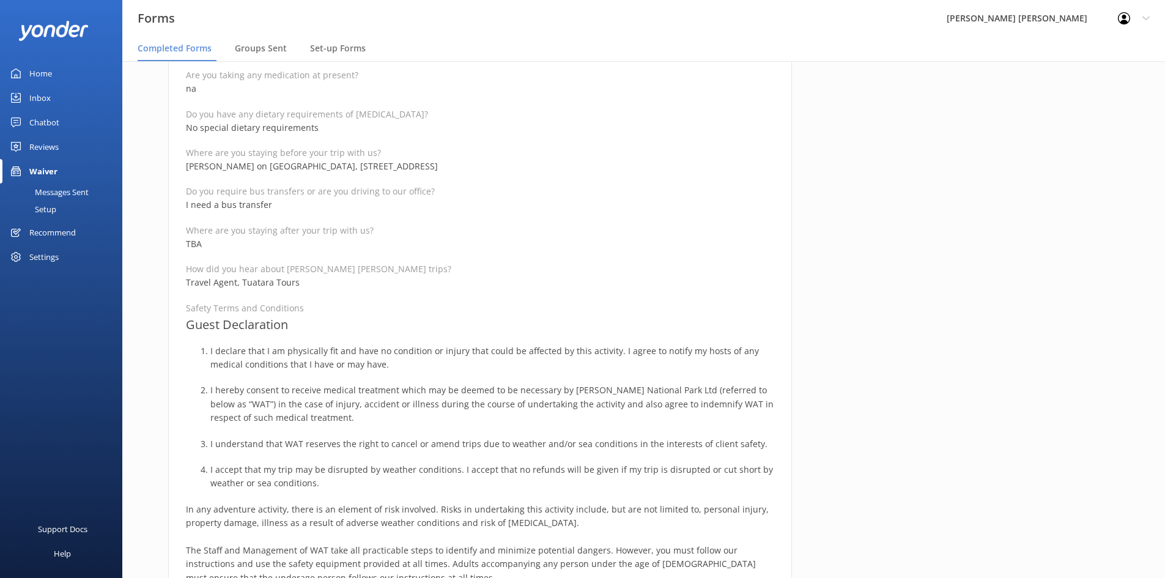
scroll to position [795, 0]
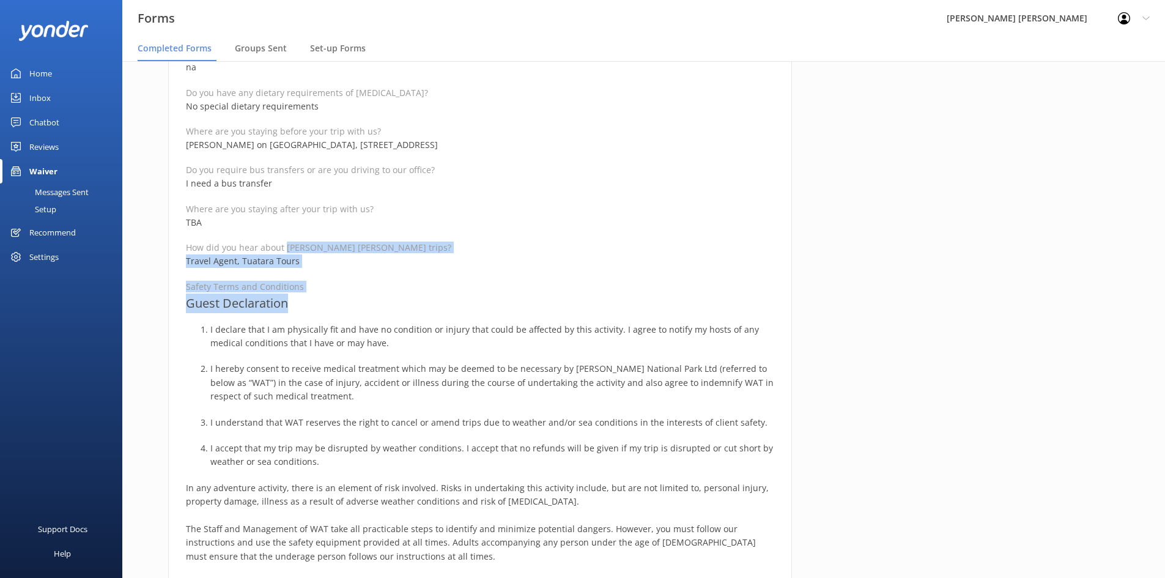
drag, startPoint x: 297, startPoint y: 297, endPoint x: 285, endPoint y: 231, distance: 66.6
click at [285, 231] on div "Full name [PERSON_NAME] Reservation Number 979836 Departure date for your trip …" at bounding box center [480, 180] width 588 height 1505
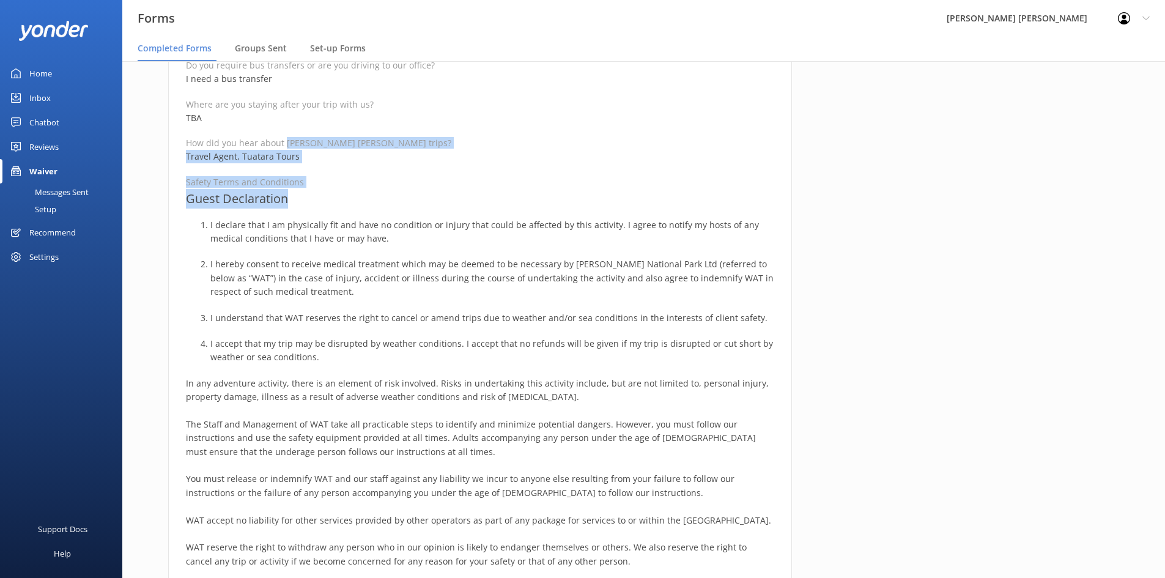
scroll to position [899, 0]
click at [309, 207] on h3 "Guest Declaration" at bounding box center [480, 200] width 588 height 20
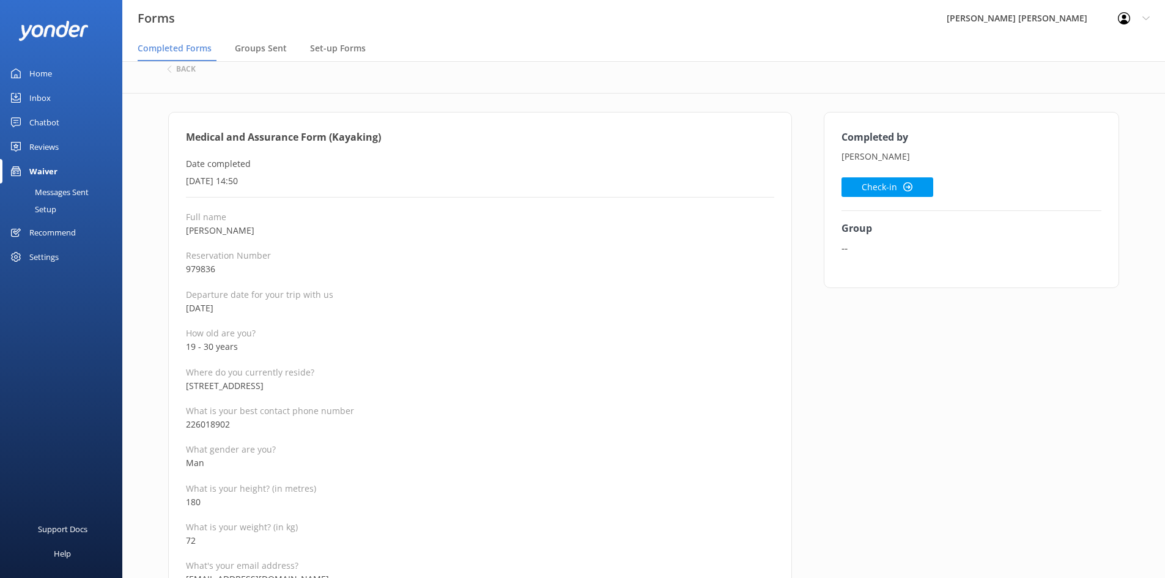
scroll to position [0, 0]
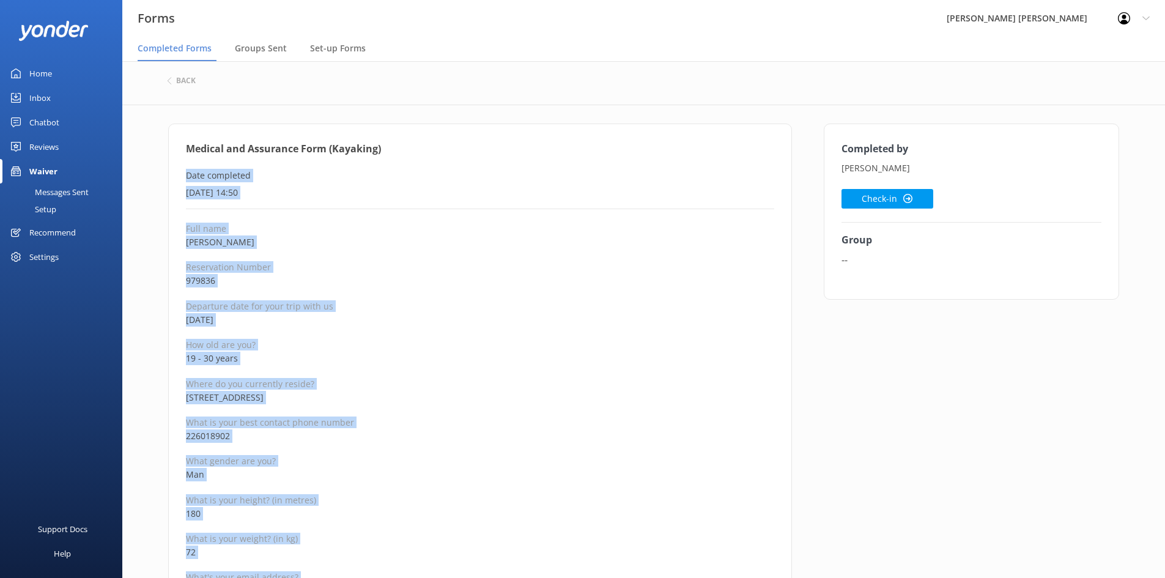
drag, startPoint x: 286, startPoint y: 191, endPoint x: 186, endPoint y: 180, distance: 99.7
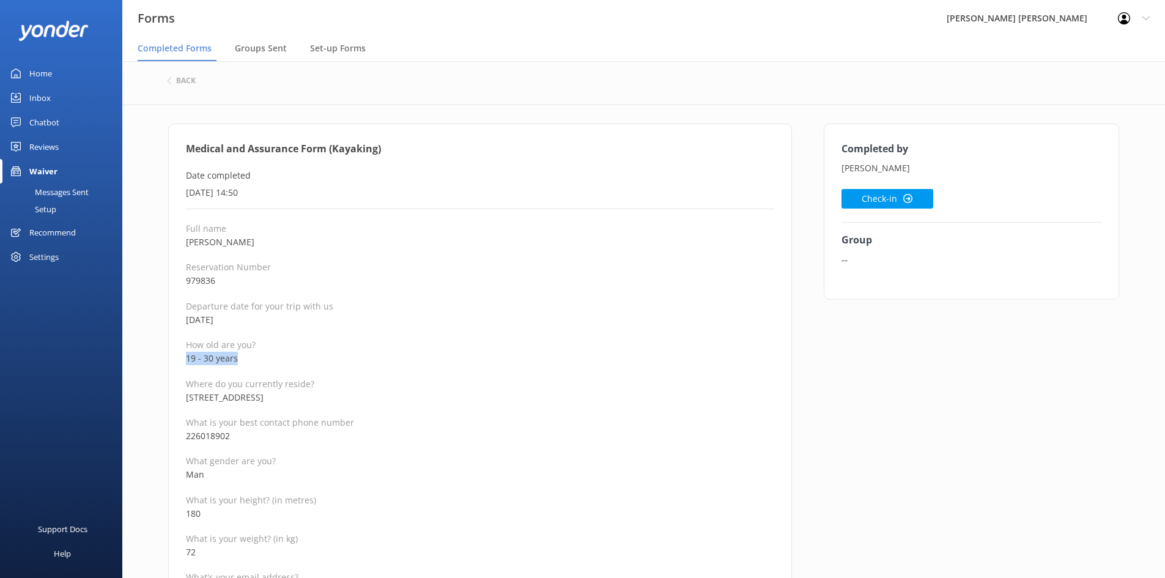
drag, startPoint x: 237, startPoint y: 356, endPoint x: 174, endPoint y: 355, distance: 63.6
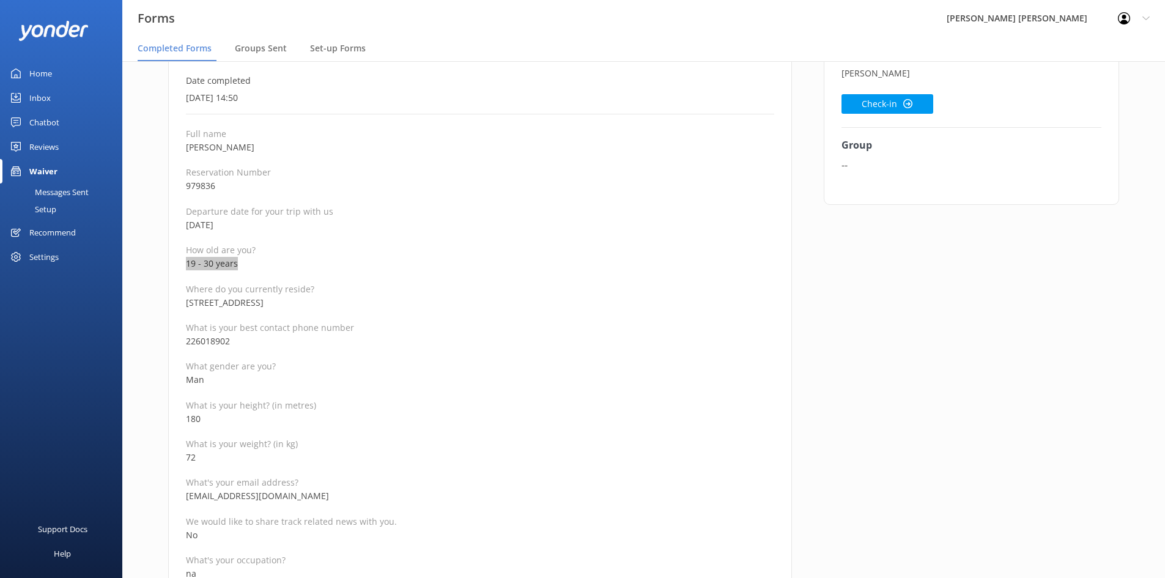
scroll to position [306, 0]
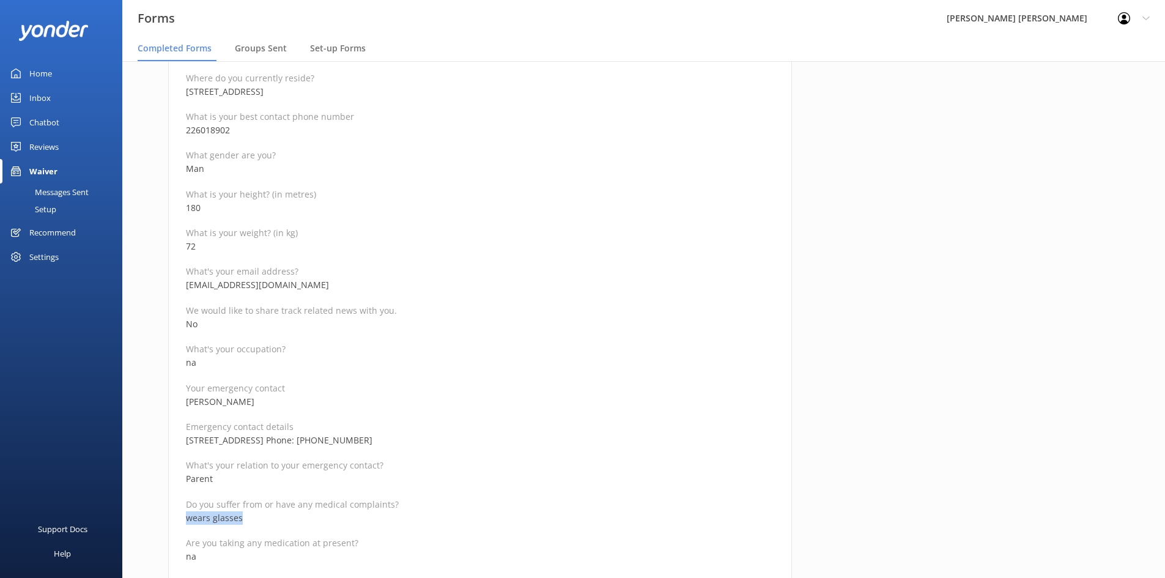
drag, startPoint x: 251, startPoint y: 521, endPoint x: 177, endPoint y: 521, distance: 73.4
drag, startPoint x: 238, startPoint y: 132, endPoint x: 186, endPoint y: 132, distance: 52.0
click at [186, 132] on p "226018902" at bounding box center [480, 130] width 588 height 13
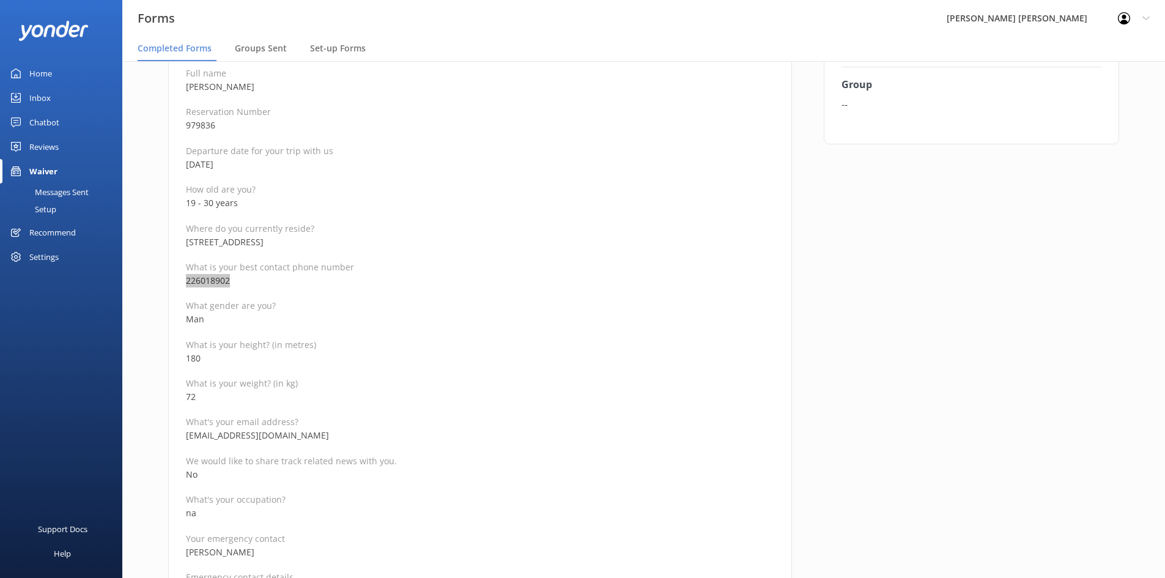
scroll to position [122, 0]
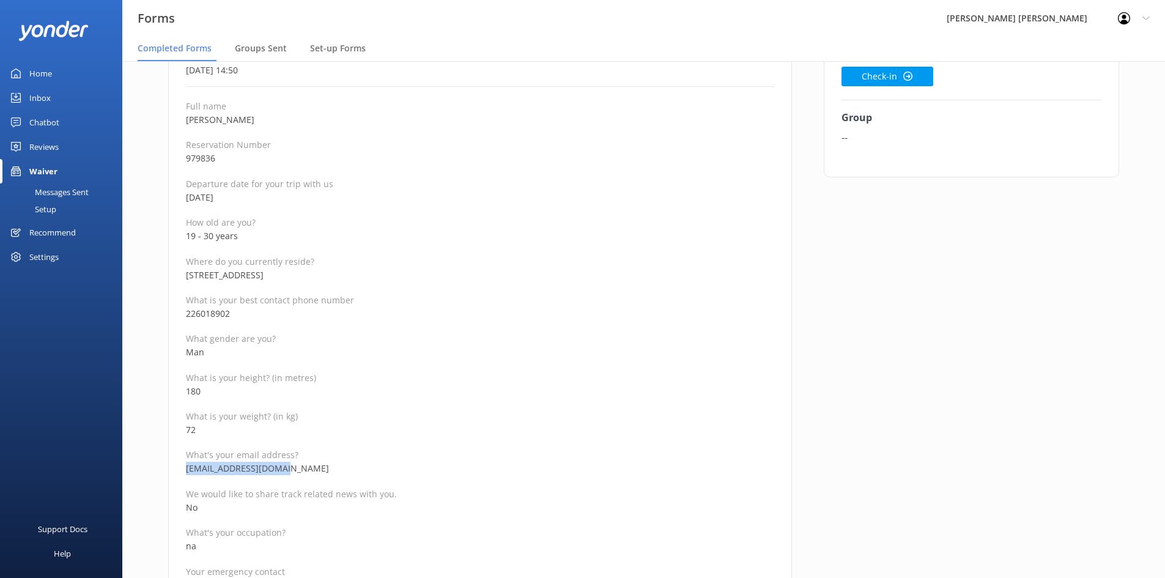
drag, startPoint x: 287, startPoint y: 470, endPoint x: 172, endPoint y: 466, distance: 115.0
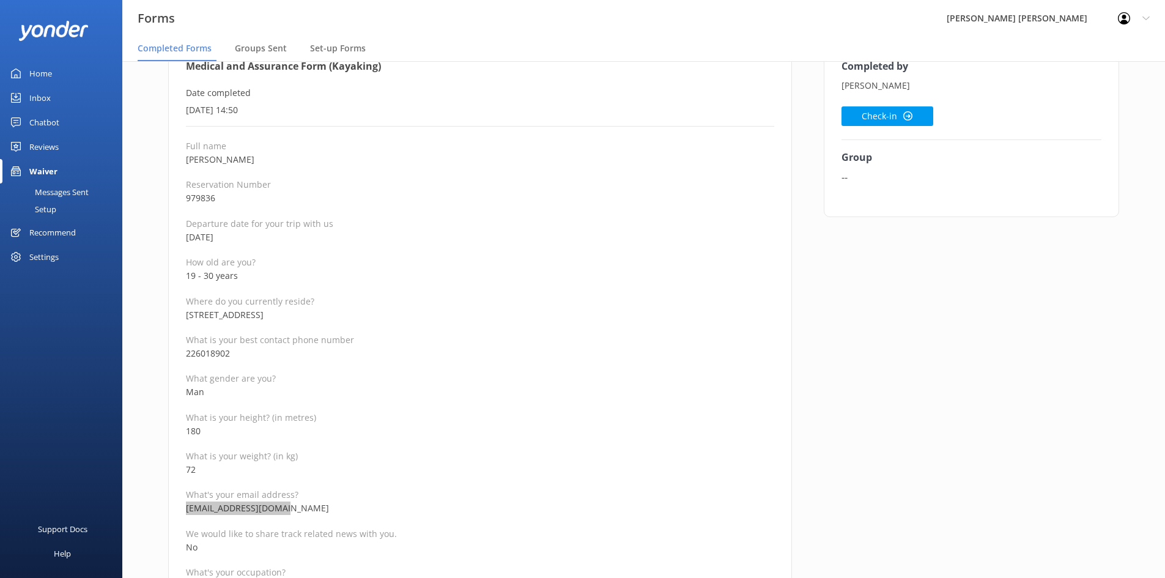
scroll to position [61, 0]
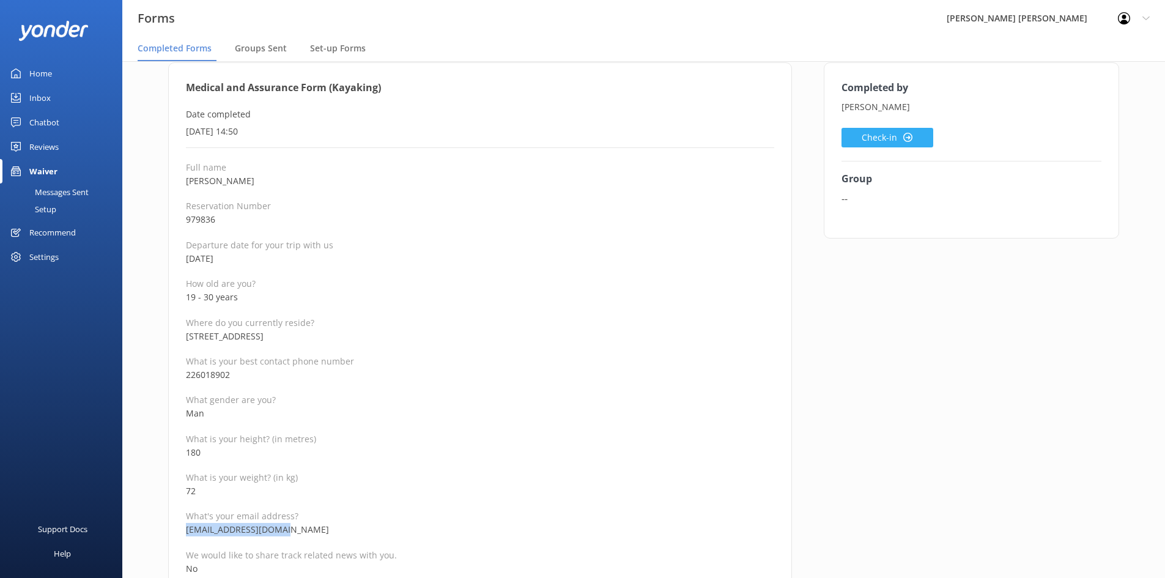
click at [868, 133] on button "Check-in" at bounding box center [887, 138] width 92 height 20
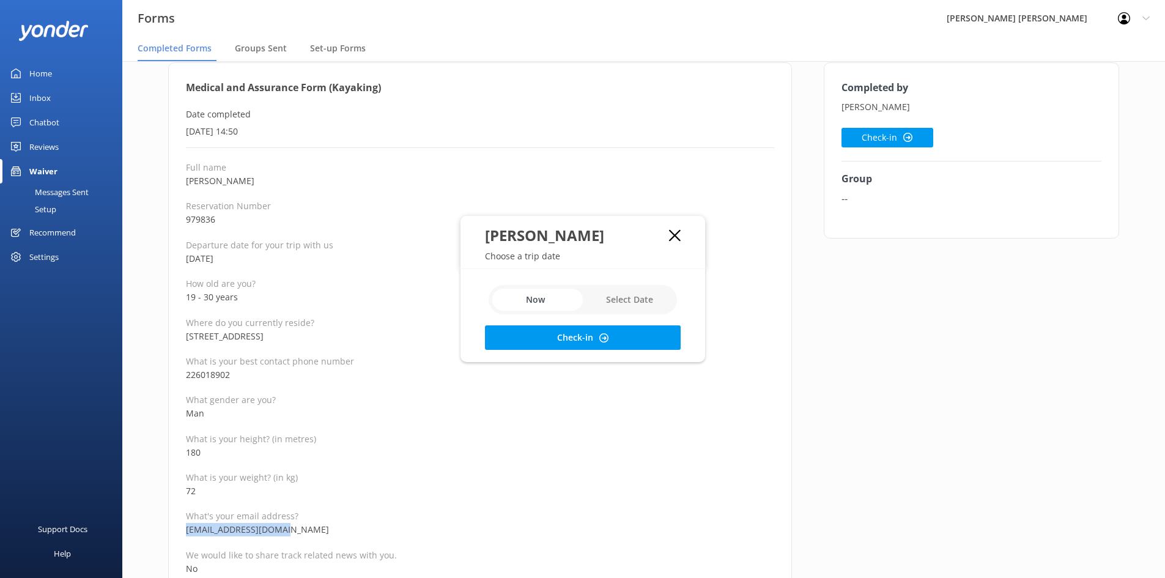
click at [649, 290] on input "checkbox" at bounding box center [583, 299] width 188 height 29
checkbox input "true"
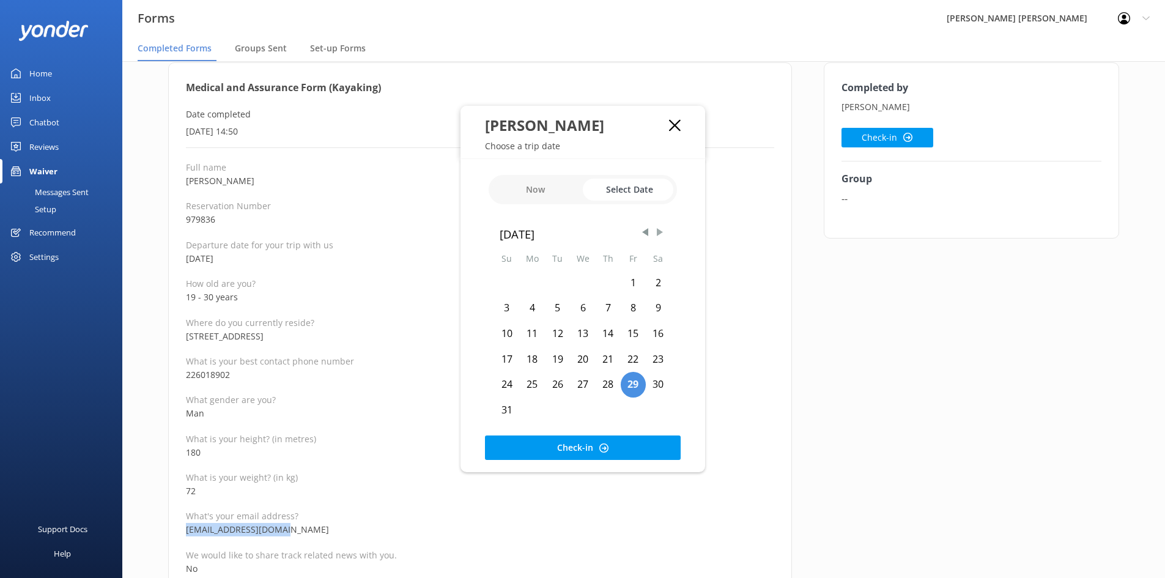
click at [657, 231] on span "Next Month" at bounding box center [660, 232] width 12 height 12
click at [559, 336] on div "11" at bounding box center [557, 334] width 25 height 26
click at [591, 444] on button "Check-in" at bounding box center [583, 447] width 196 height 24
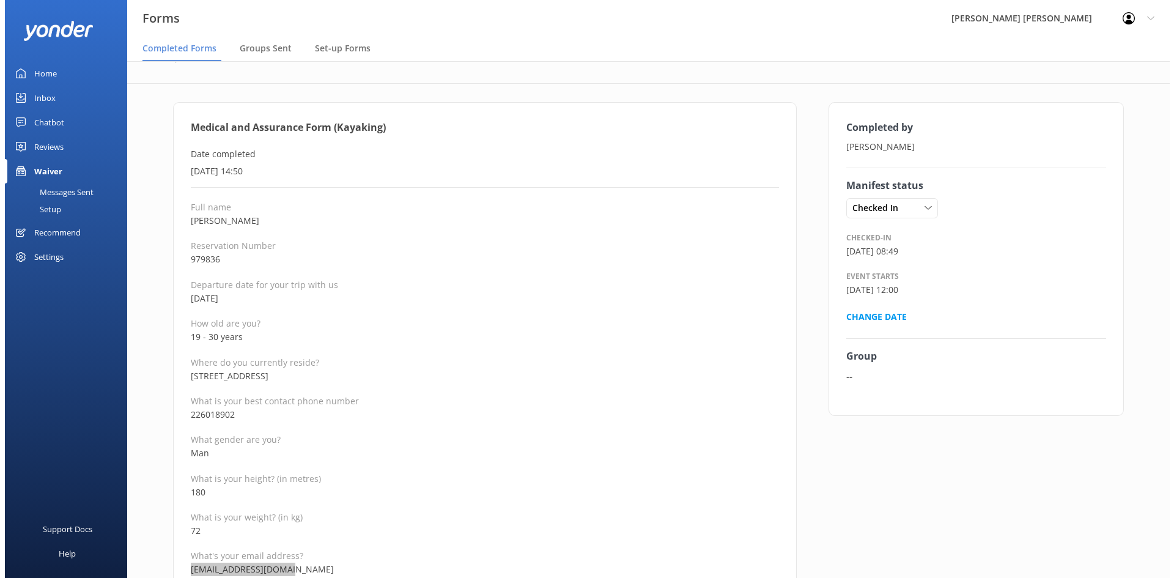
scroll to position [0, 0]
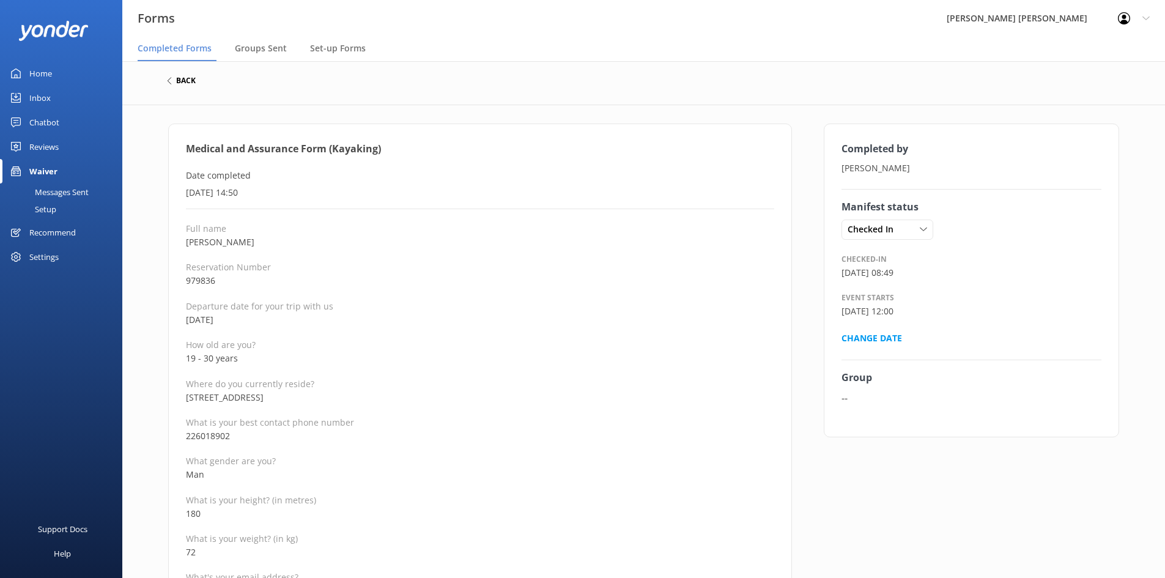
click at [172, 81] on icon at bounding box center [169, 80] width 7 height 7
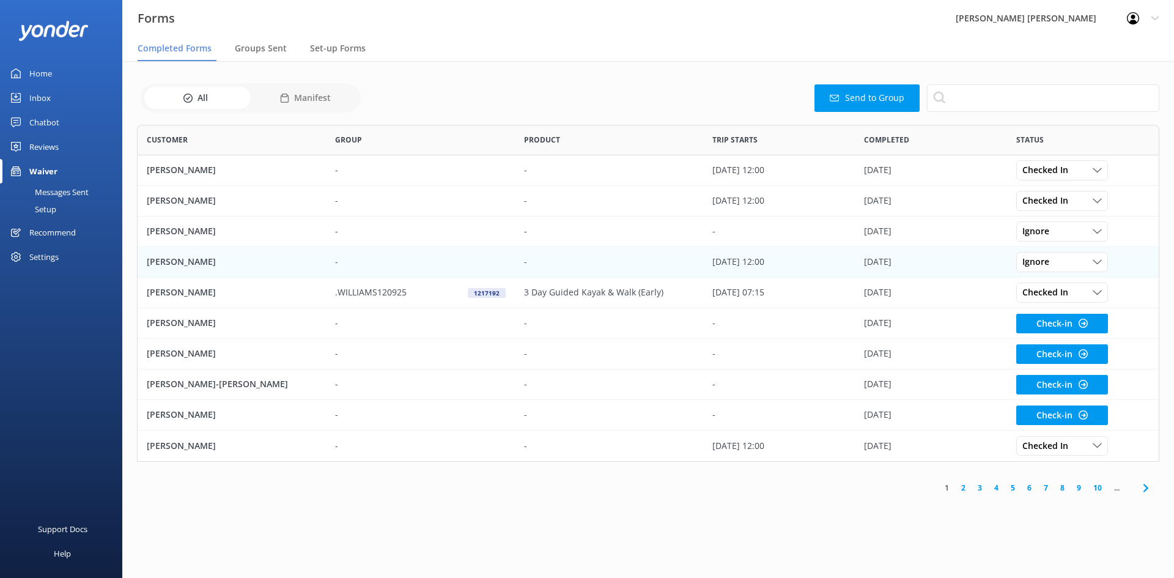
scroll to position [328, 1013]
